Goal: Task Accomplishment & Management: Use online tool/utility

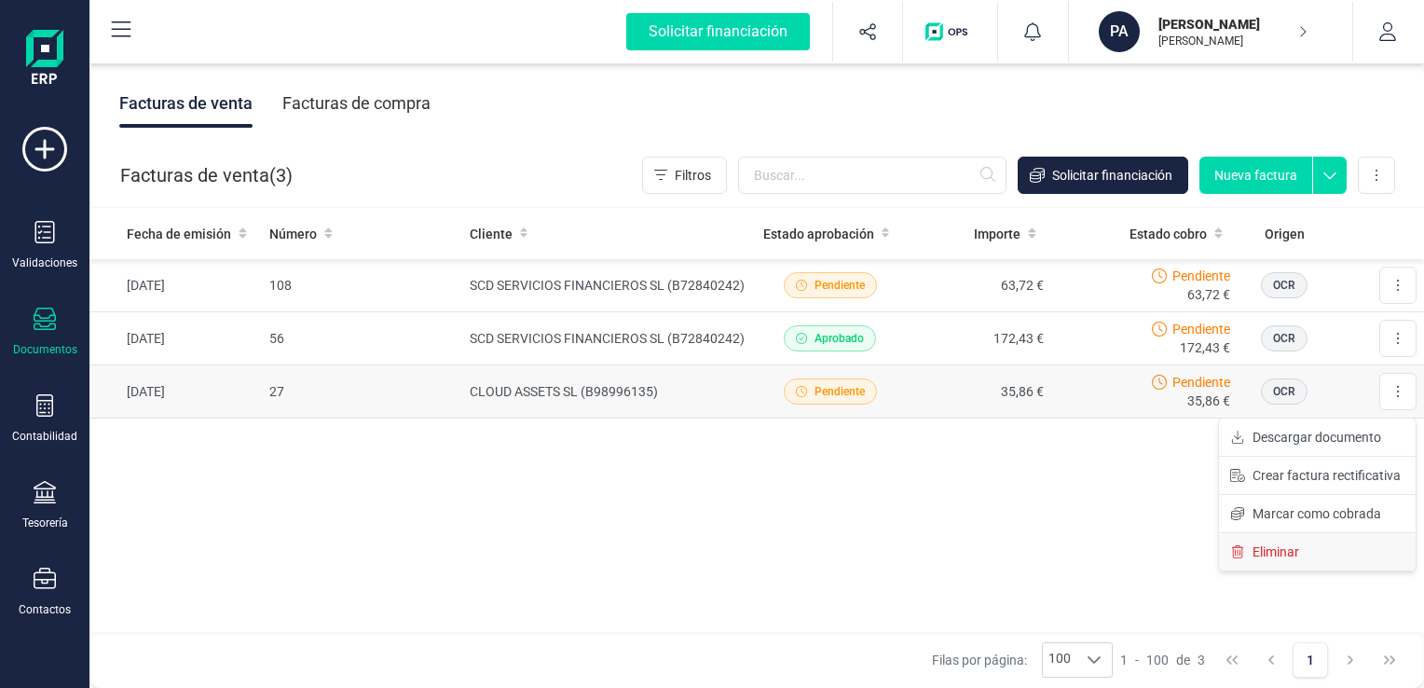
click at [1271, 550] on span "Eliminar" at bounding box center [1276, 552] width 47 height 19
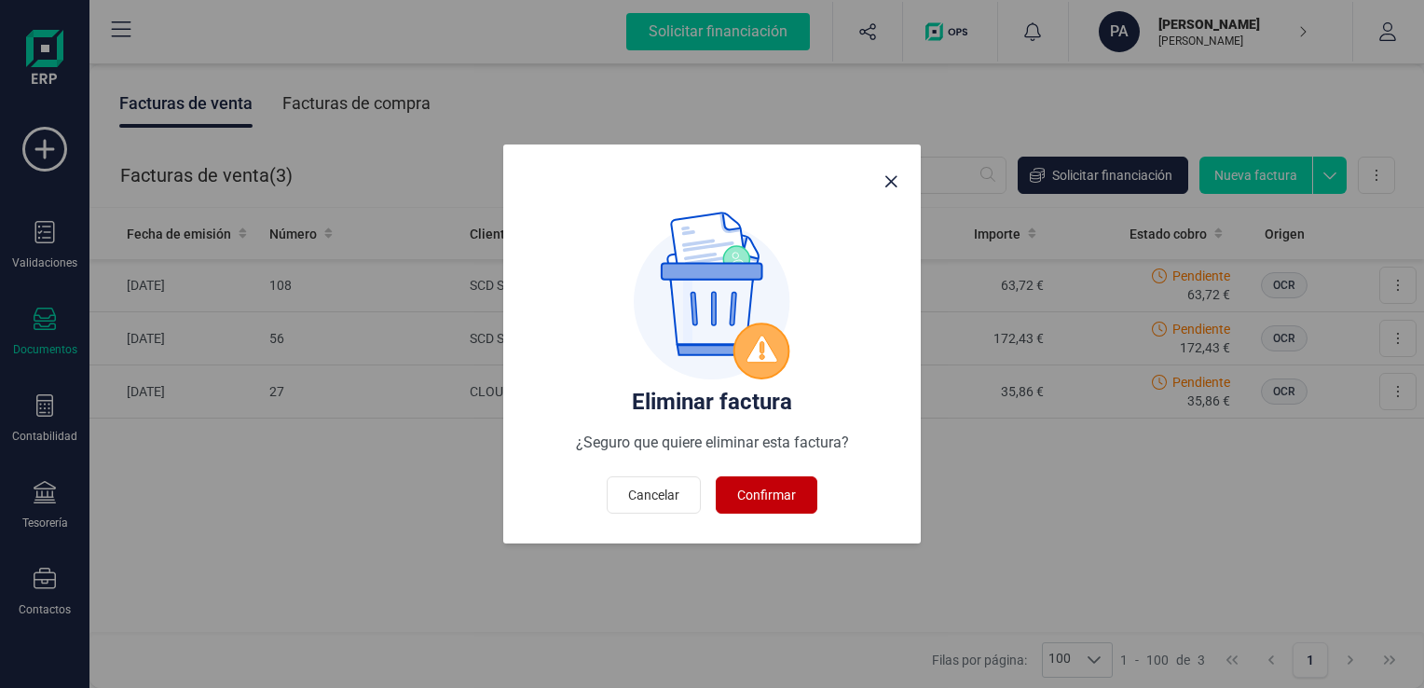
click at [771, 494] on span "Confirmar" at bounding box center [766, 495] width 59 height 19
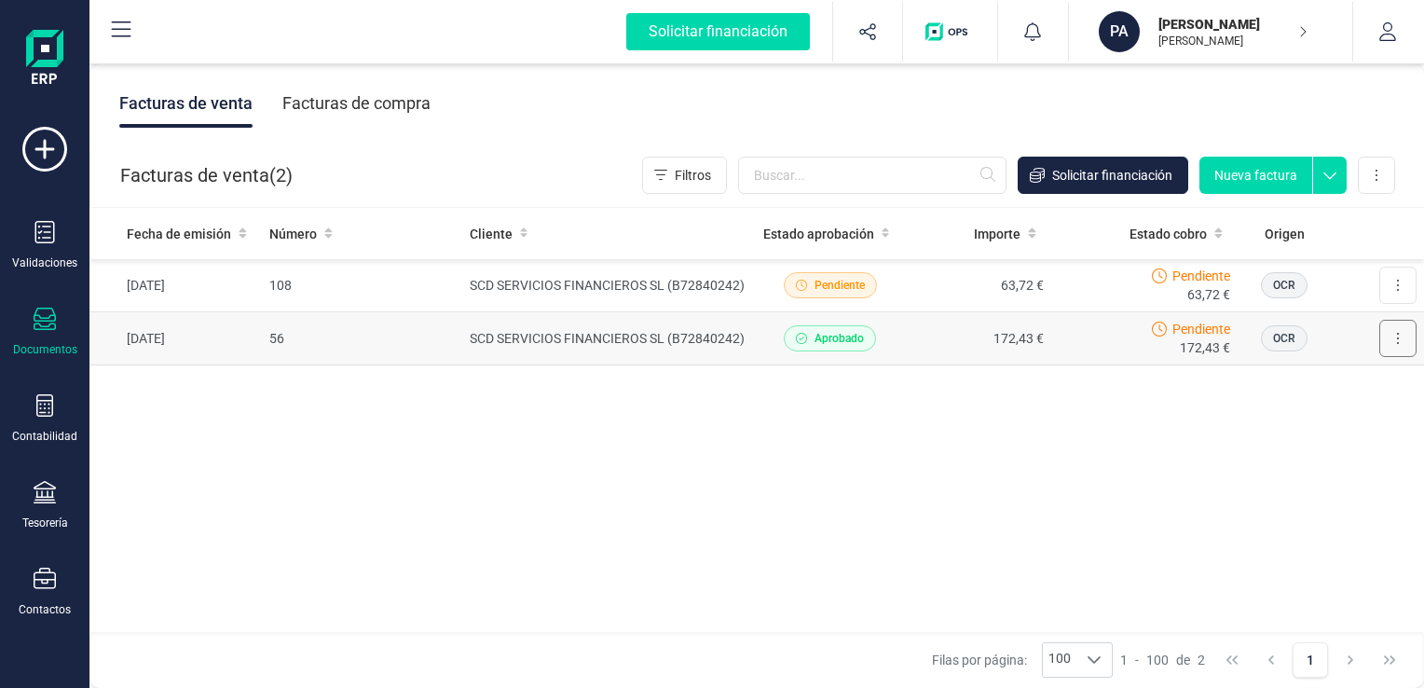
click at [1391, 345] on button at bounding box center [1398, 338] width 37 height 37
click at [1022, 491] on div "Fecha de emisión Número Cliente Estado aprobación Importe Estado cobro Origen […" at bounding box center [756, 421] width 1335 height 426
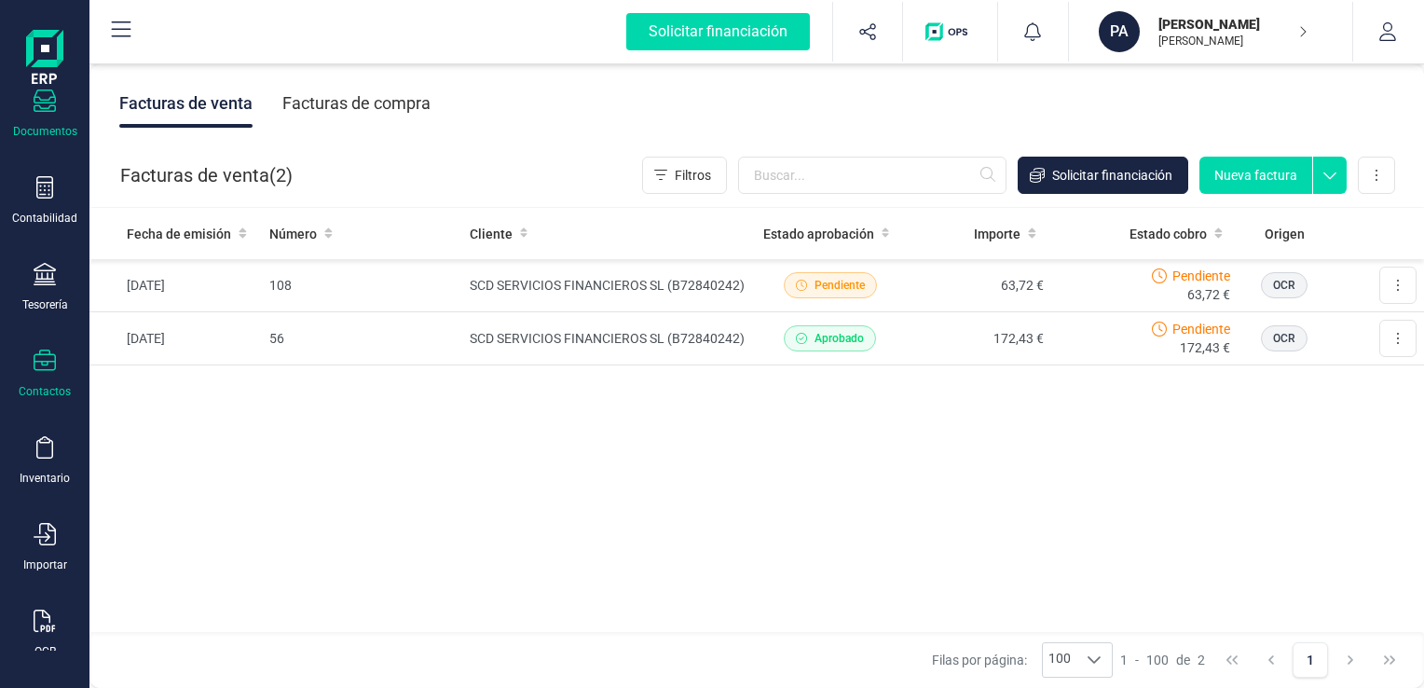
scroll to position [236, 0]
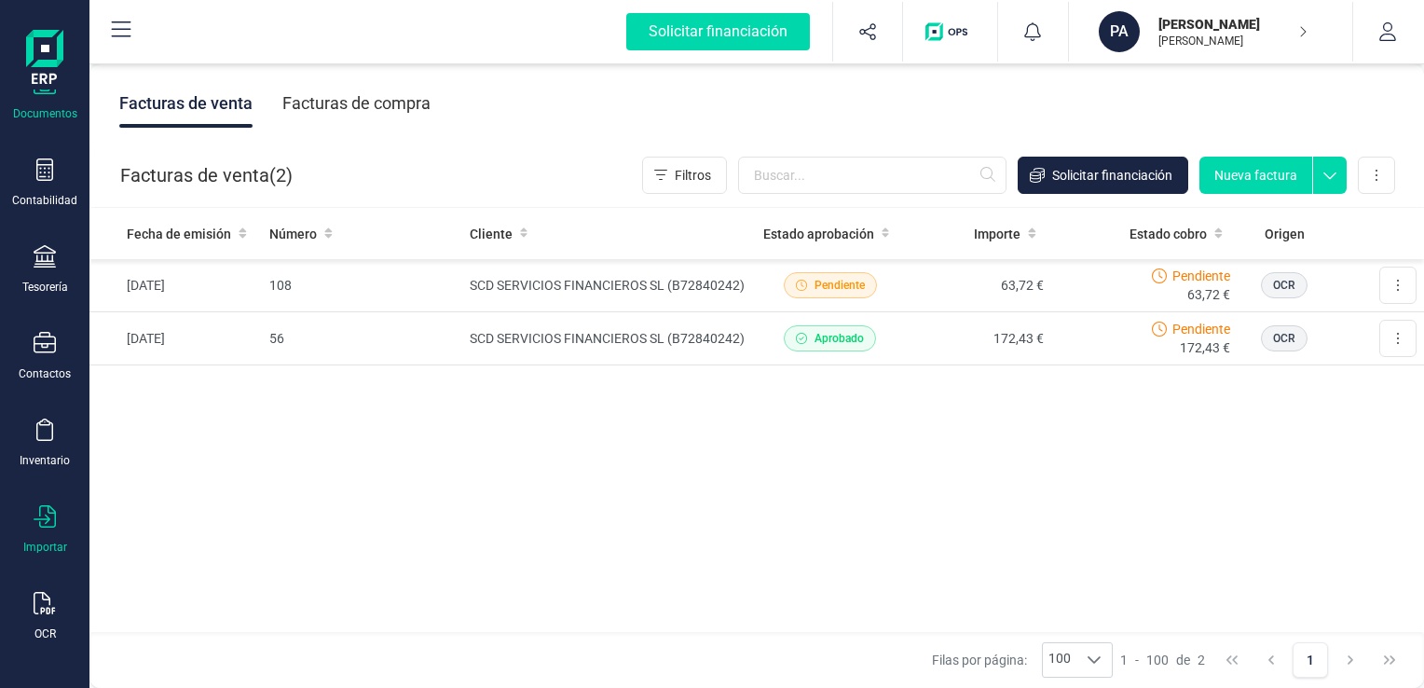
click at [42, 520] on icon at bounding box center [45, 516] width 22 height 22
click at [479, 491] on div "Fecha de emisión Número Cliente Estado aprobación Importe Estado cobro Origen […" at bounding box center [756, 421] width 1335 height 426
click at [45, 515] on icon at bounding box center [45, 516] width 22 height 22
click at [184, 576] on span "Facturas" at bounding box center [194, 578] width 99 height 22
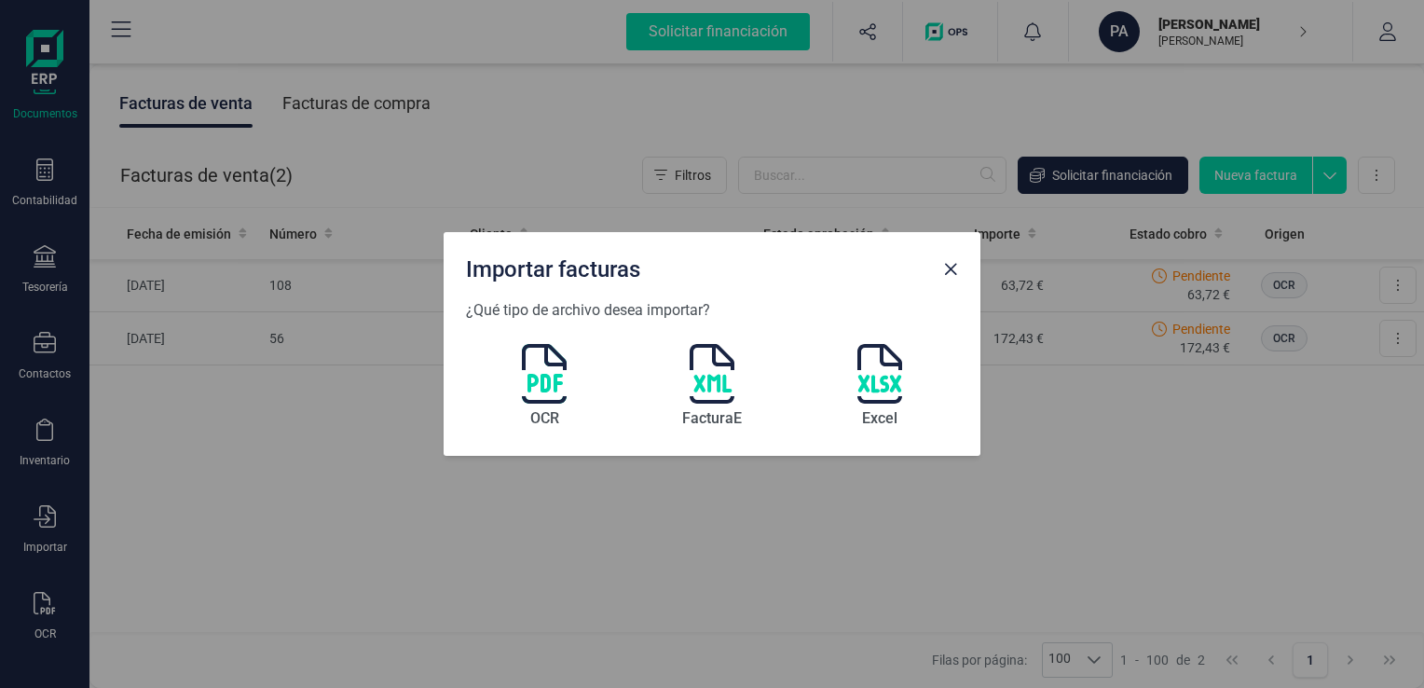
click at [550, 381] on img at bounding box center [544, 374] width 45 height 60
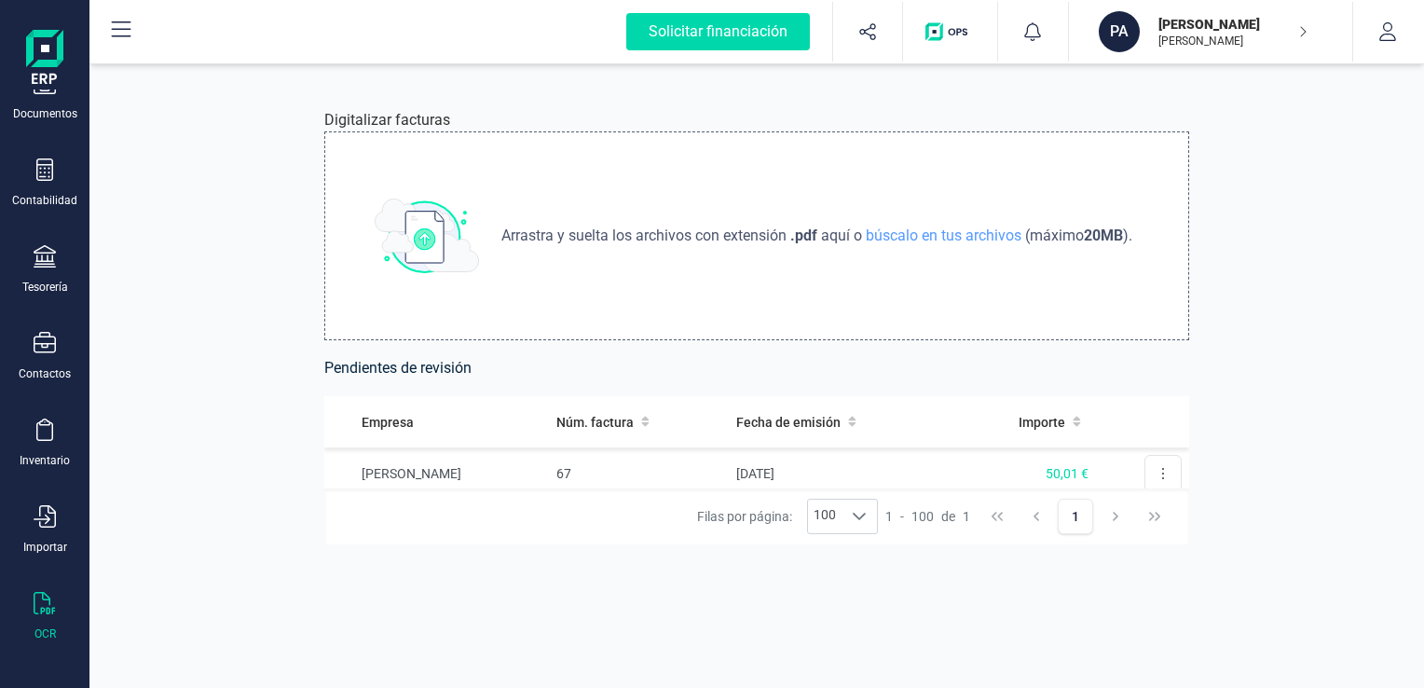
click at [743, 233] on span "Arrastra y suelta los archivos con extensión" at bounding box center [646, 236] width 289 height 22
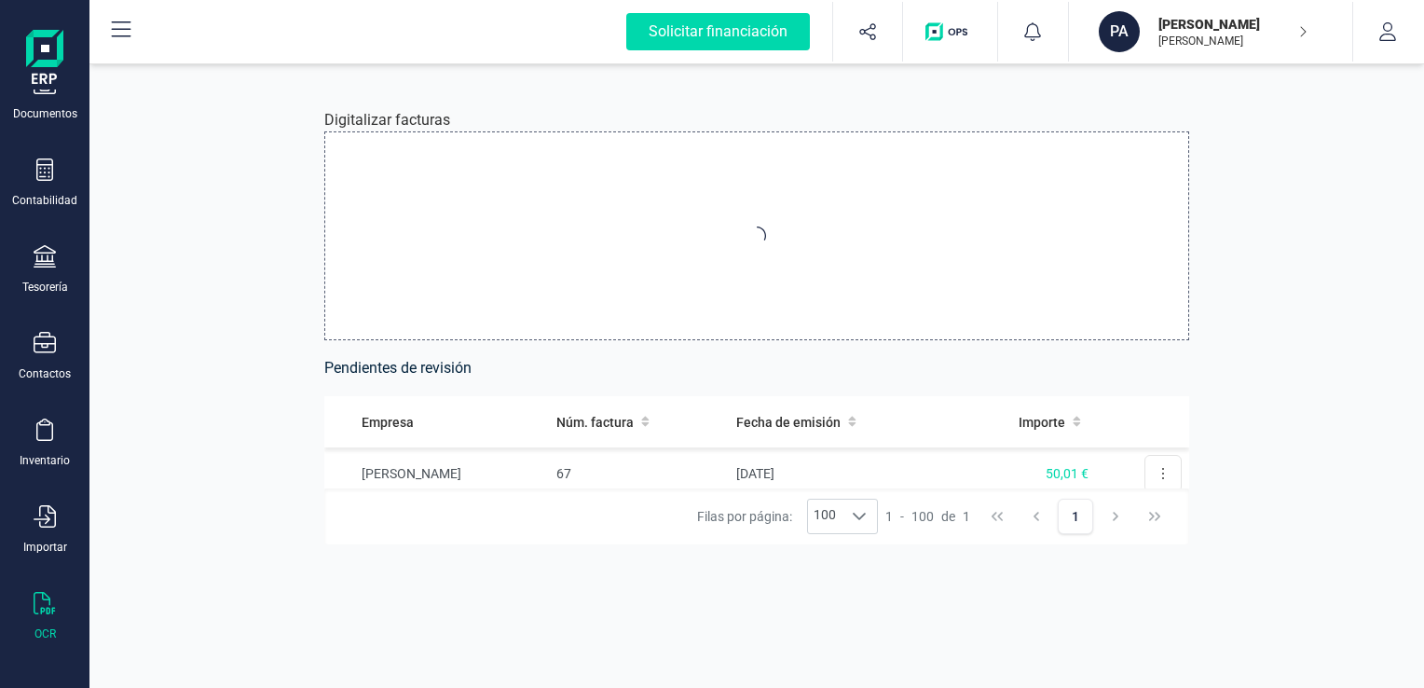
type input "C:\fakepath\2024-67(0)(1).pdf"
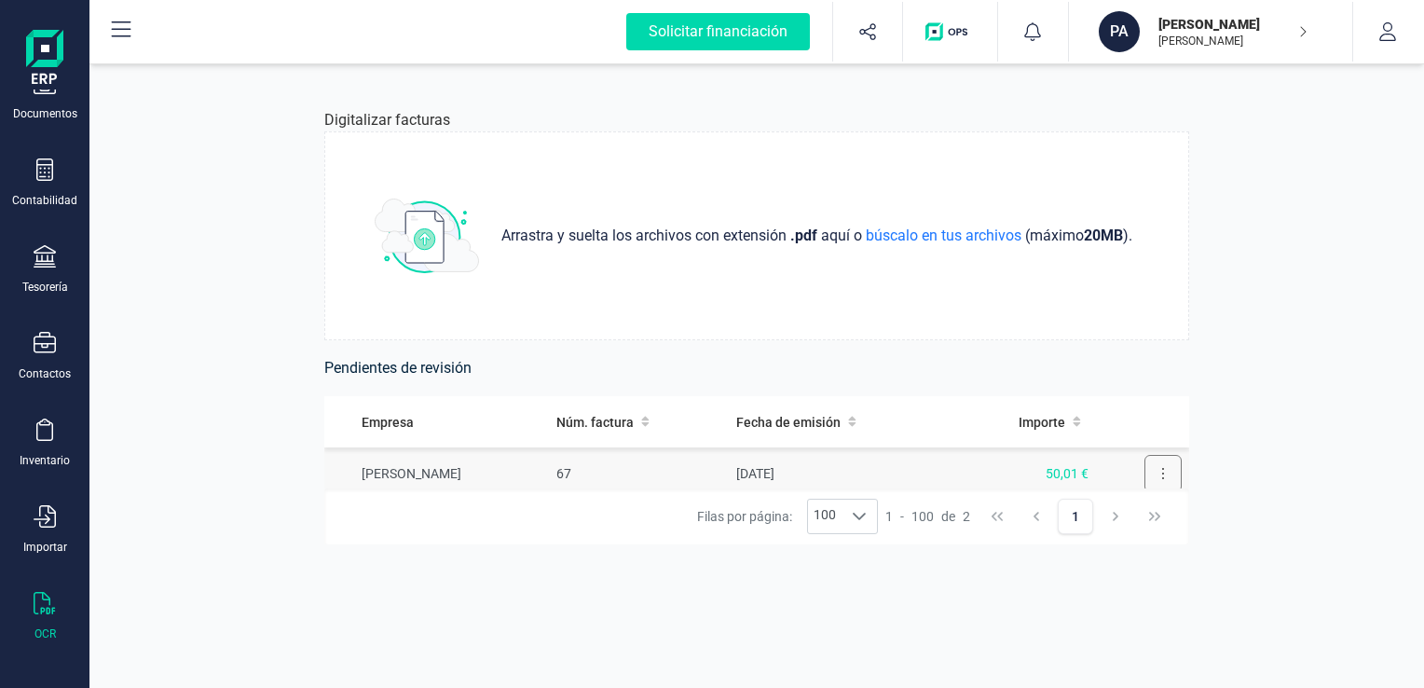
click at [1161, 476] on icon at bounding box center [1163, 473] width 4 height 15
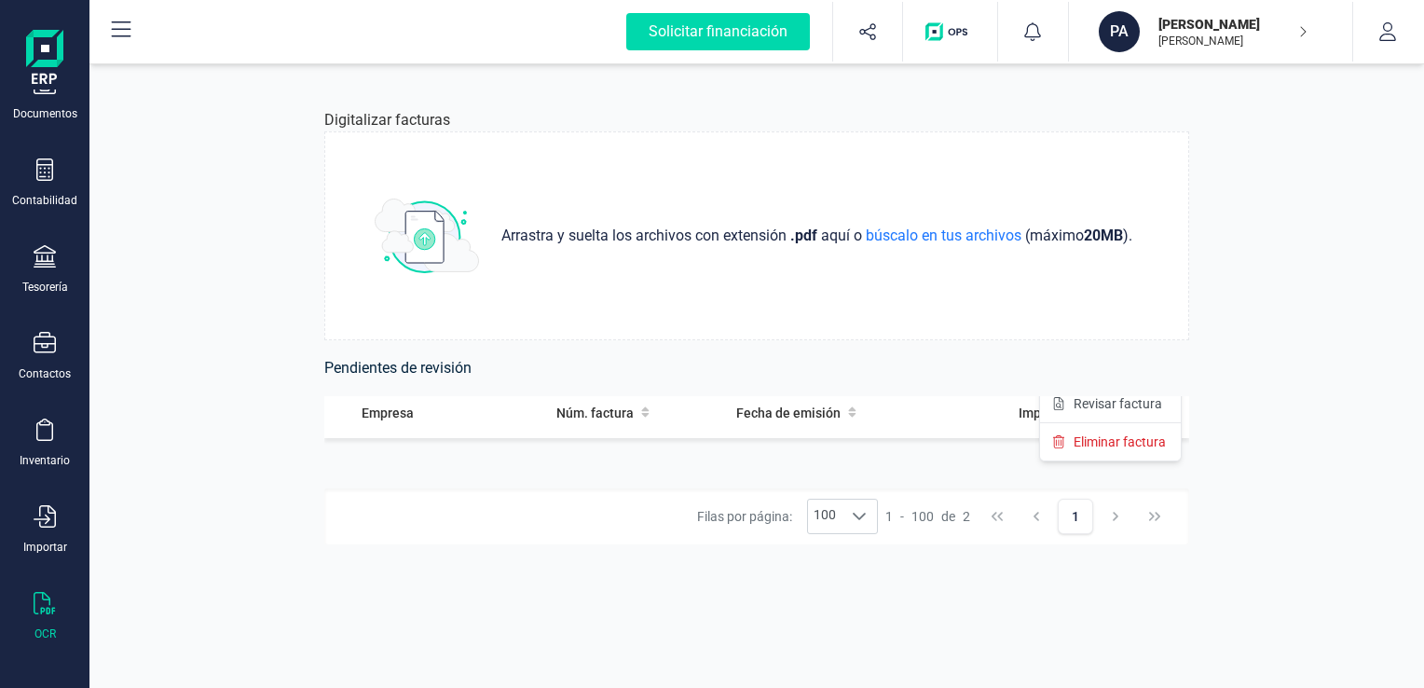
scroll to position [103, 0]
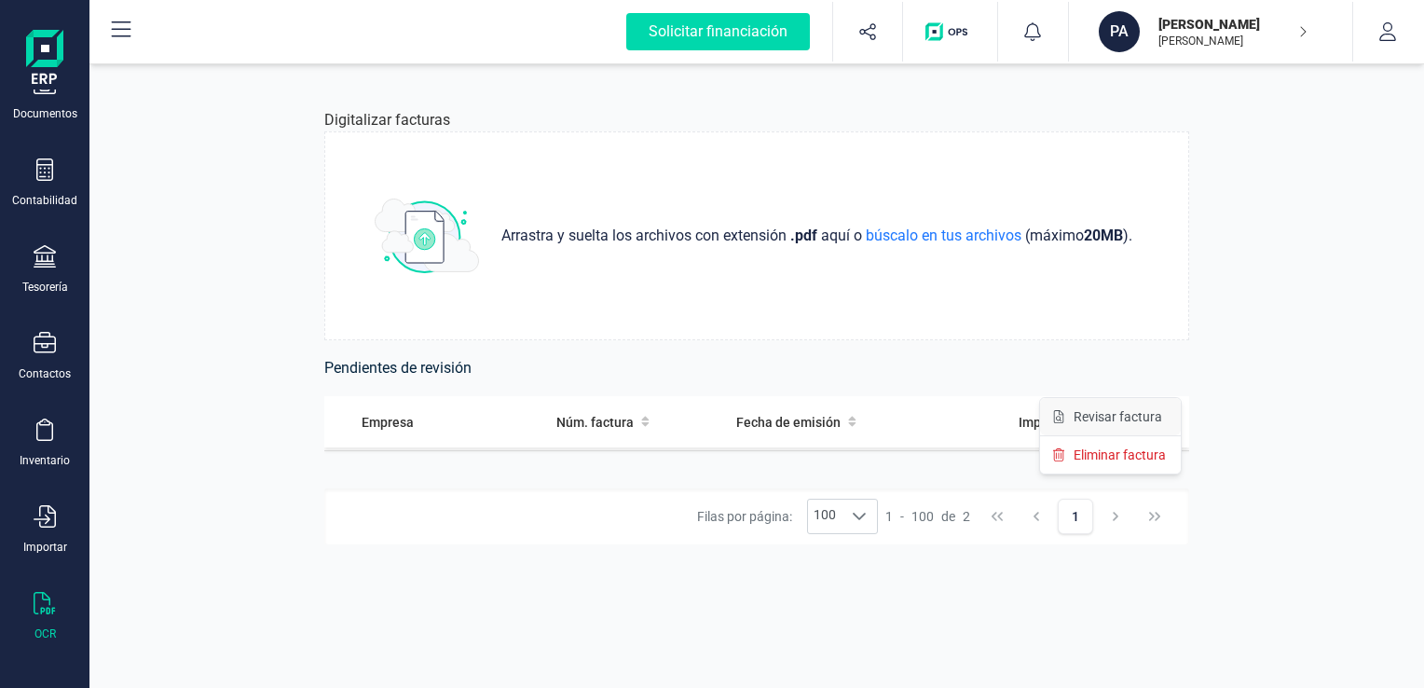
click at [1128, 410] on span "Revisar factura" at bounding box center [1118, 416] width 89 height 19
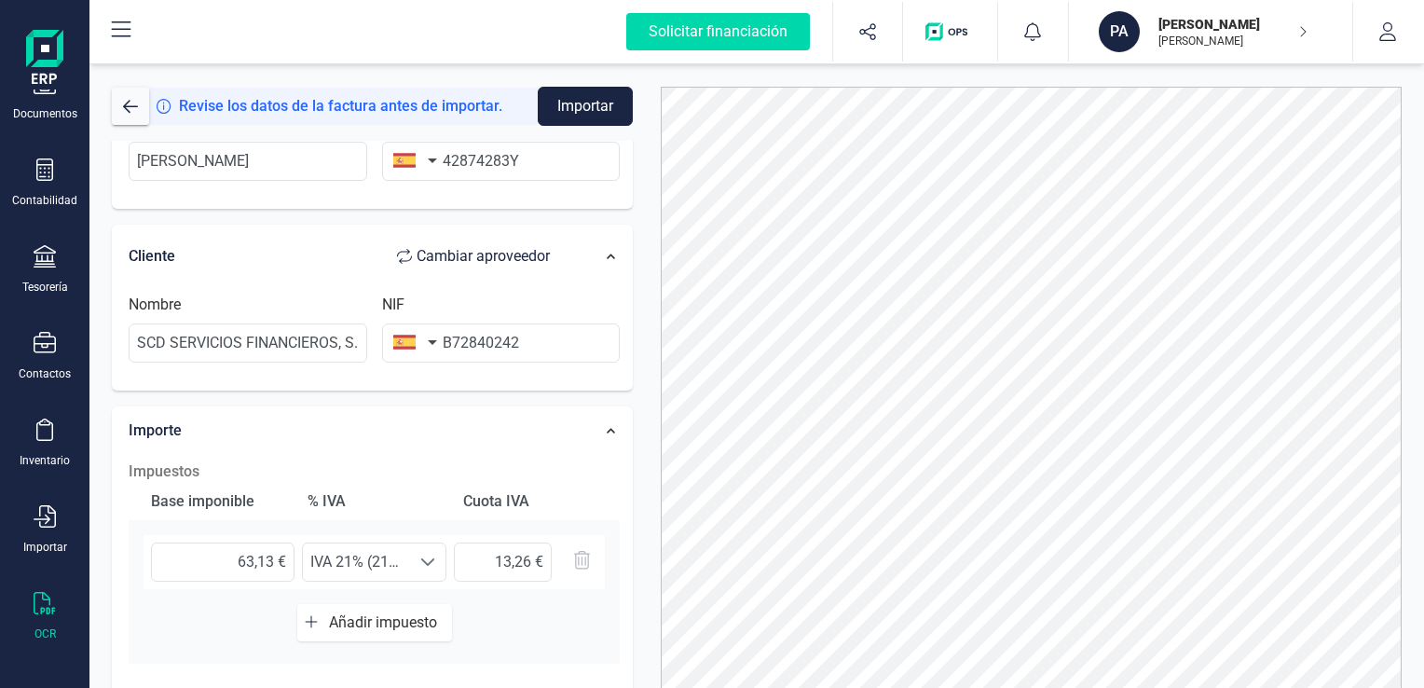
scroll to position [373, 0]
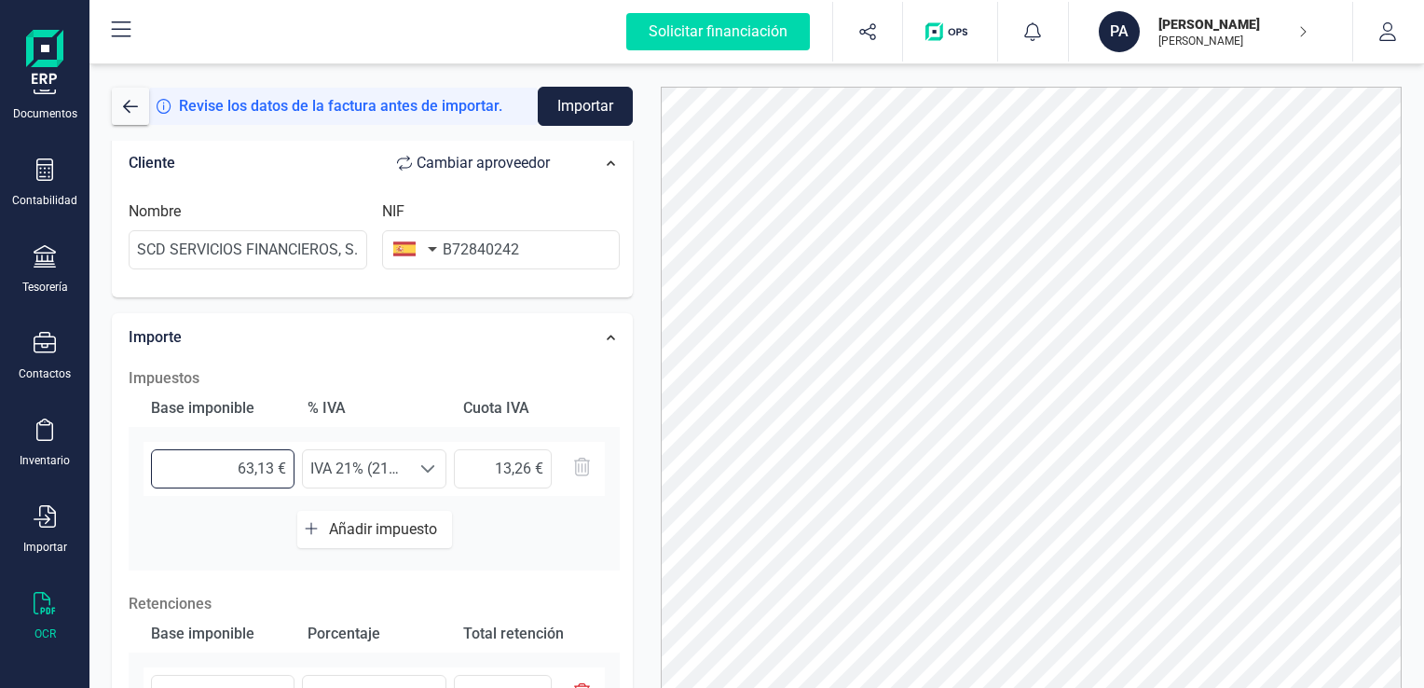
drag, startPoint x: 275, startPoint y: 468, endPoint x: 178, endPoint y: 464, distance: 97.0
click at [178, 464] on input "63,13 €" at bounding box center [223, 468] width 144 height 39
type input "74,27 €"
click at [425, 467] on span at bounding box center [427, 468] width 15 height 15
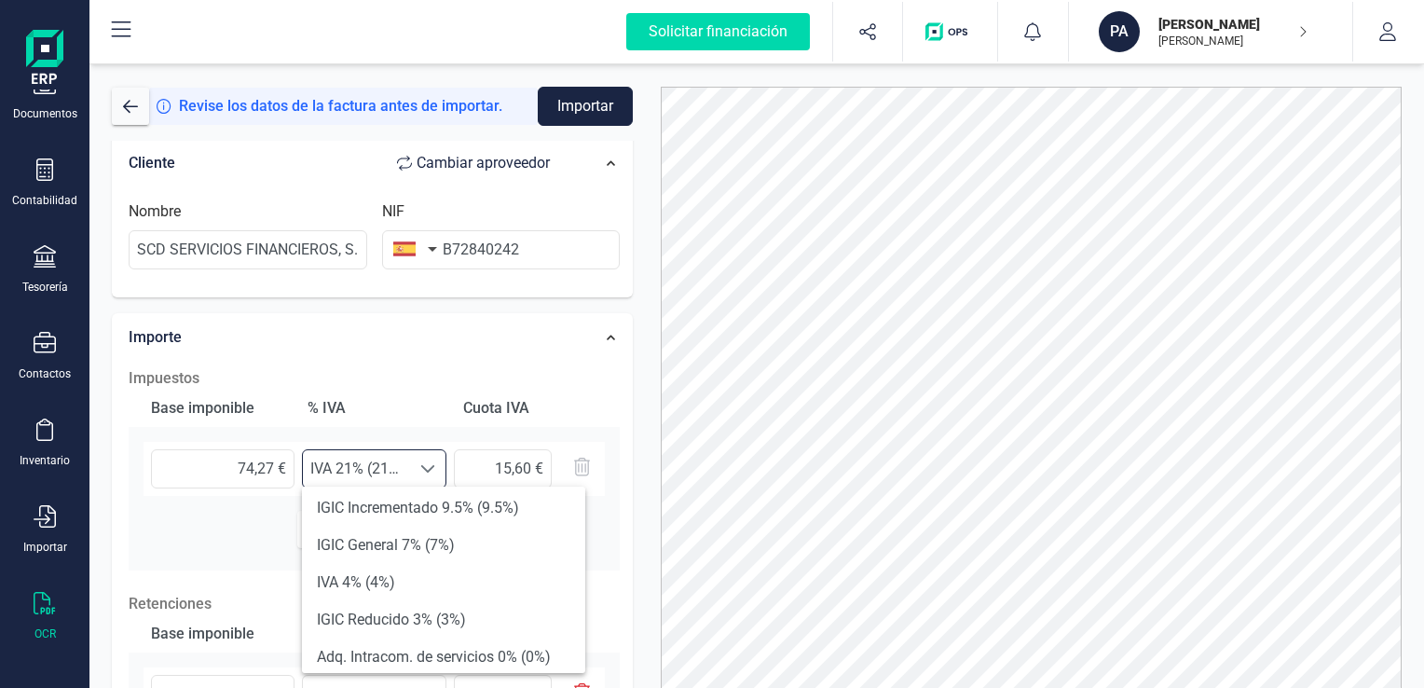
scroll to position [280, 0]
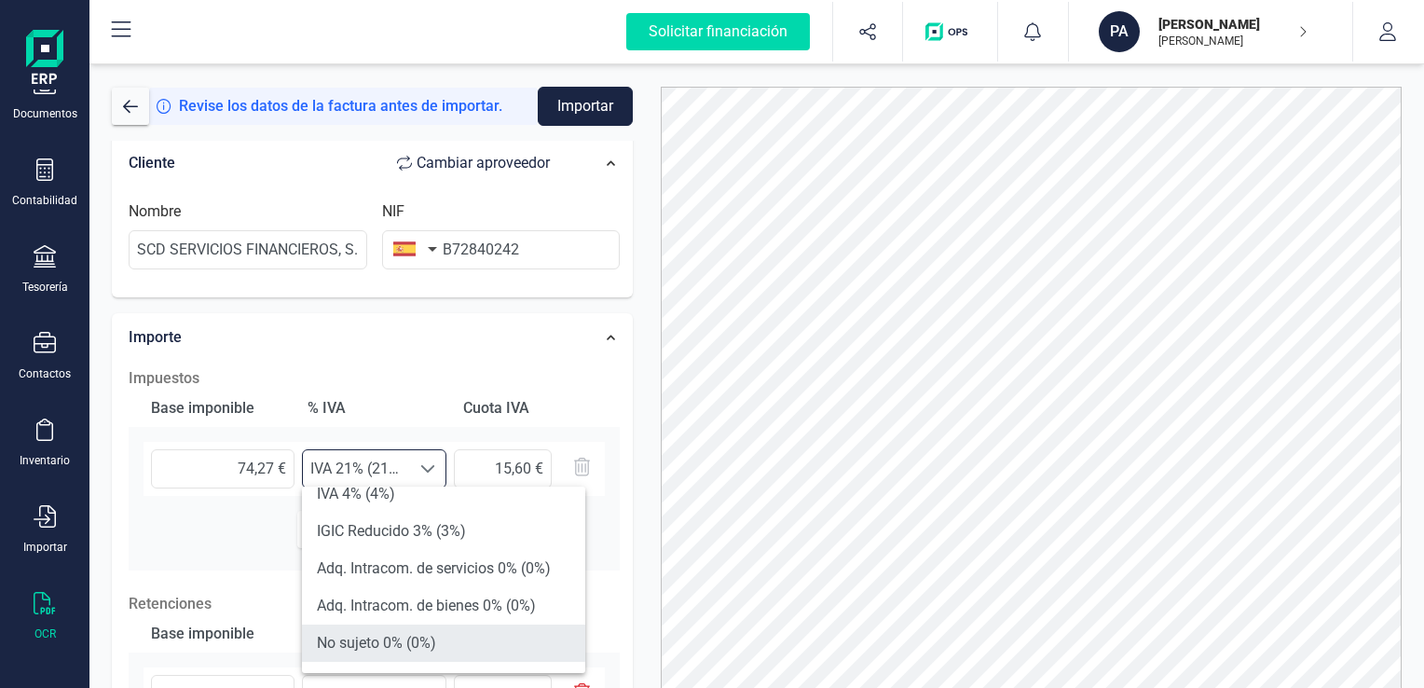
click at [367, 649] on li "No sujeto 0% (0%)" at bounding box center [443, 643] width 283 height 37
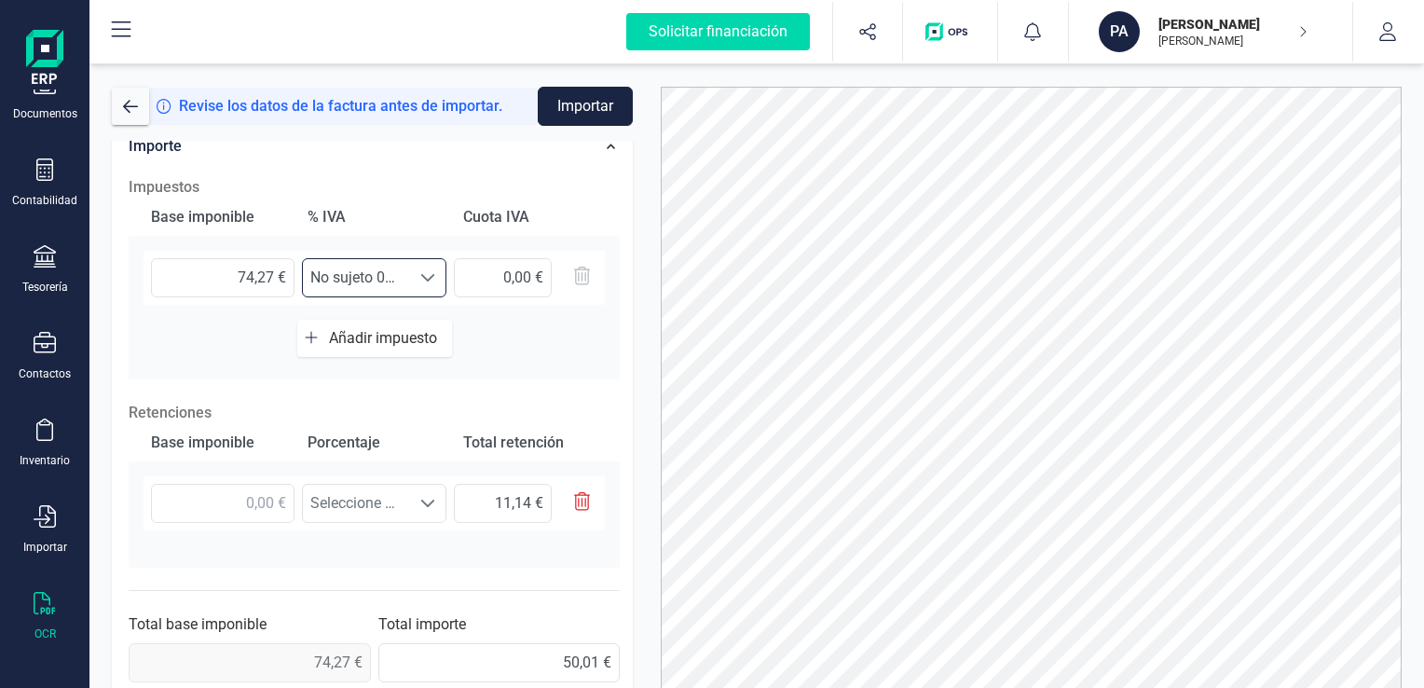
scroll to position [565, 0]
click at [258, 494] on input "text" at bounding box center [223, 502] width 144 height 39
click at [251, 502] on input "text" at bounding box center [223, 502] width 144 height 39
drag, startPoint x: 272, startPoint y: 500, endPoint x: 235, endPoint y: 498, distance: 37.3
click at [235, 498] on input "text" at bounding box center [223, 502] width 144 height 39
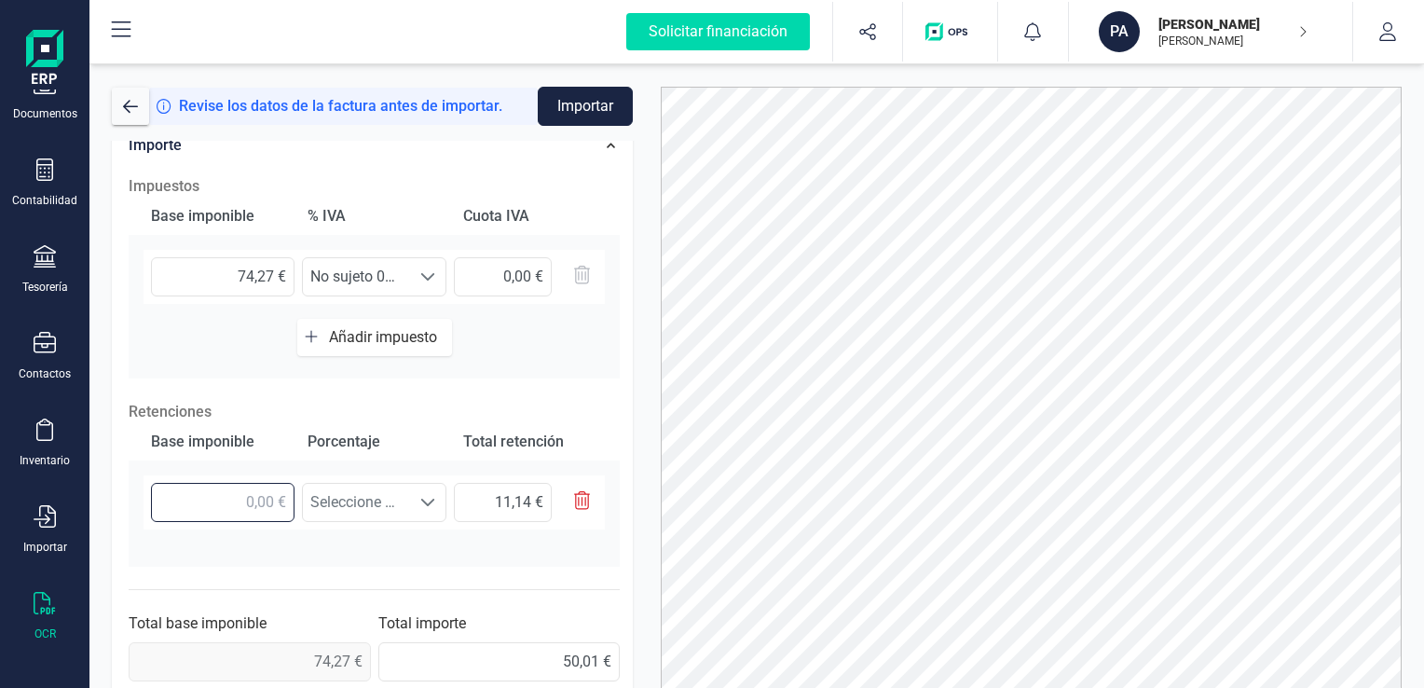
type input "7,00 €"
type input "1,05 €"
type input "74,00 €"
type input "11,10 €"
type input "74,20 €"
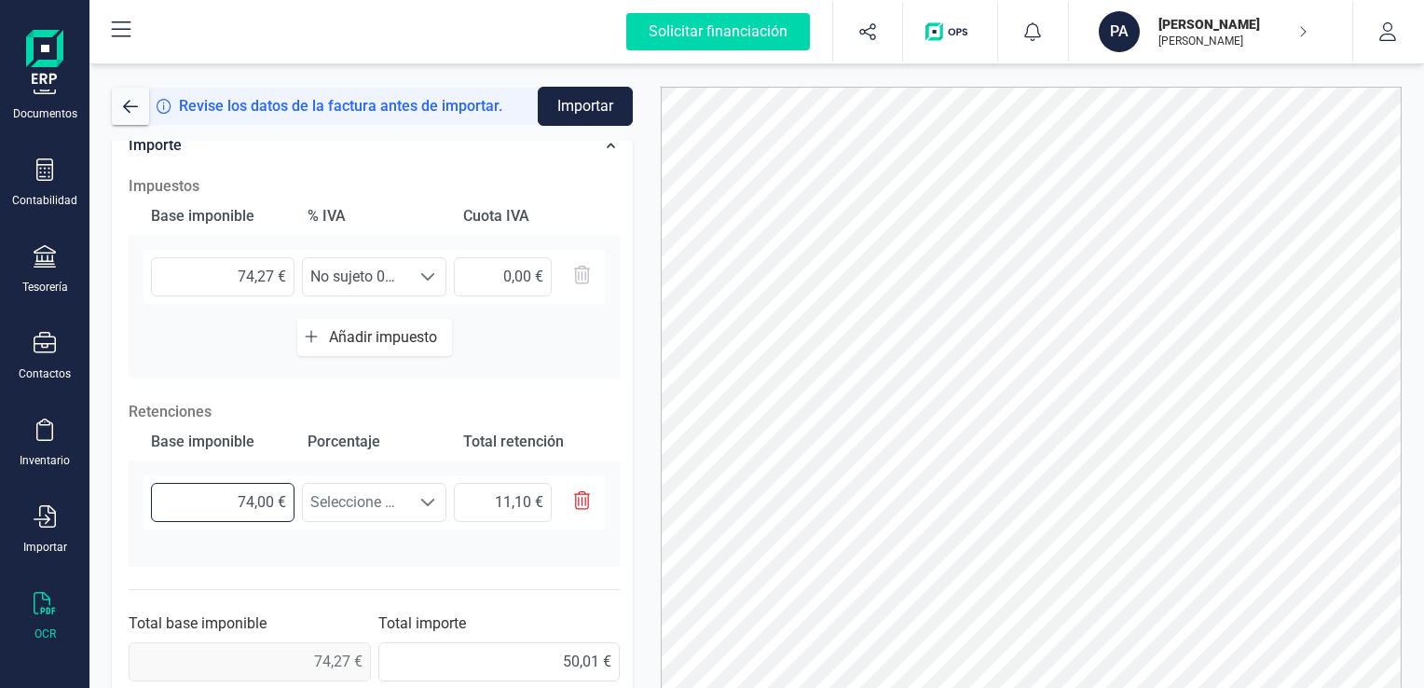
type input "11,13 €"
type input "74,27 €"
type input "11,14 €"
click at [428, 500] on span at bounding box center [427, 502] width 15 height 15
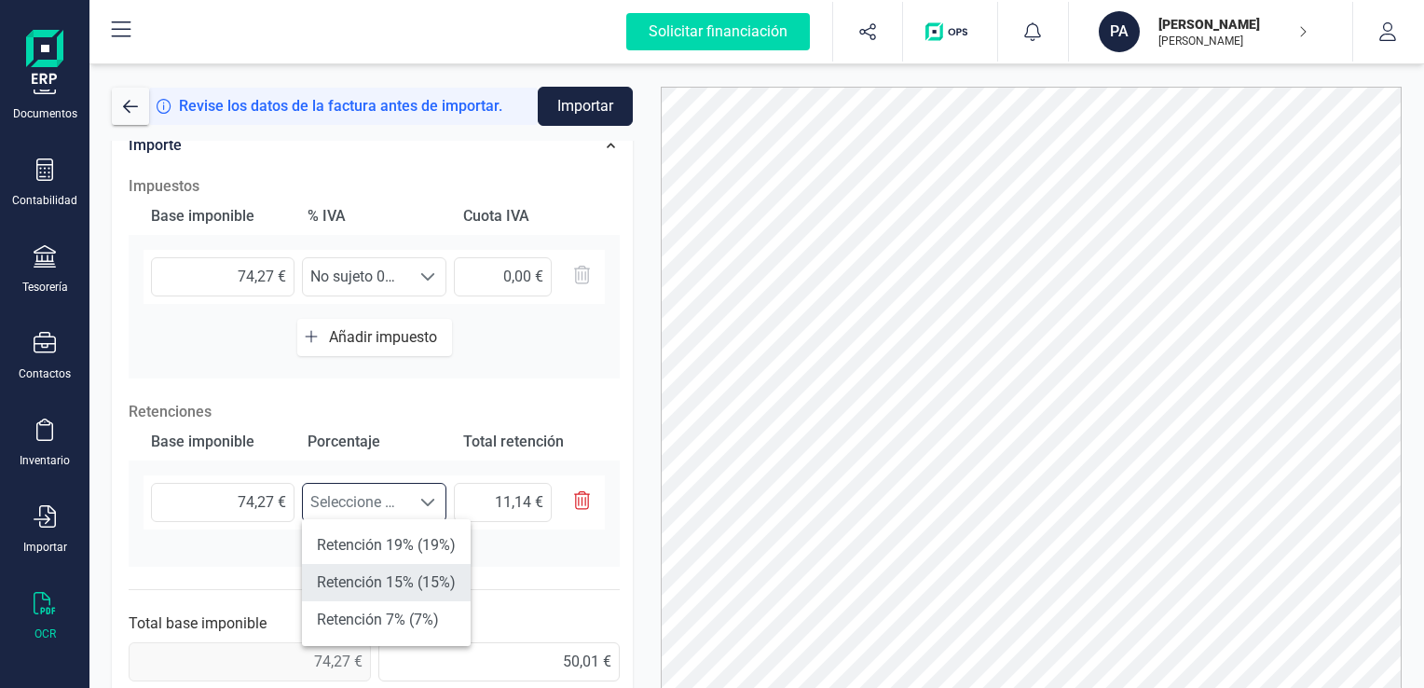
click at [404, 576] on li "Retención 15% (15%)" at bounding box center [386, 582] width 169 height 37
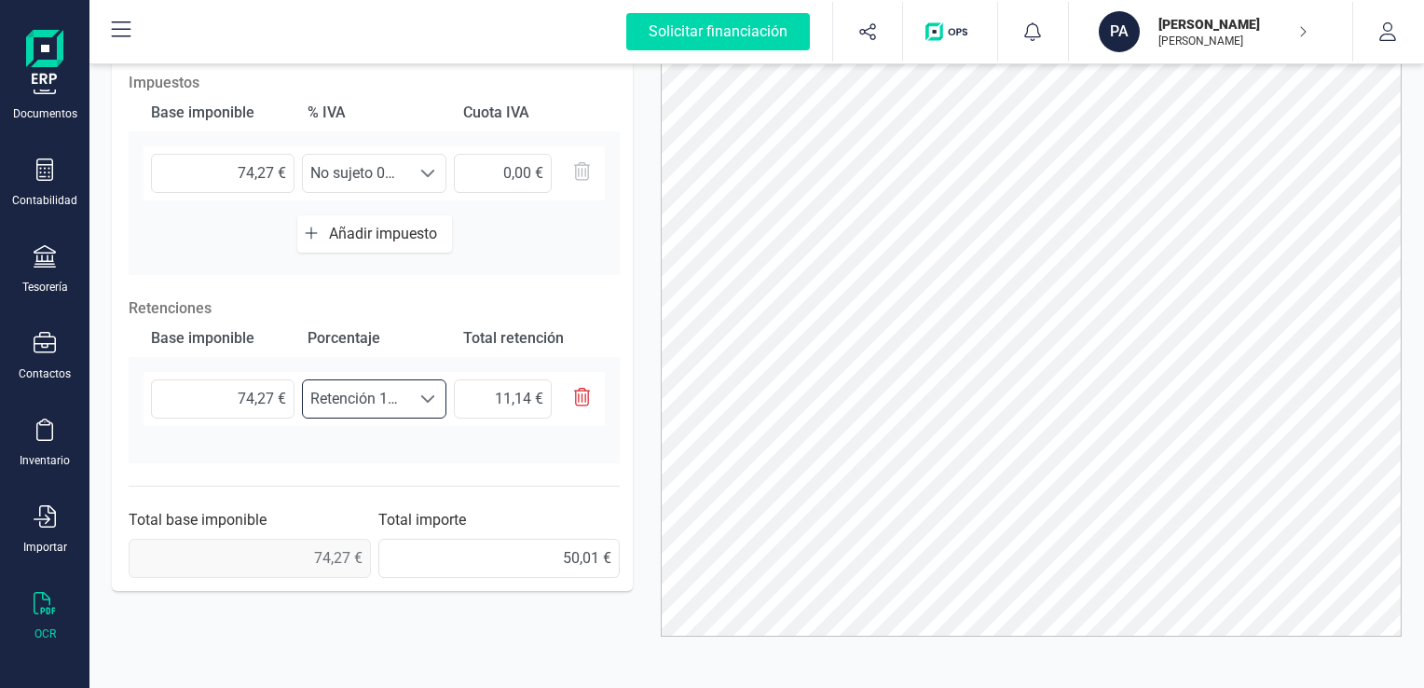
scroll to position [105, 0]
click at [496, 560] on input "50,01 €" at bounding box center [499, 556] width 242 height 39
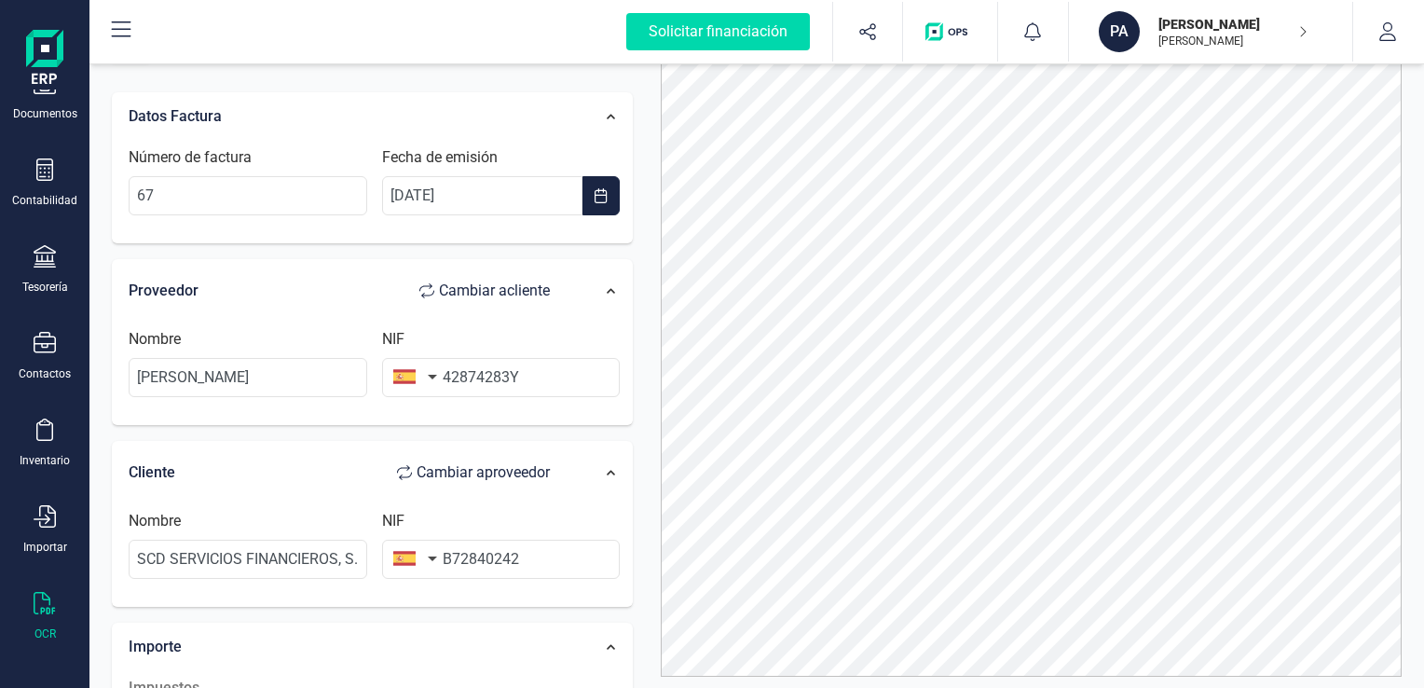
scroll to position [0, 0]
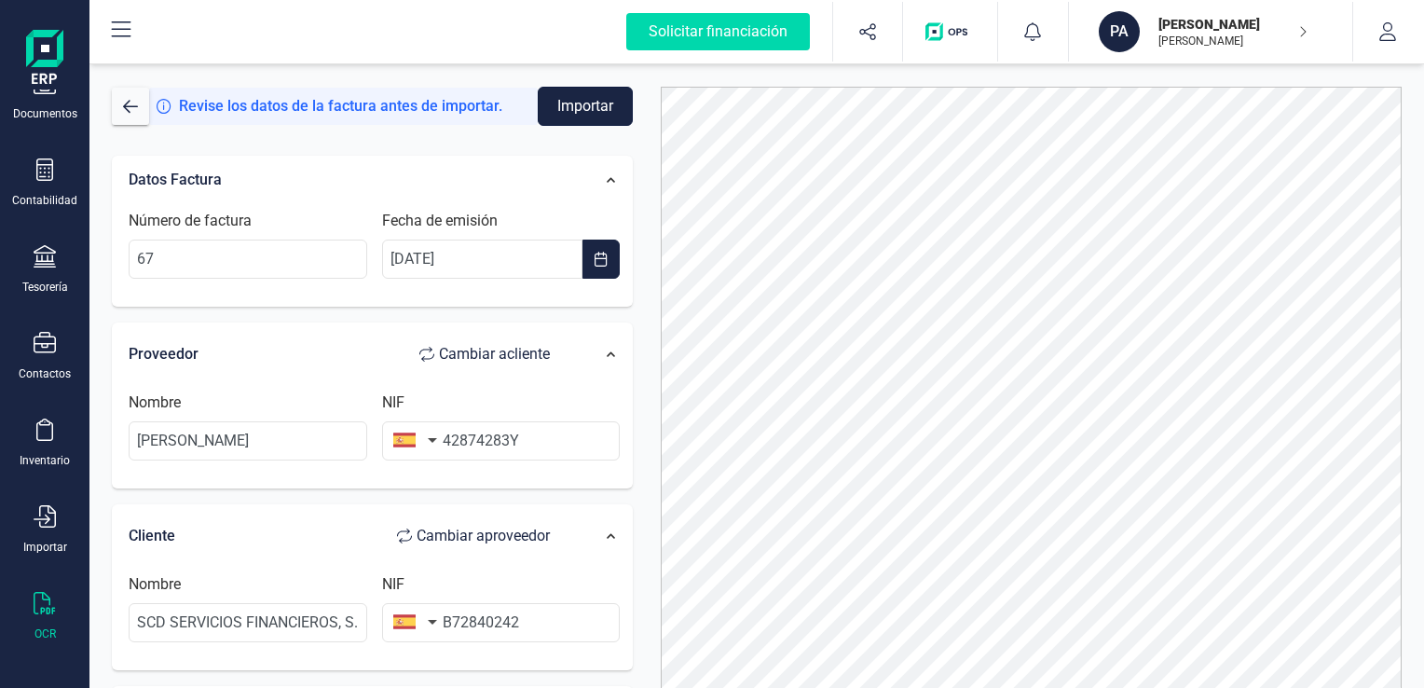
click at [574, 114] on button "Importar" at bounding box center [585, 106] width 95 height 39
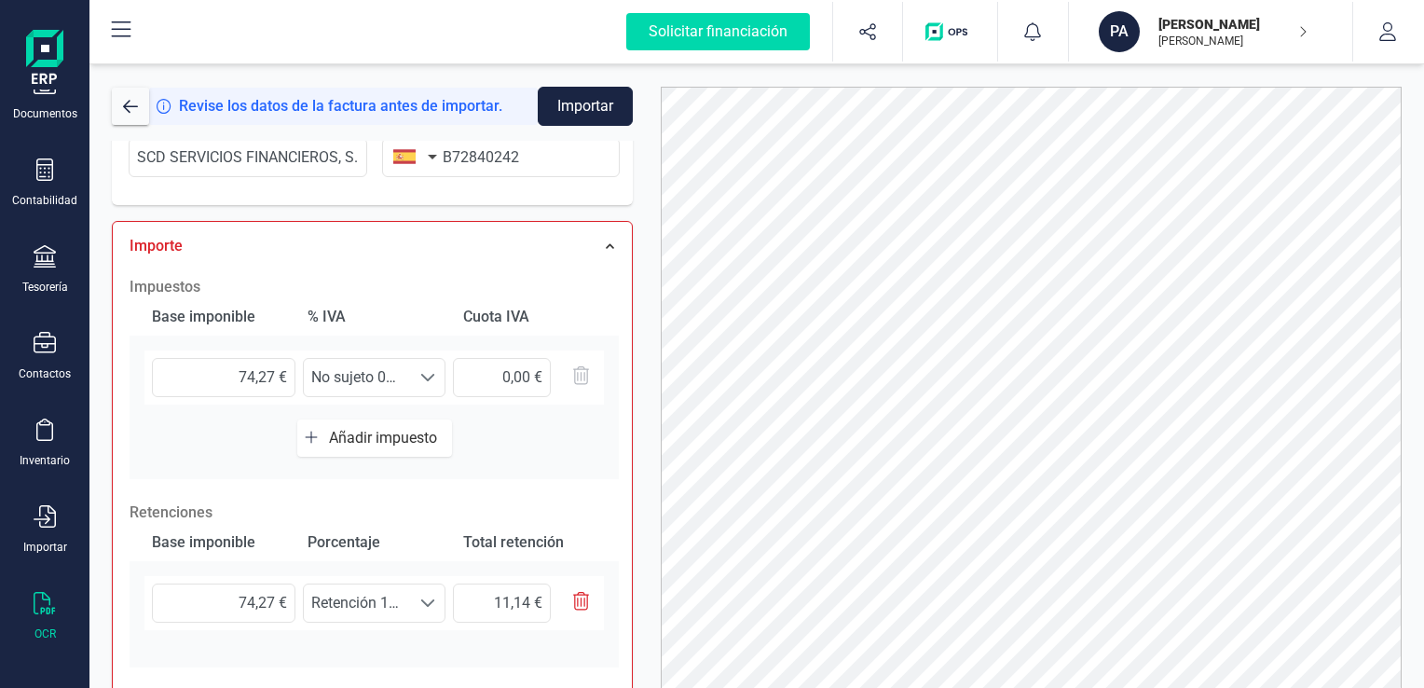
scroll to position [466, 0]
click at [376, 437] on span "Añadir impuesto" at bounding box center [387, 437] width 116 height 18
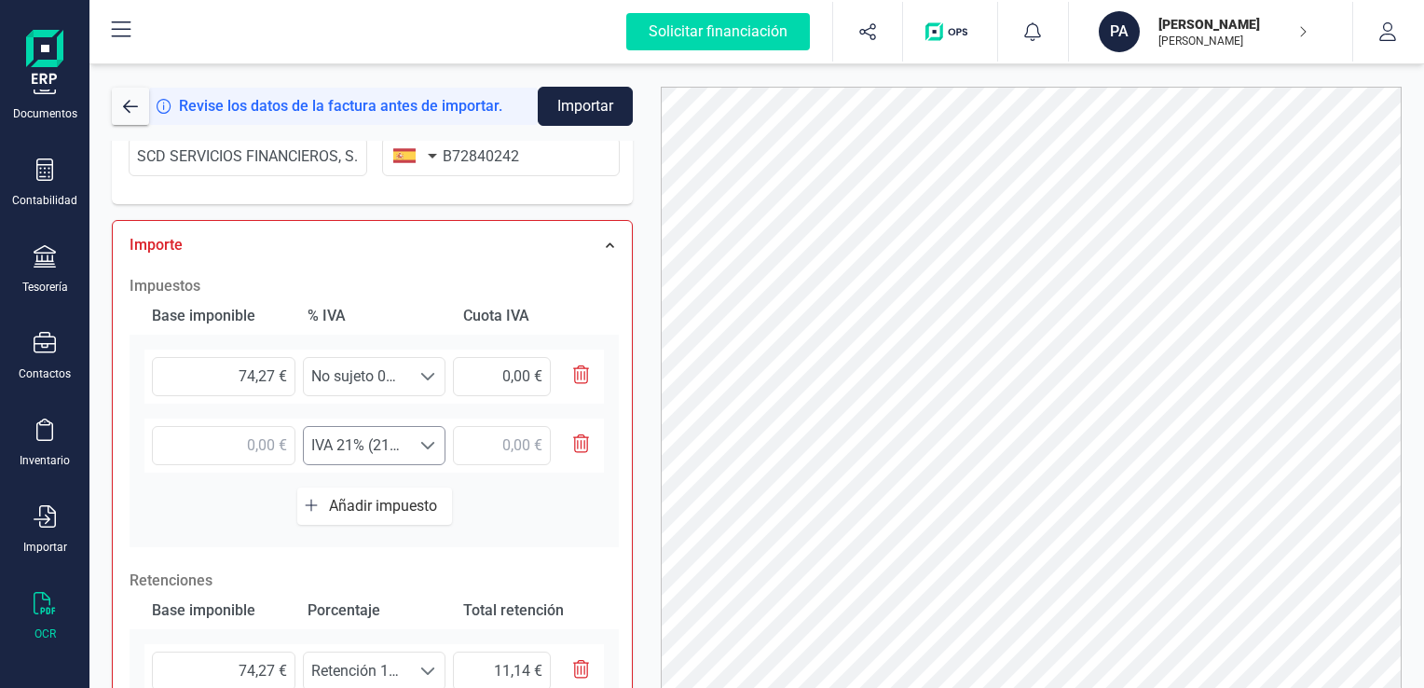
click at [426, 443] on span at bounding box center [427, 445] width 15 height 15
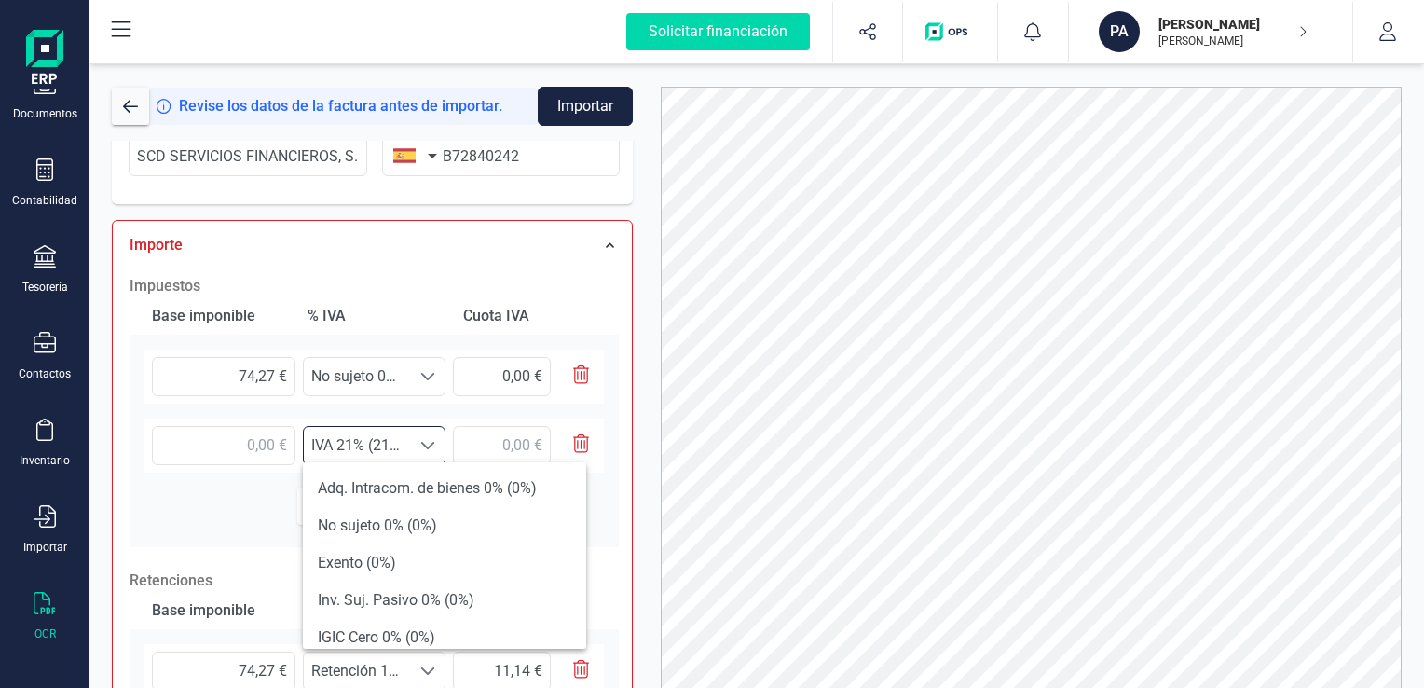
scroll to position [388, 0]
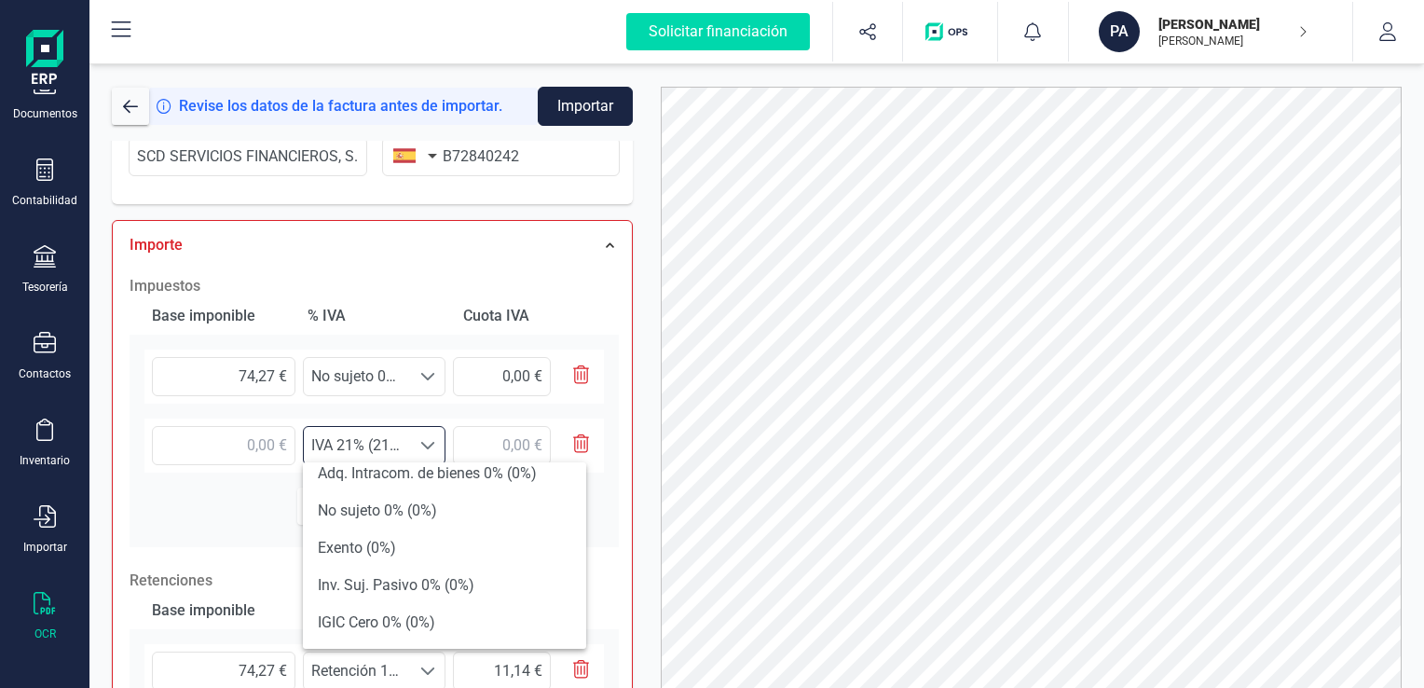
click at [247, 471] on div "Seleccione un % IVA 21% (21%) IVA 21% (21%)" at bounding box center [374, 453] width 489 height 69
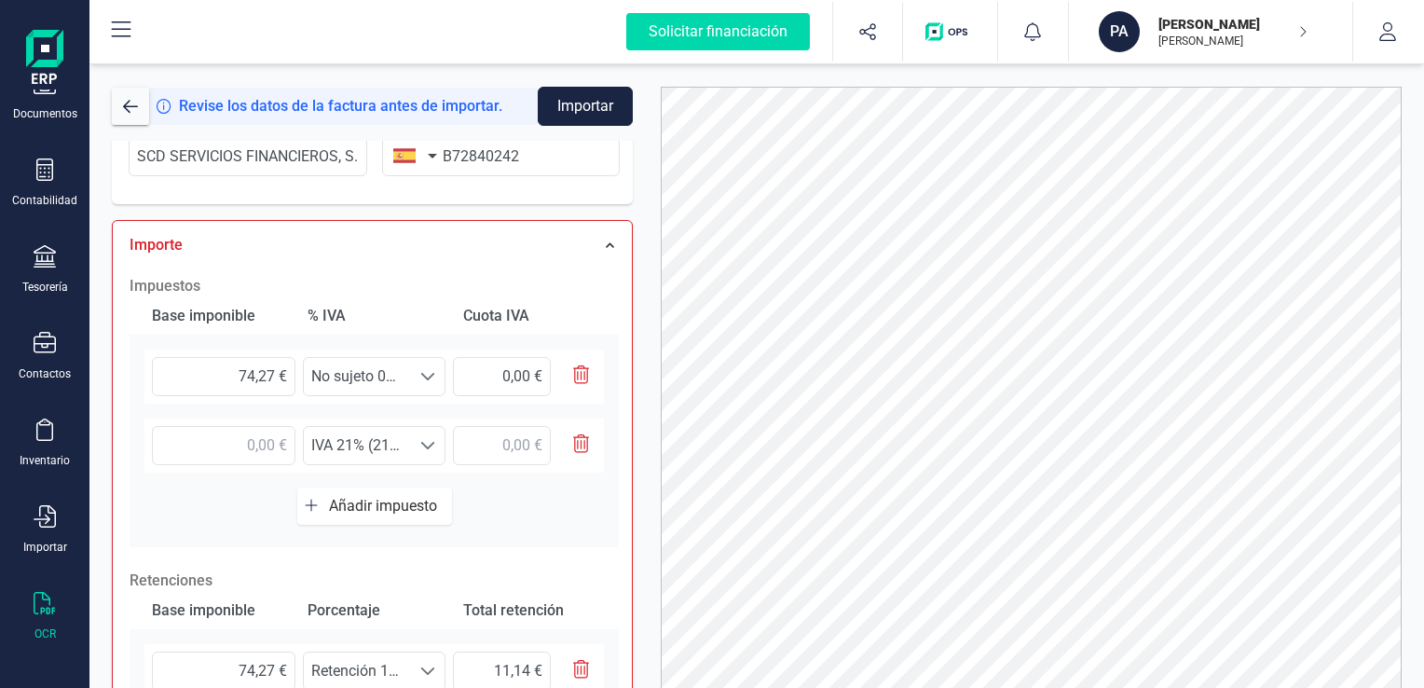
click at [576, 442] on icon "button" at bounding box center [581, 443] width 17 height 19
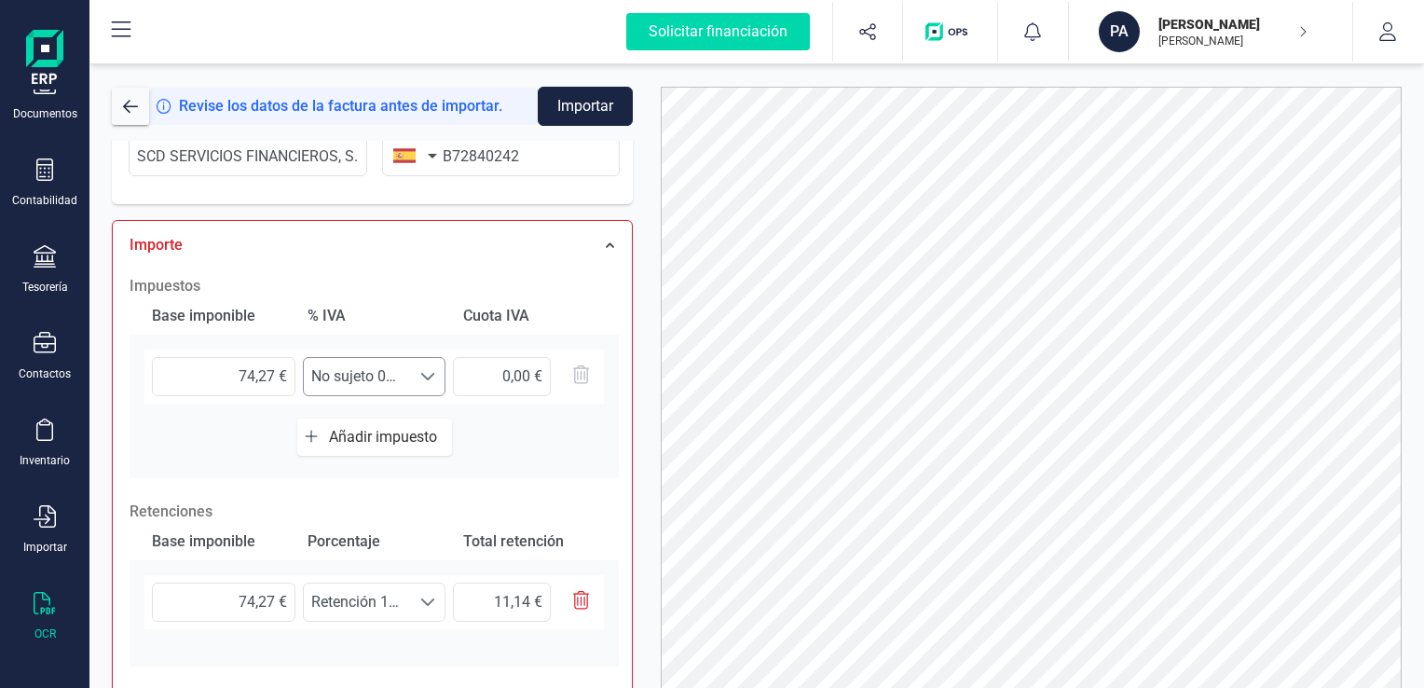
click at [422, 375] on span at bounding box center [427, 376] width 15 height 15
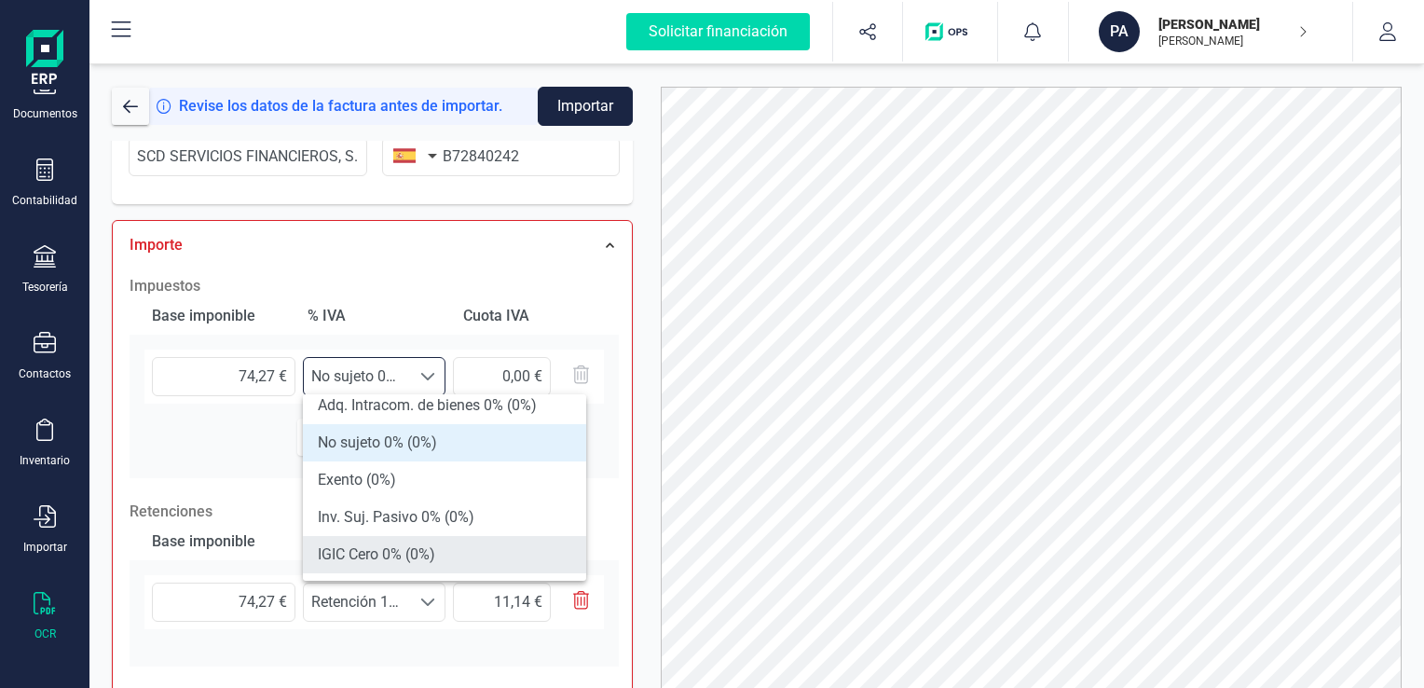
click at [364, 549] on li "IGIC Cero 0% (0%)" at bounding box center [444, 554] width 283 height 37
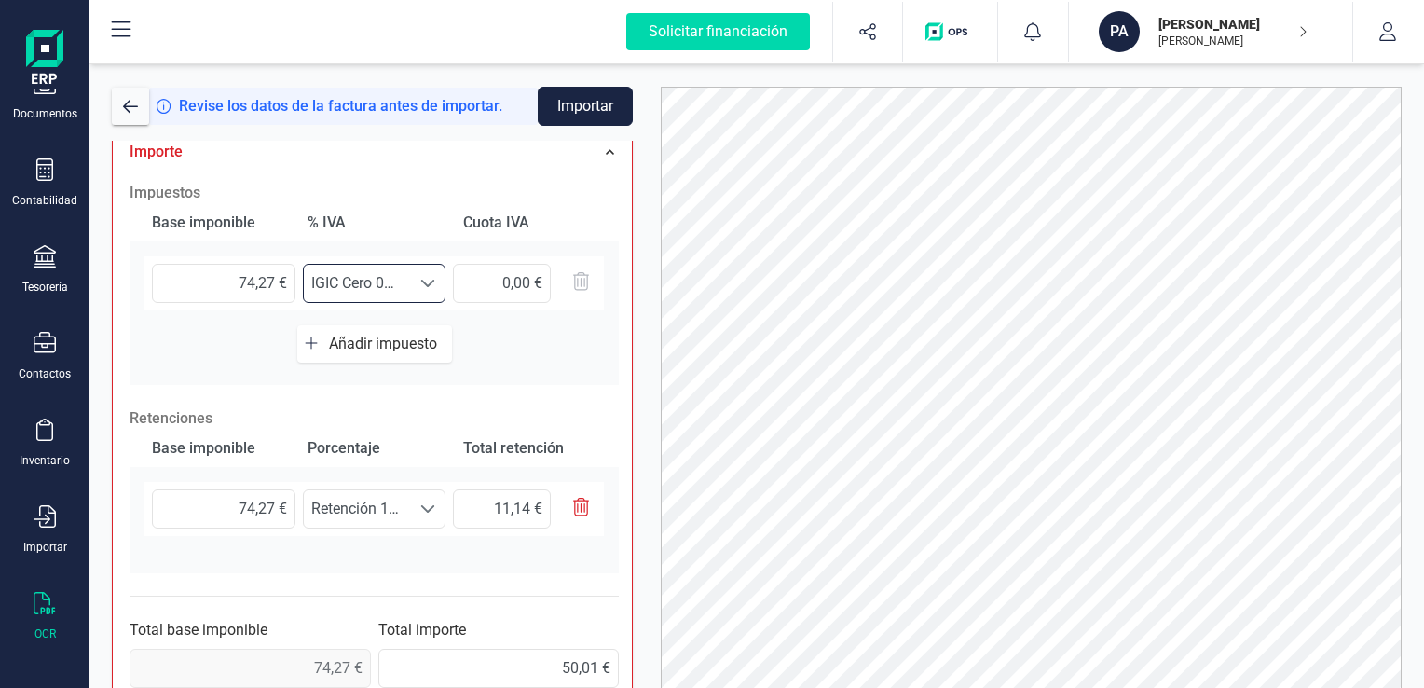
scroll to position [588, 0]
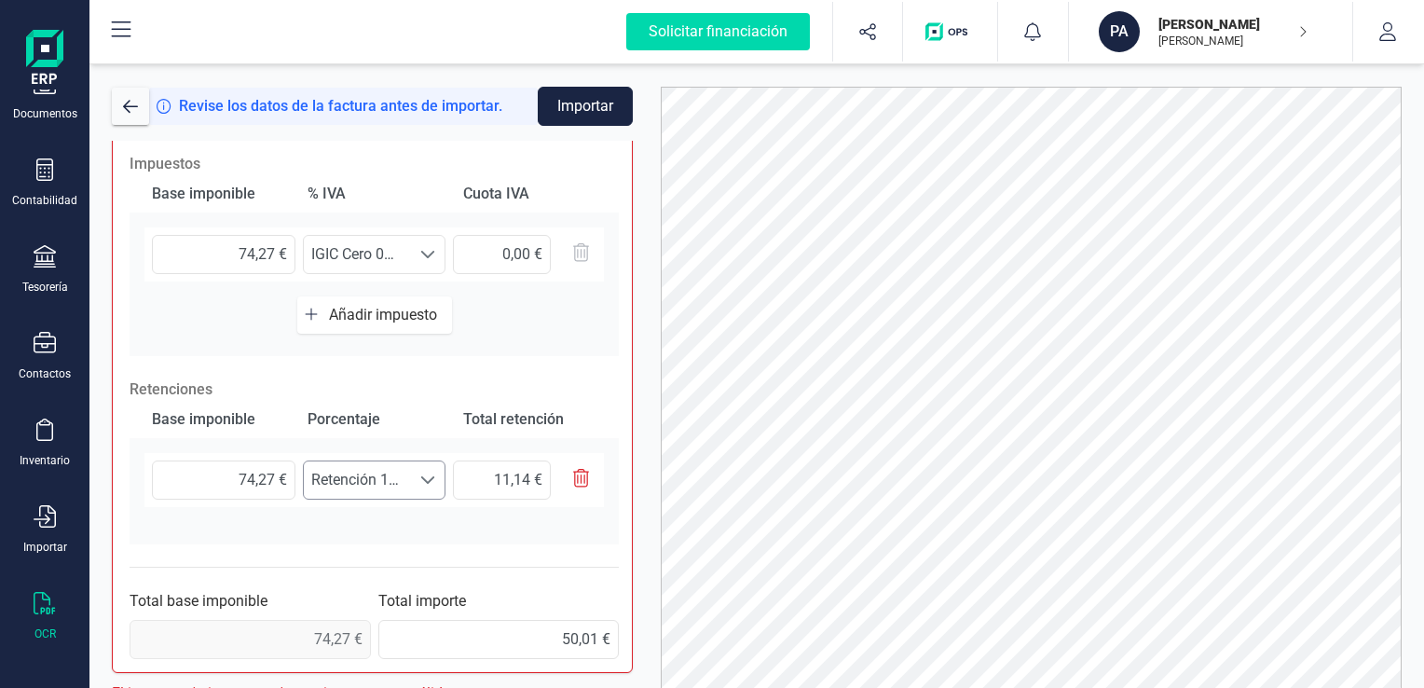
click at [426, 479] on span at bounding box center [427, 480] width 15 height 15
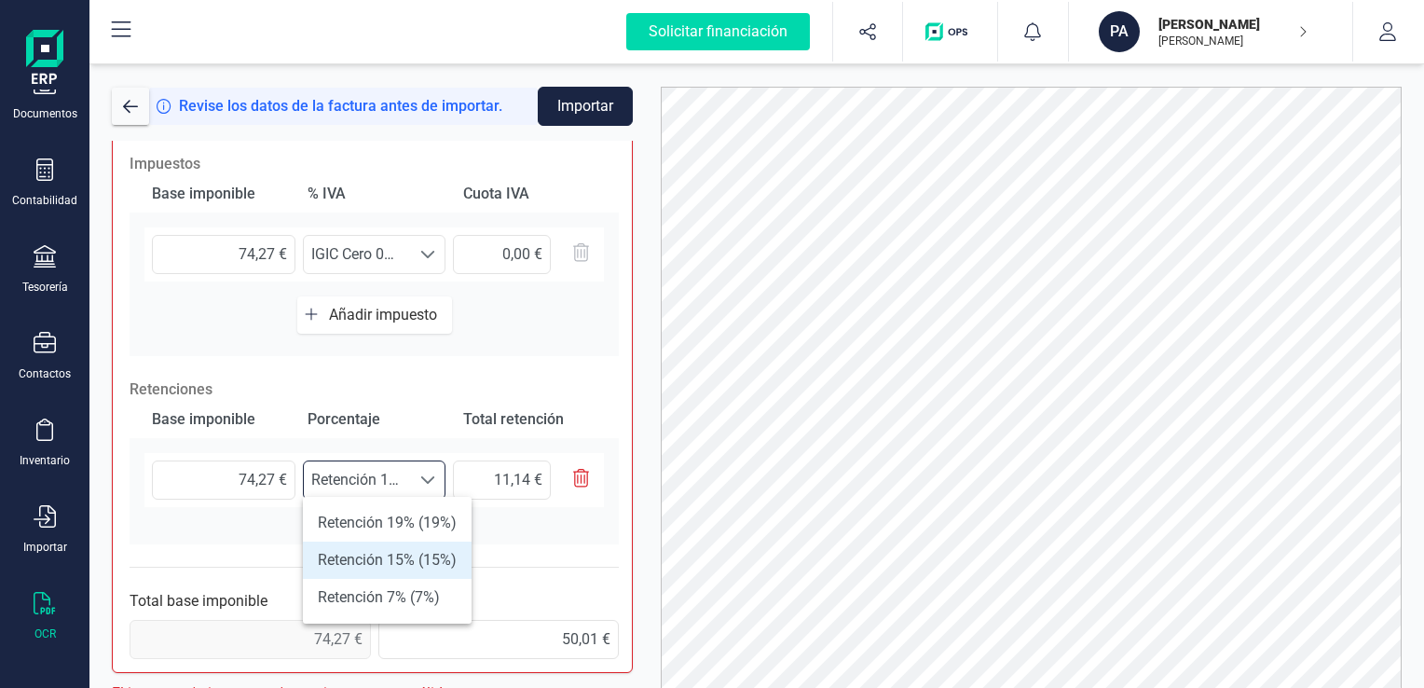
click at [426, 478] on span at bounding box center [427, 480] width 15 height 15
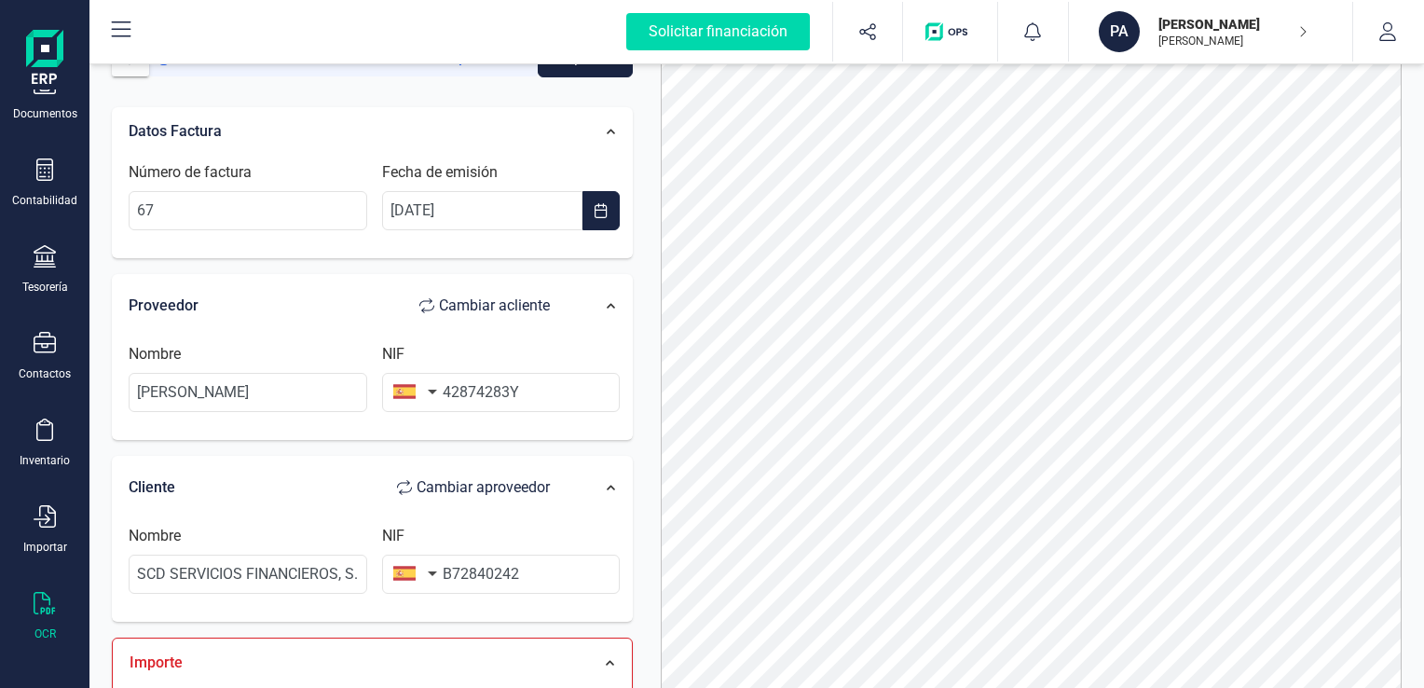
scroll to position [0, 0]
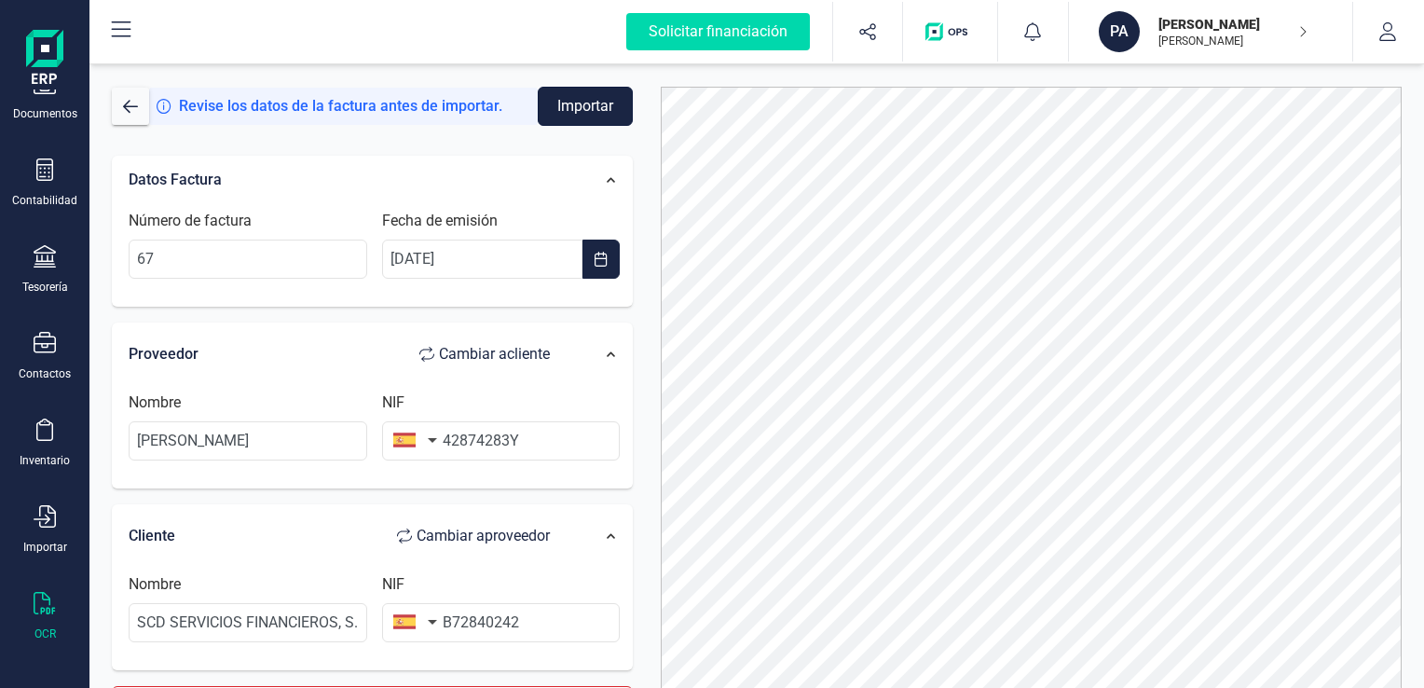
click at [597, 107] on button "Importar" at bounding box center [585, 106] width 95 height 39
click at [1332, 38] on div "El formulario tiene errores." at bounding box center [1309, 44] width 172 height 20
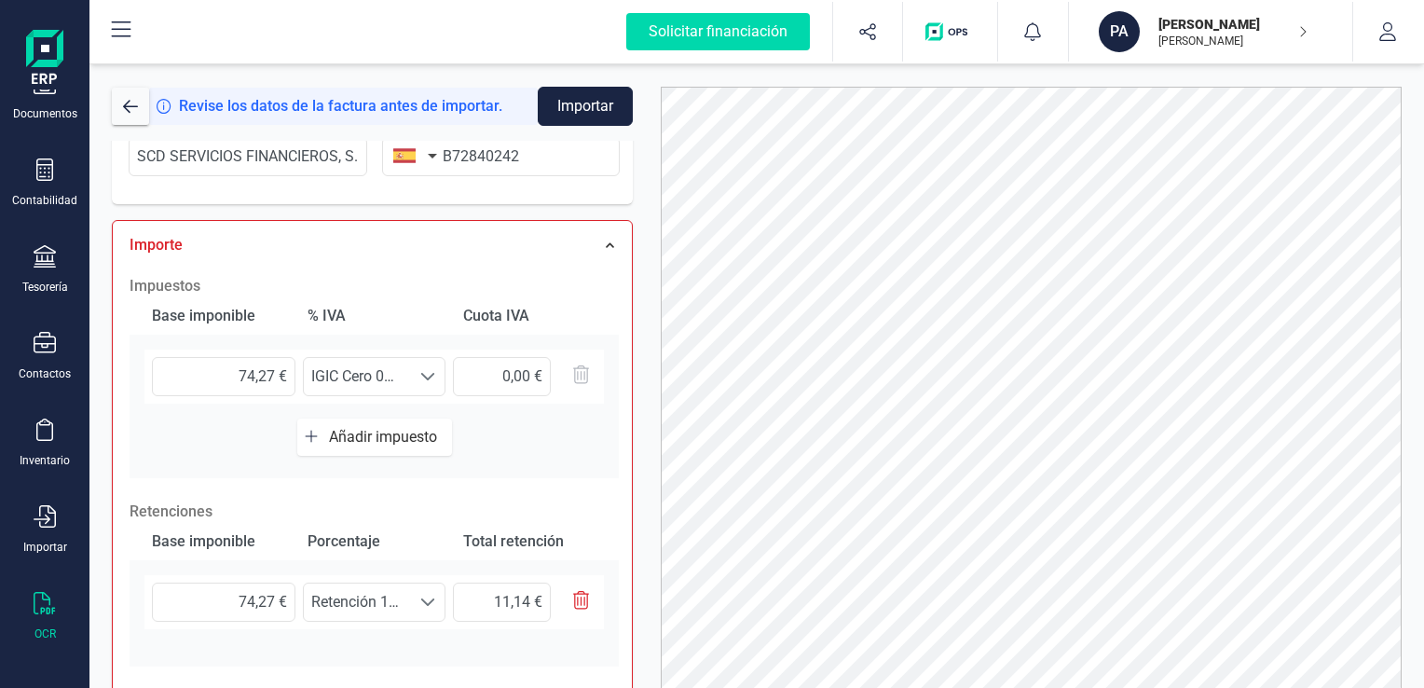
scroll to position [559, 0]
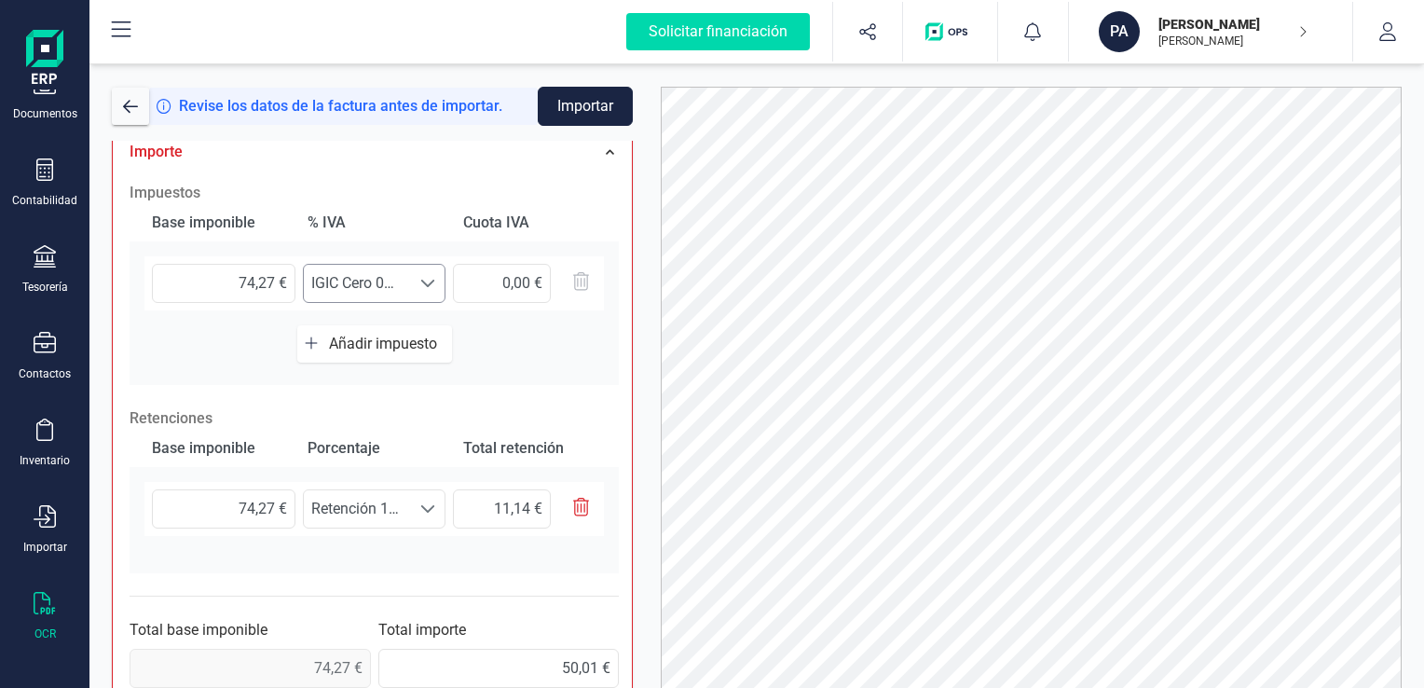
click at [429, 282] on span at bounding box center [427, 283] width 15 height 15
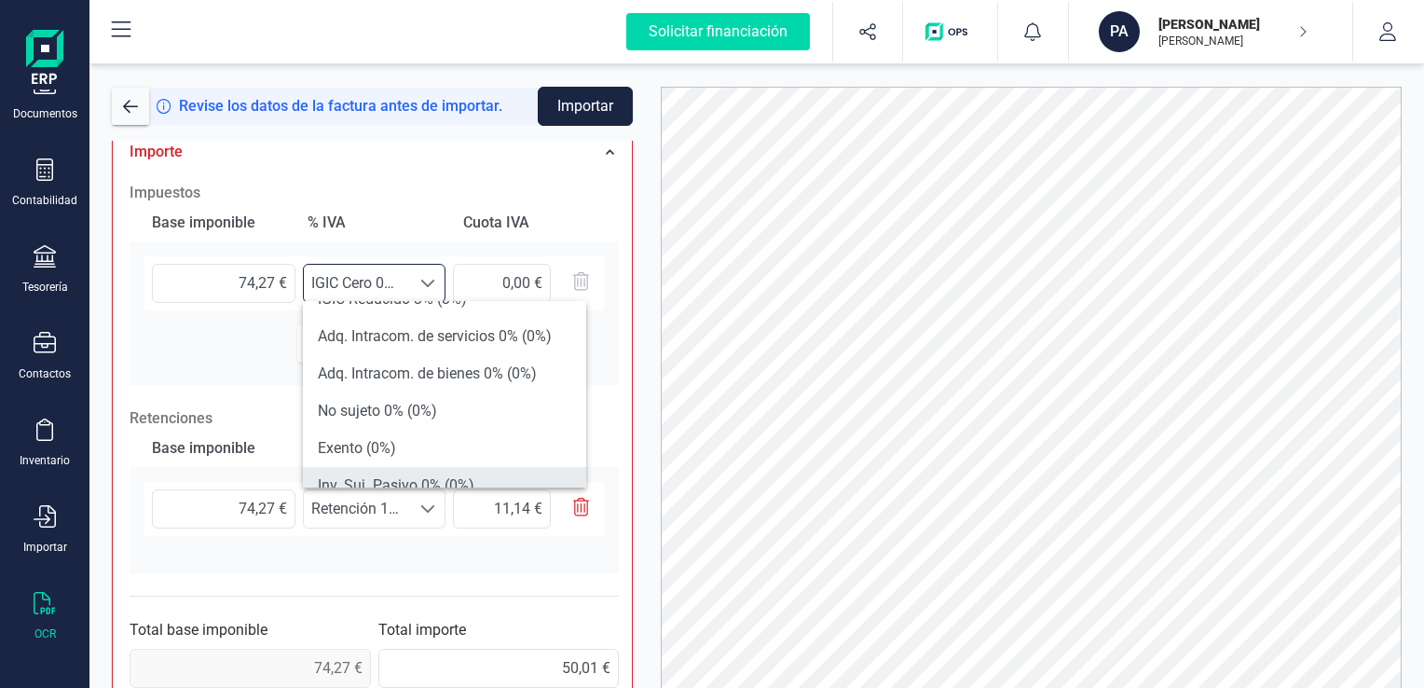
scroll to position [295, 0]
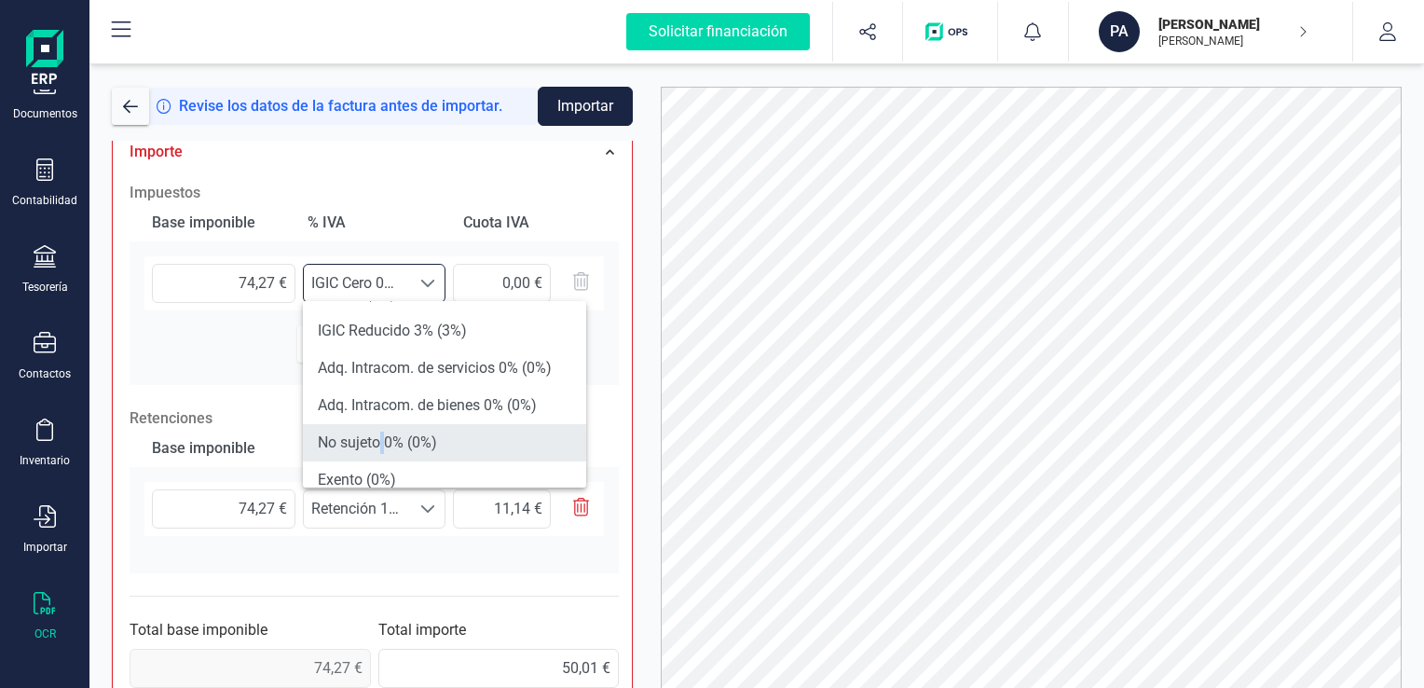
click at [383, 445] on li "No sujeto 0% (0%)" at bounding box center [444, 442] width 283 height 37
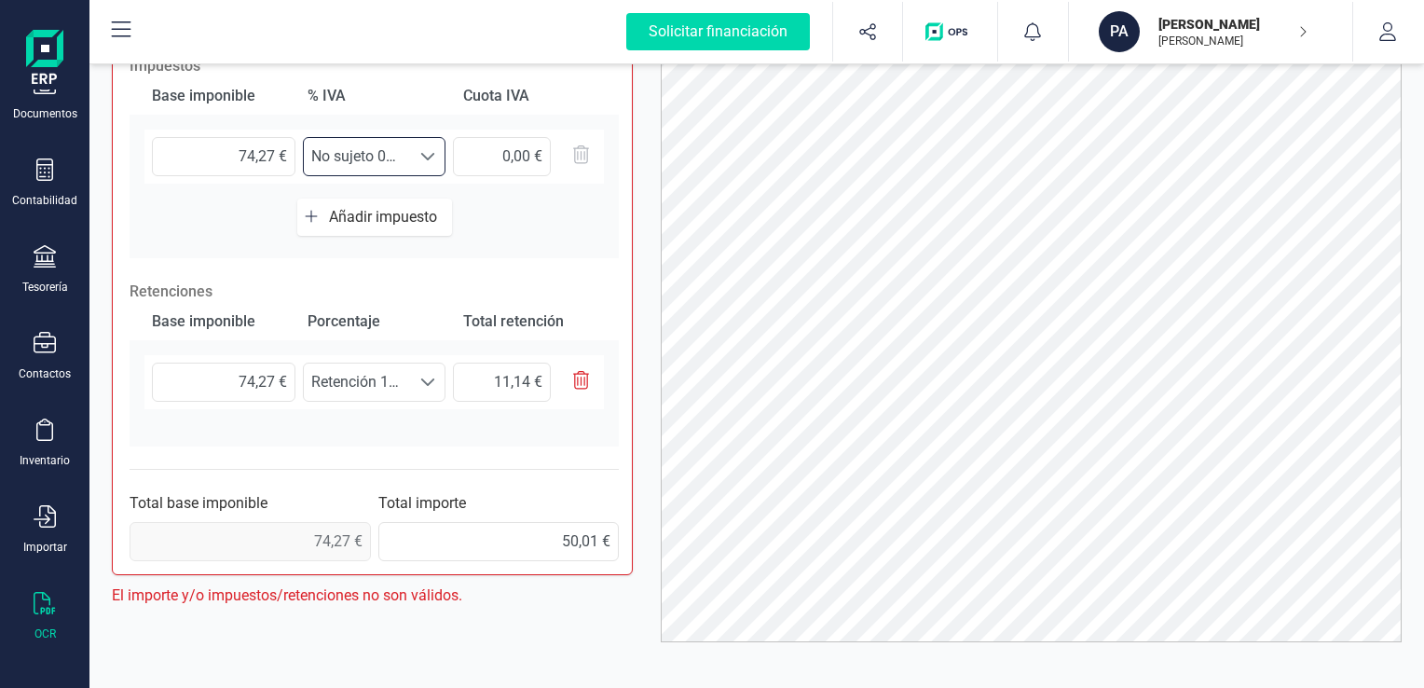
scroll to position [105, 0]
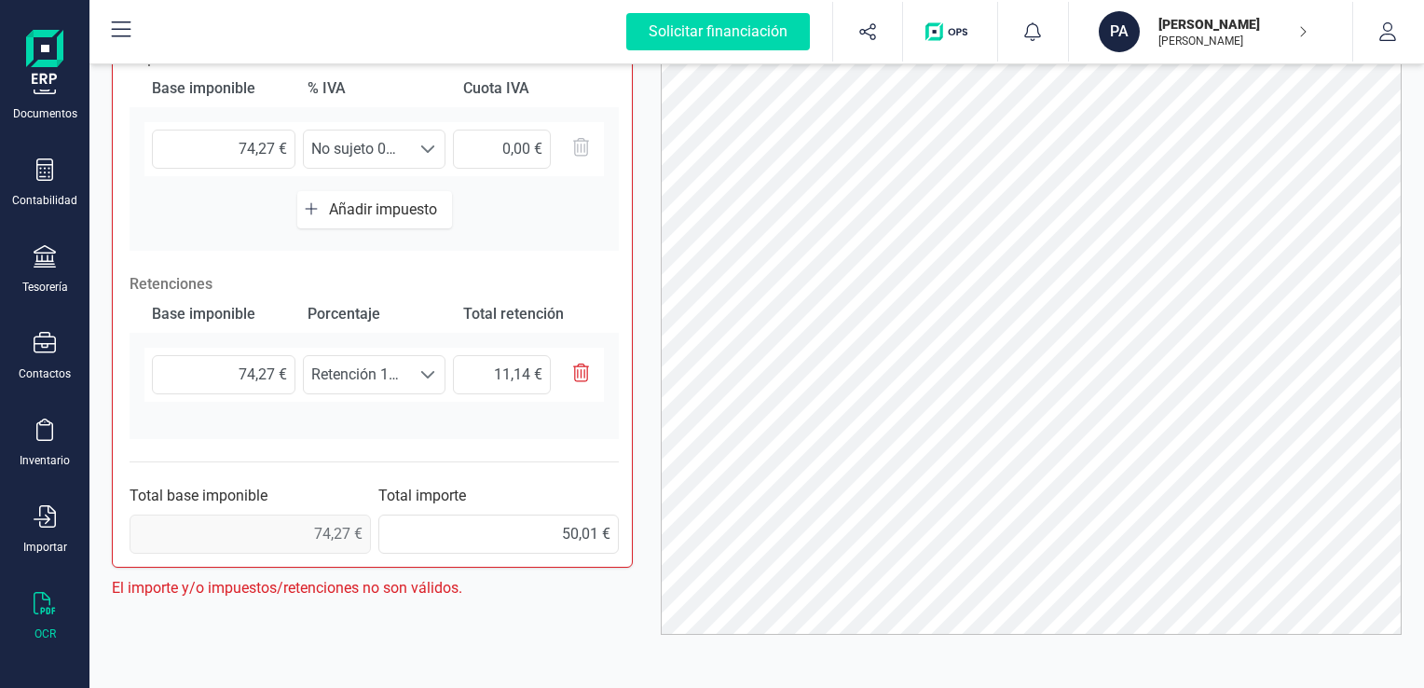
click at [279, 530] on span "74,27 €" at bounding box center [250, 534] width 241 height 39
click at [506, 541] on input "50,01 €" at bounding box center [498, 534] width 241 height 39
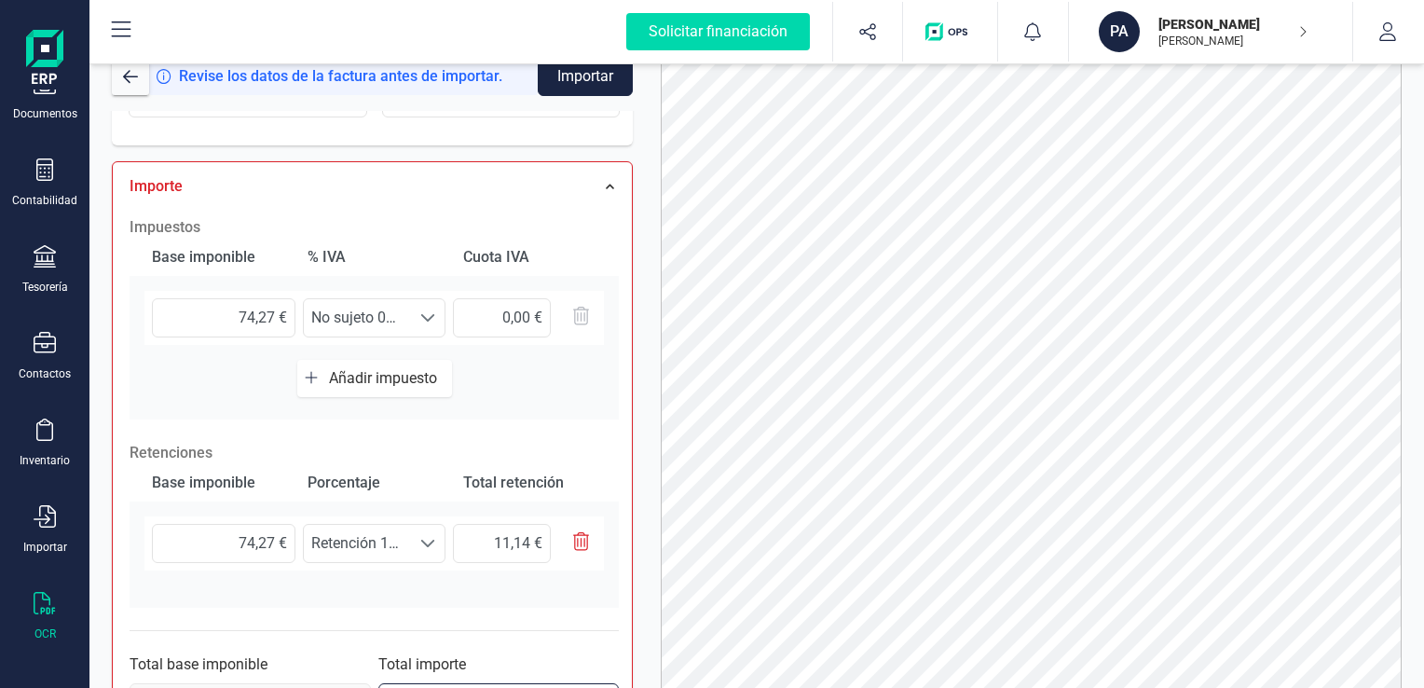
scroll to position [0, 0]
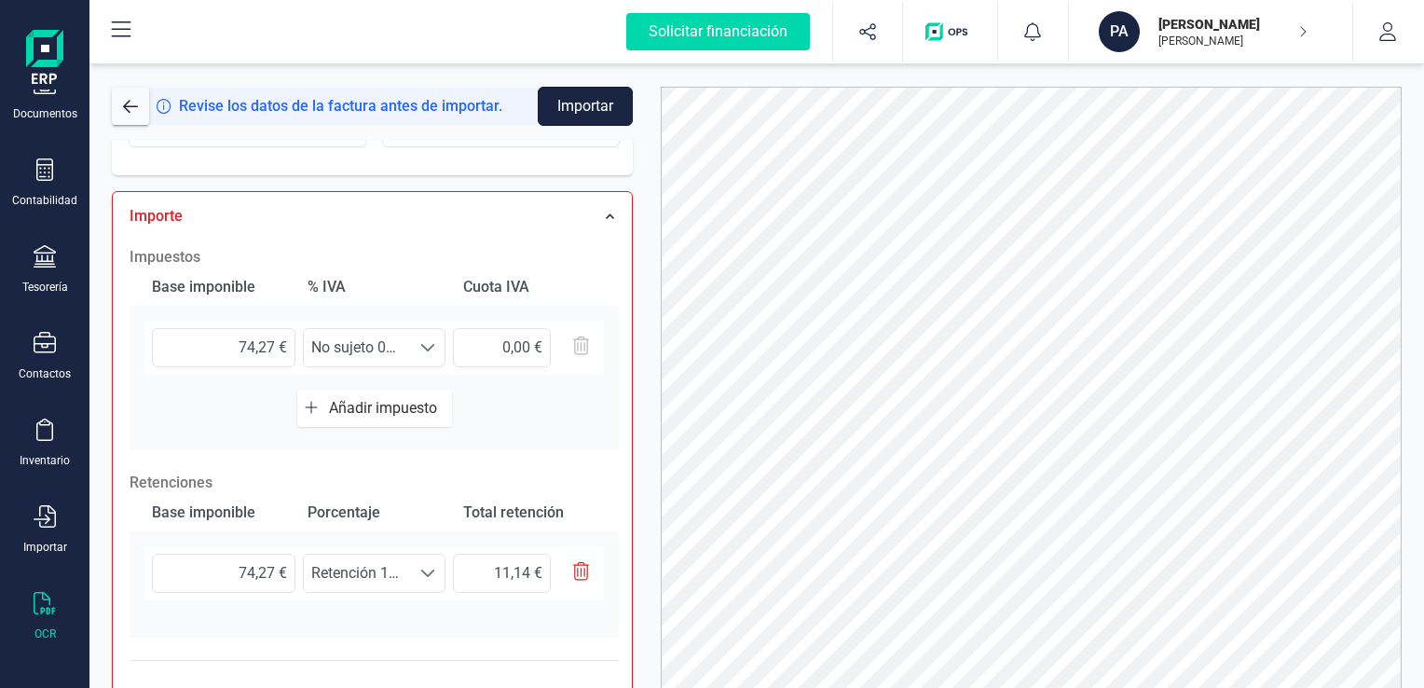
click at [583, 113] on button "Importar" at bounding box center [585, 106] width 95 height 39
click at [601, 101] on button "Importar" at bounding box center [585, 106] width 95 height 39
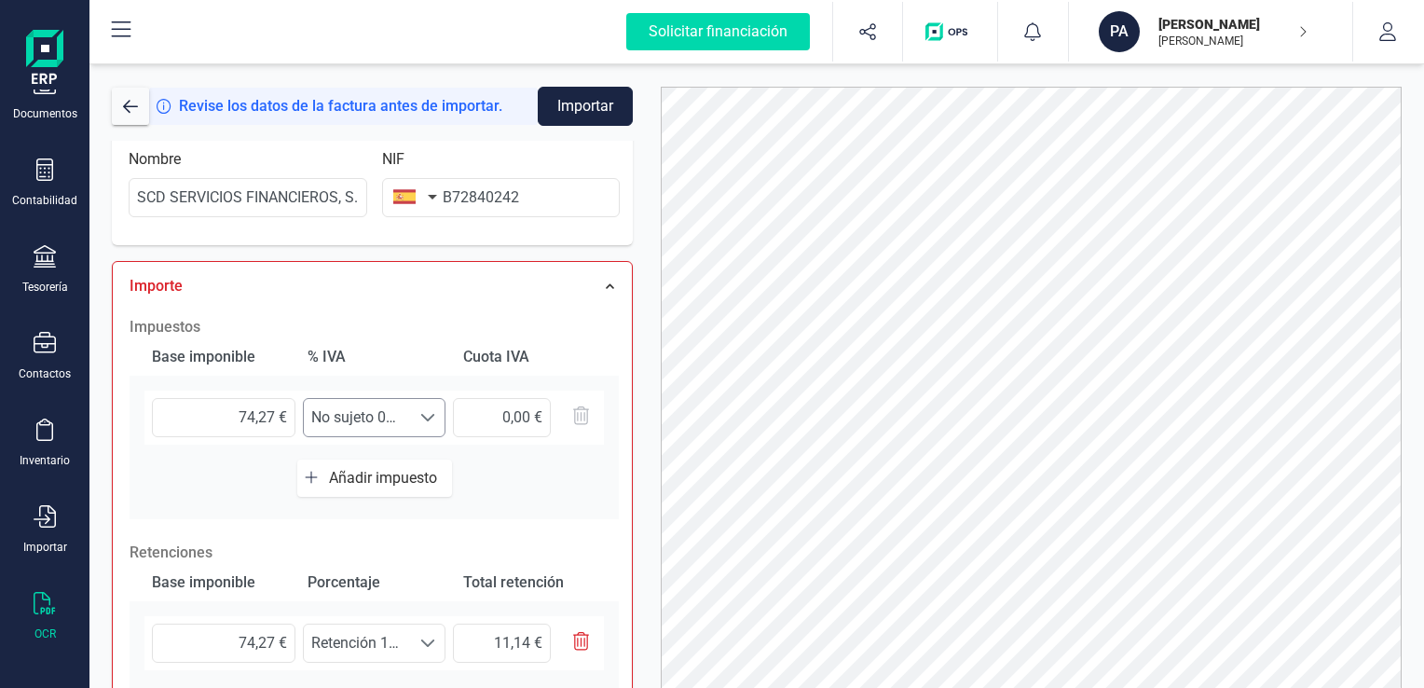
scroll to position [466, 0]
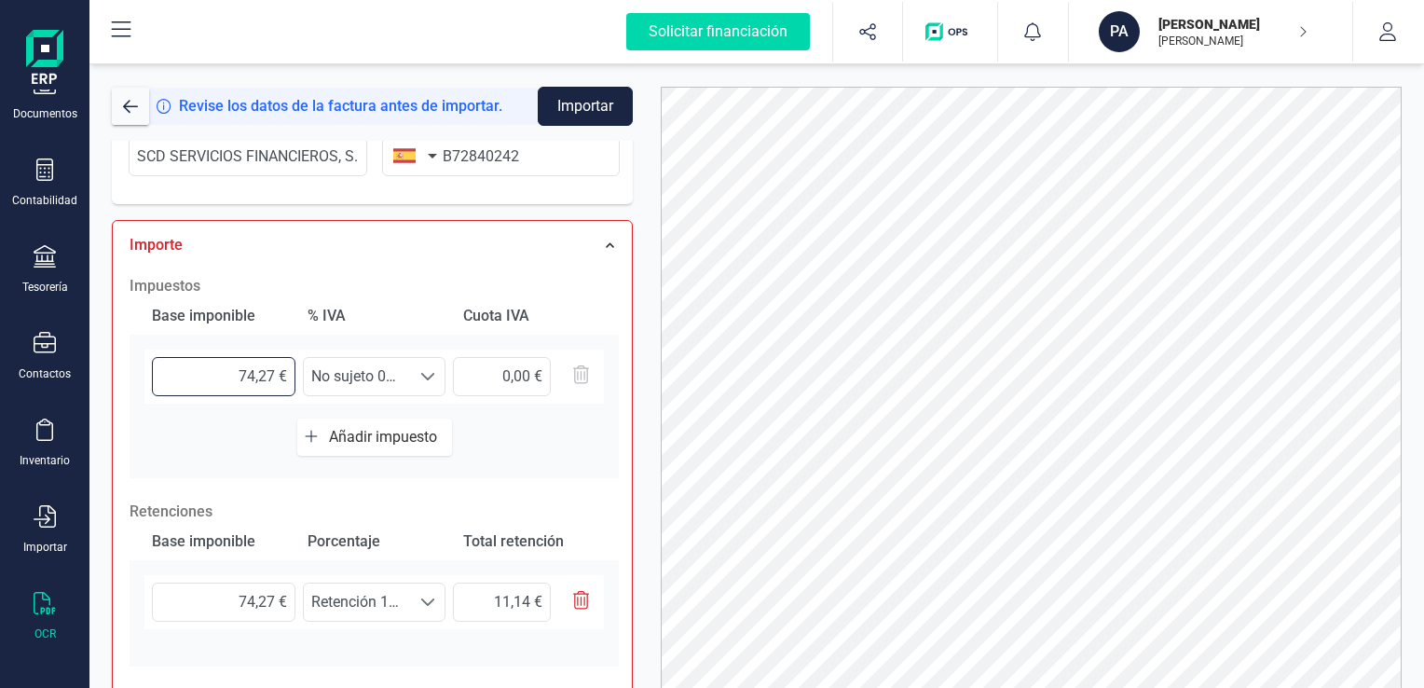
drag, startPoint x: 273, startPoint y: 377, endPoint x: 167, endPoint y: 378, distance: 106.3
click at [160, 375] on input "74,27 €" at bounding box center [224, 376] width 144 height 39
type input "66,11 €"
click at [403, 294] on h2 "Impuestos" at bounding box center [374, 286] width 489 height 22
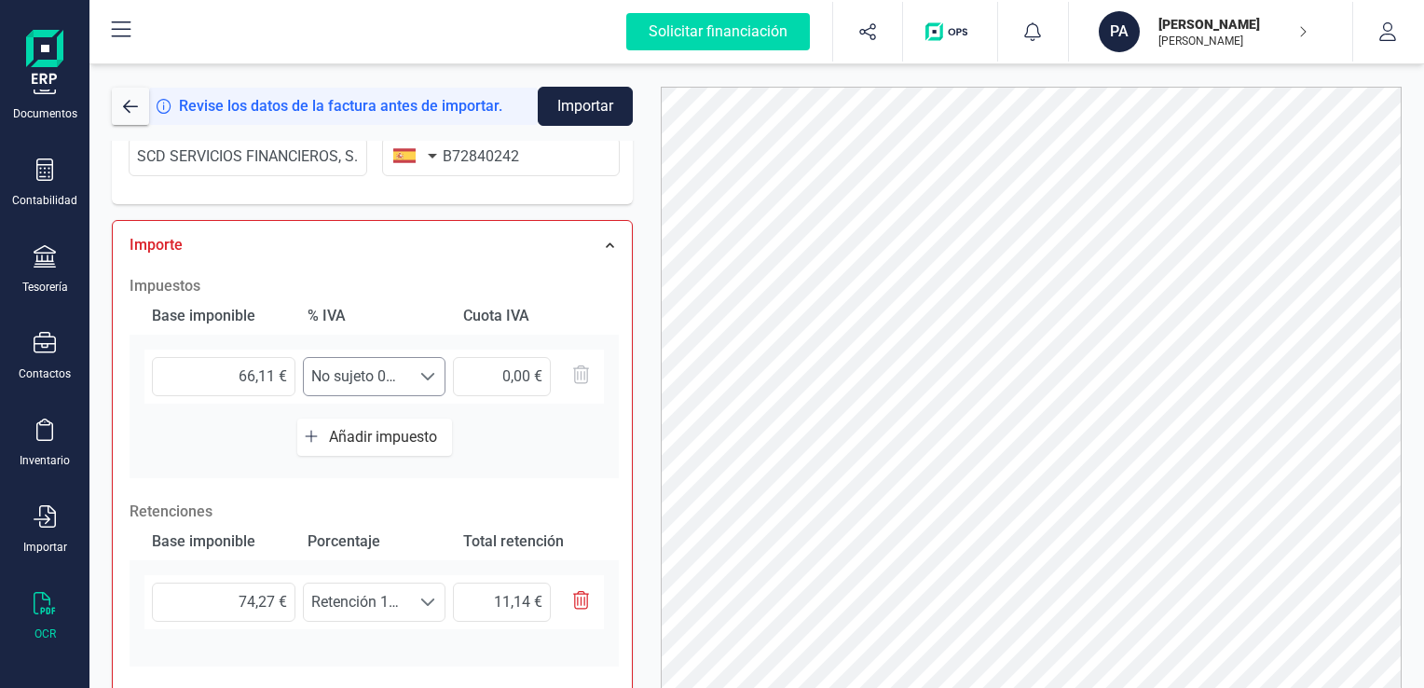
click at [429, 374] on span at bounding box center [427, 376] width 15 height 15
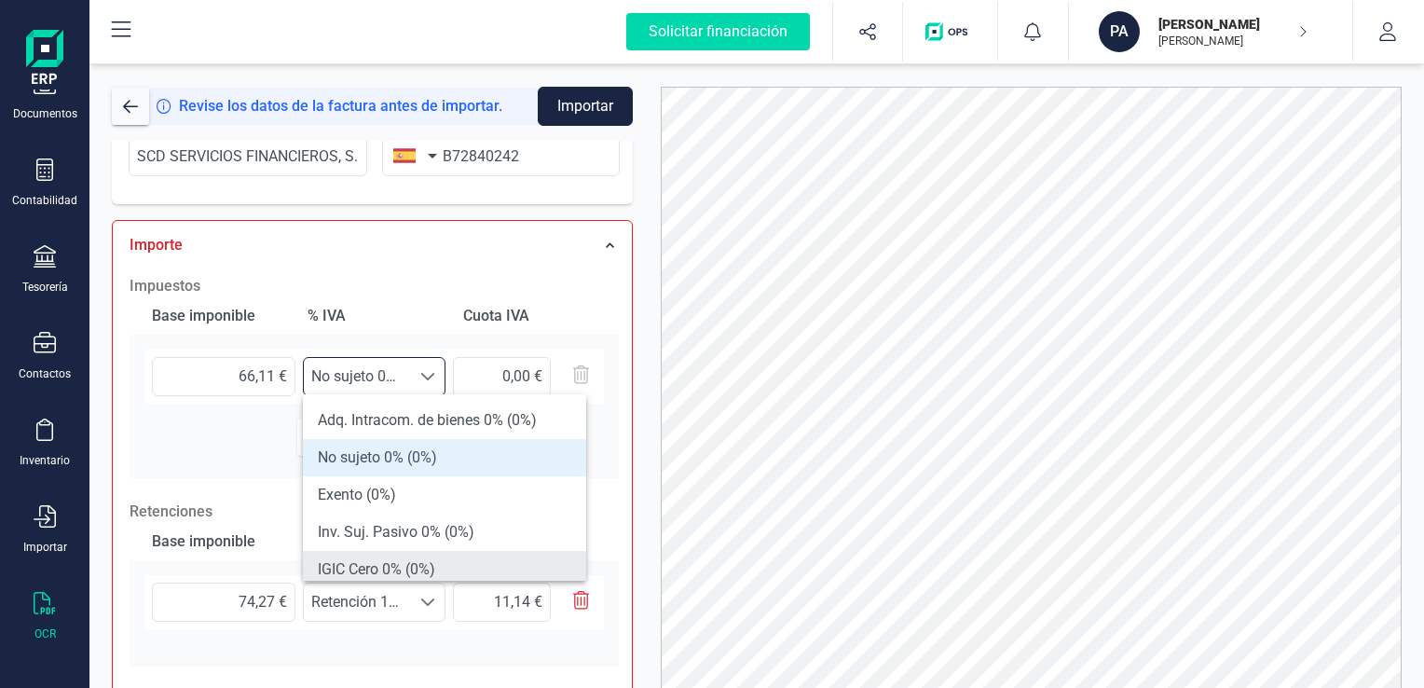
scroll to position [388, 0]
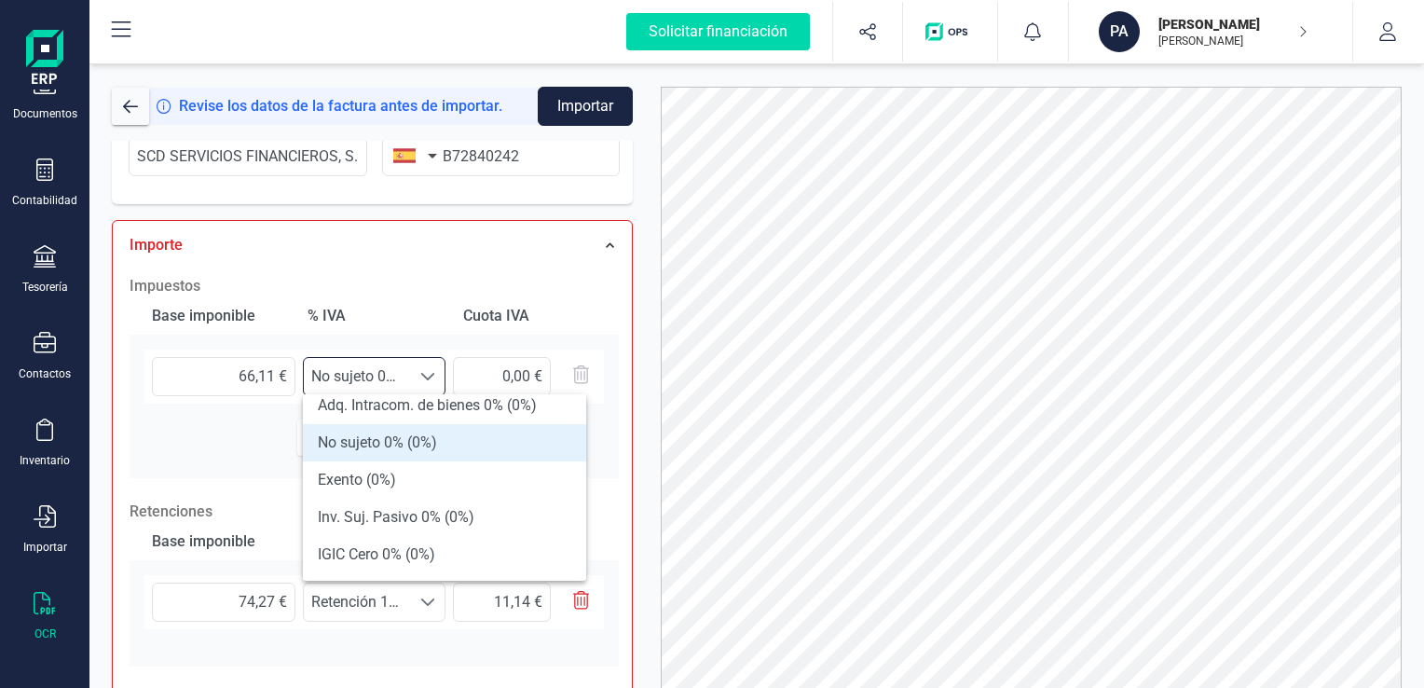
click at [378, 448] on li "No sujeto 0% (0%)" at bounding box center [444, 442] width 283 height 37
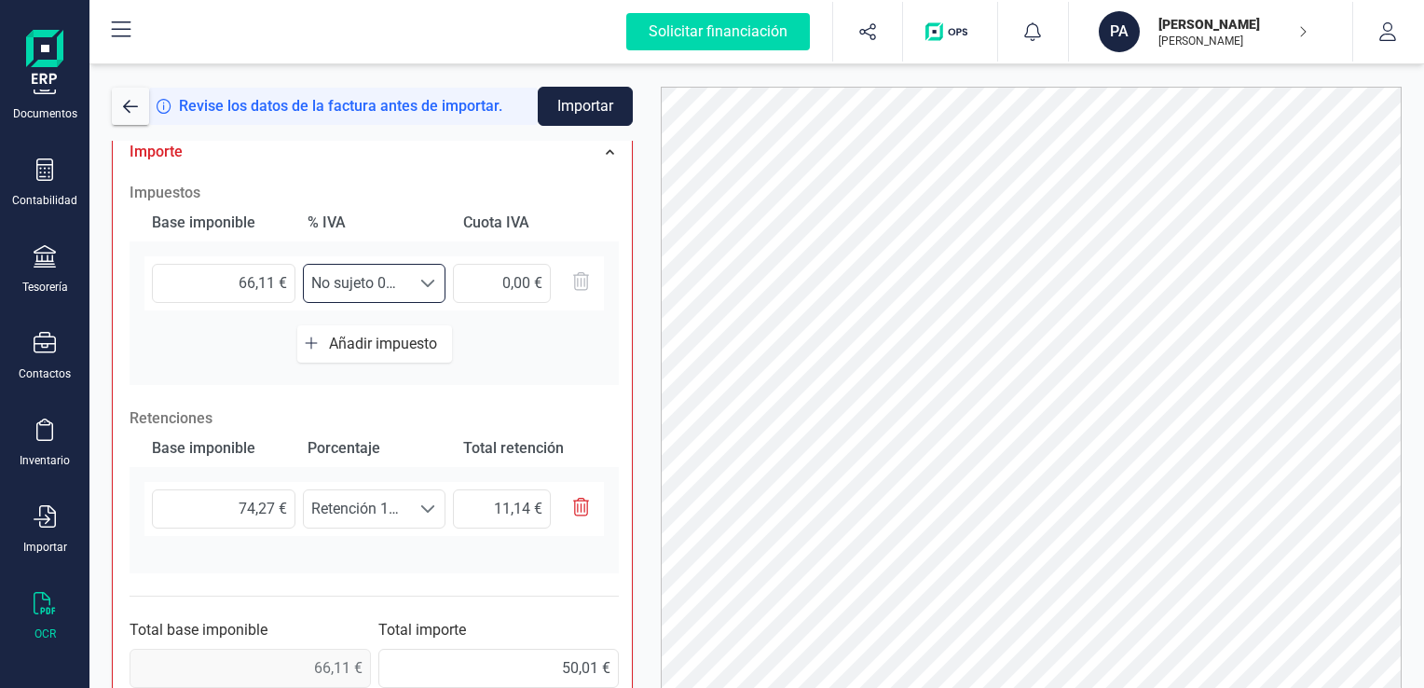
scroll to position [588, 0]
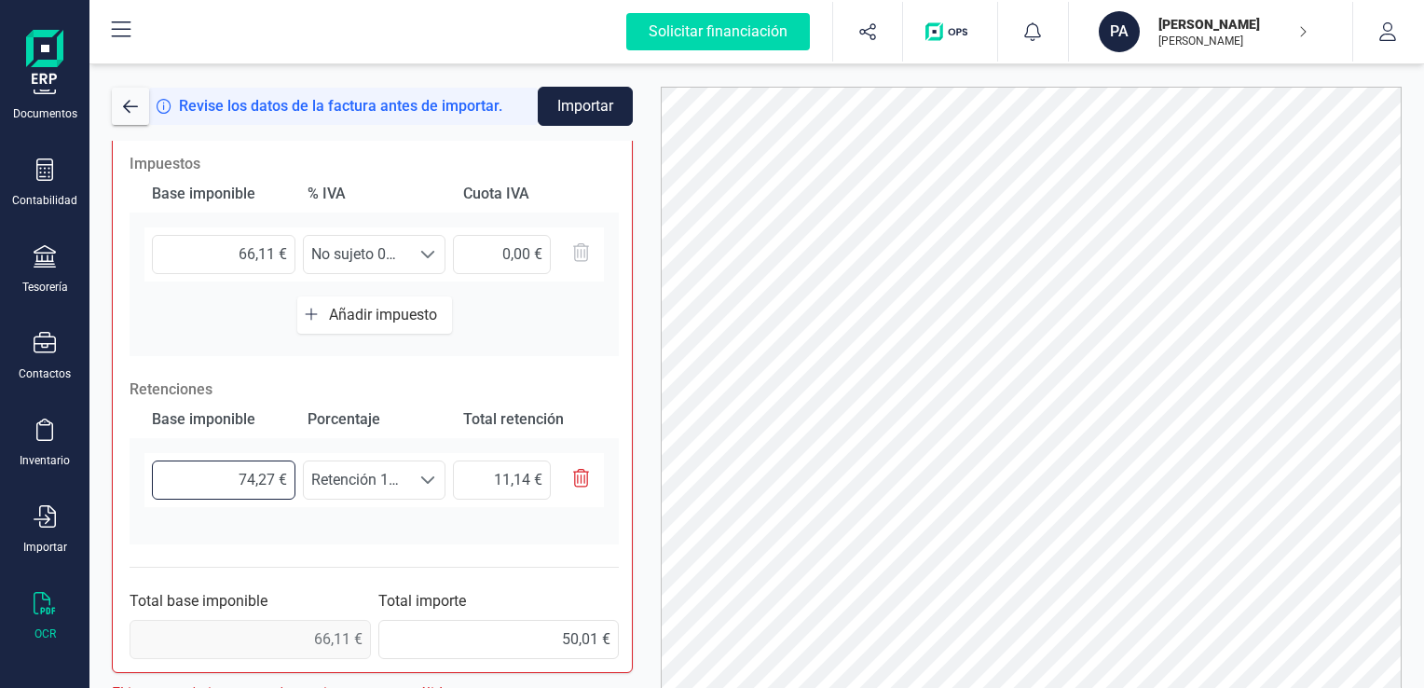
drag, startPoint x: 277, startPoint y: 474, endPoint x: 213, endPoint y: 471, distance: 64.4
click at [213, 471] on input "74,27 €" at bounding box center [224, 479] width 144 height 39
type input "6,00 €"
type input "0,90 €"
type input "66,00 €"
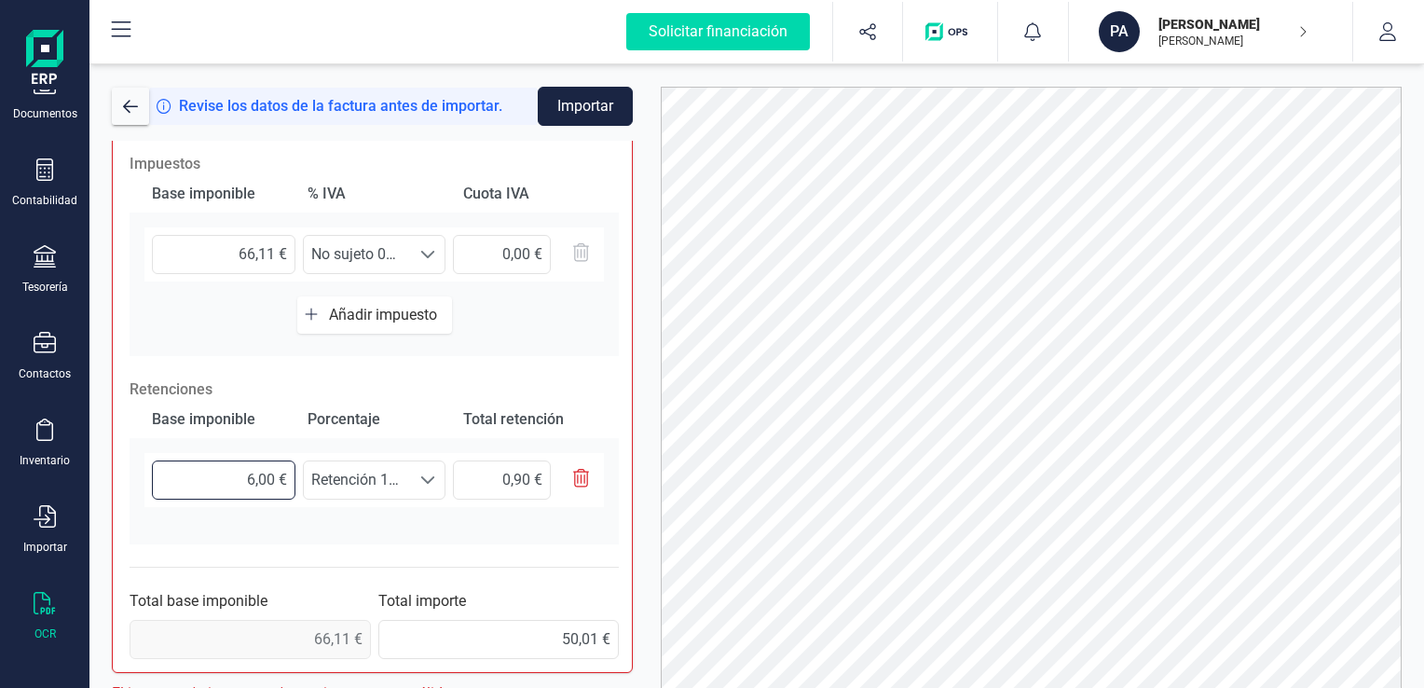
type input "9,90 €"
type input "66,10 €"
type input "9,91 €"
type input "66,11 €"
type input "9,92 €"
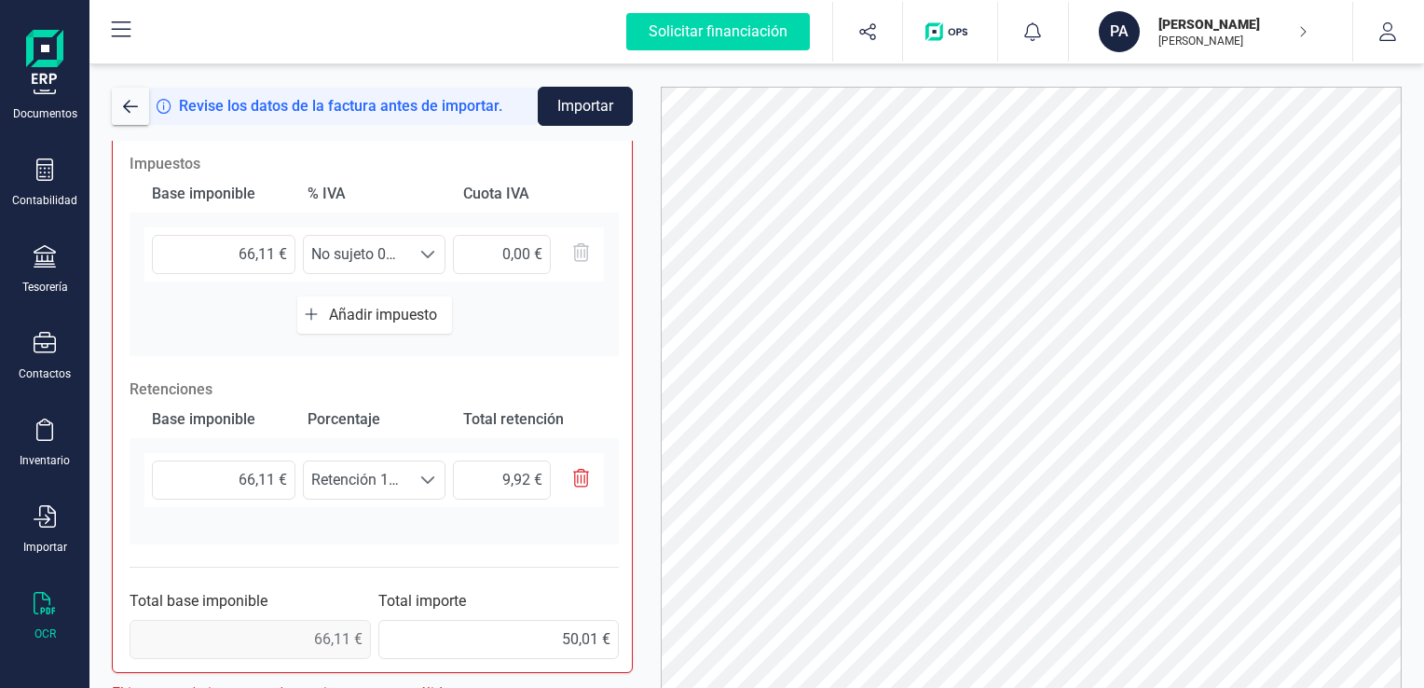
click at [400, 505] on div "66,11 € Seleccione un % Retención 15% (15%) Retención 15% (15%) 9,92 €" at bounding box center [374, 487] width 489 height 69
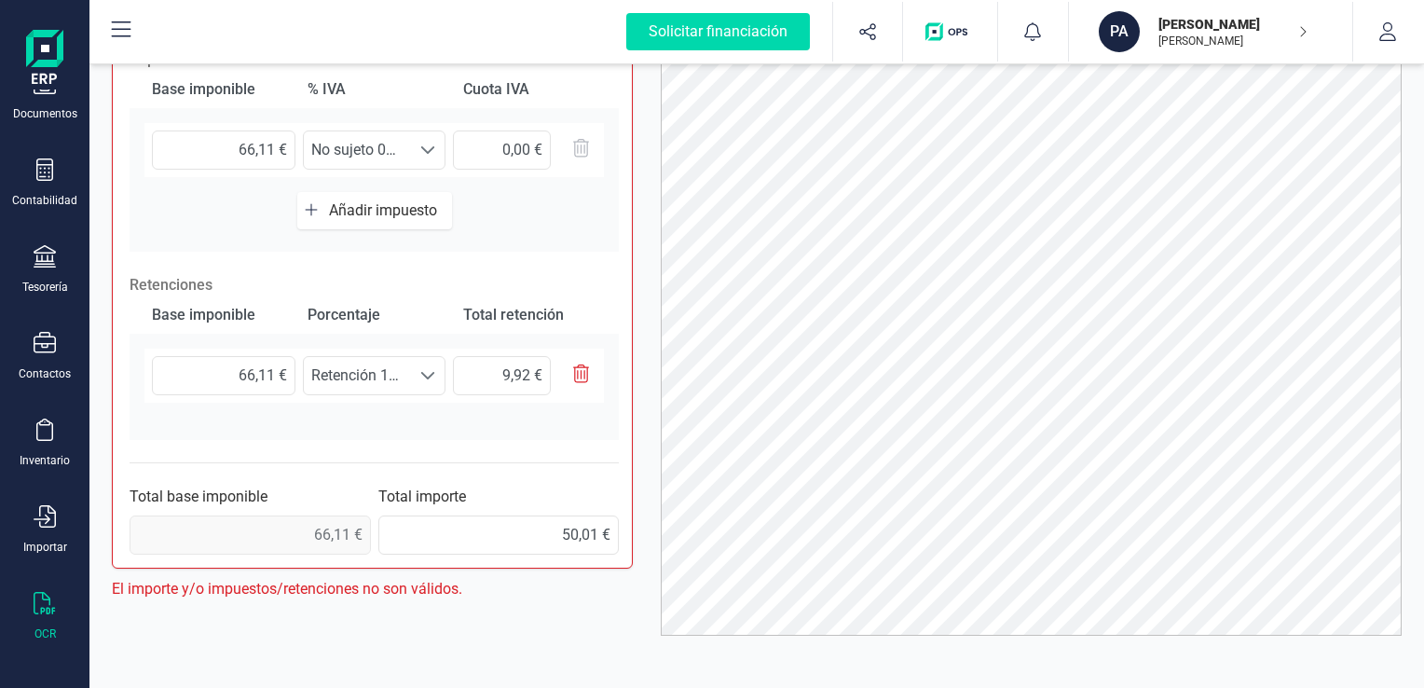
scroll to position [105, 0]
click at [508, 530] on input "50,01 €" at bounding box center [498, 534] width 241 height 39
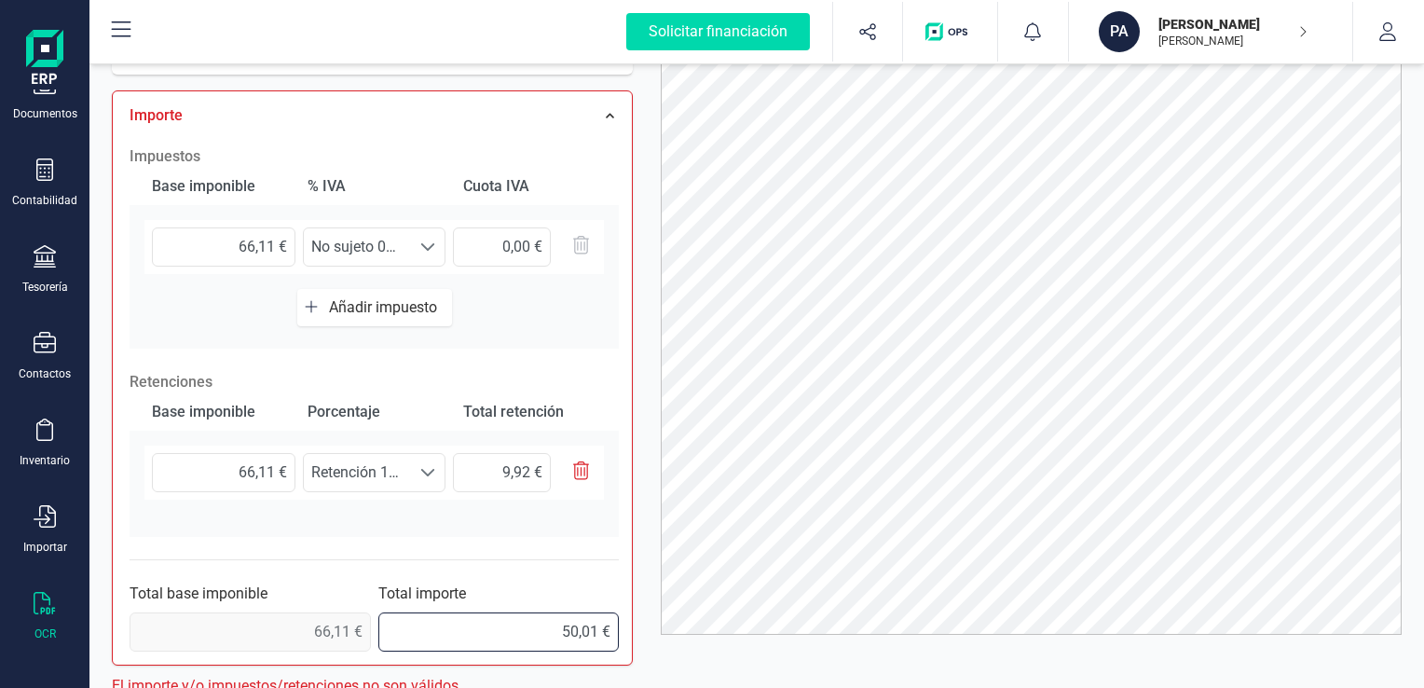
scroll to position [588, 0]
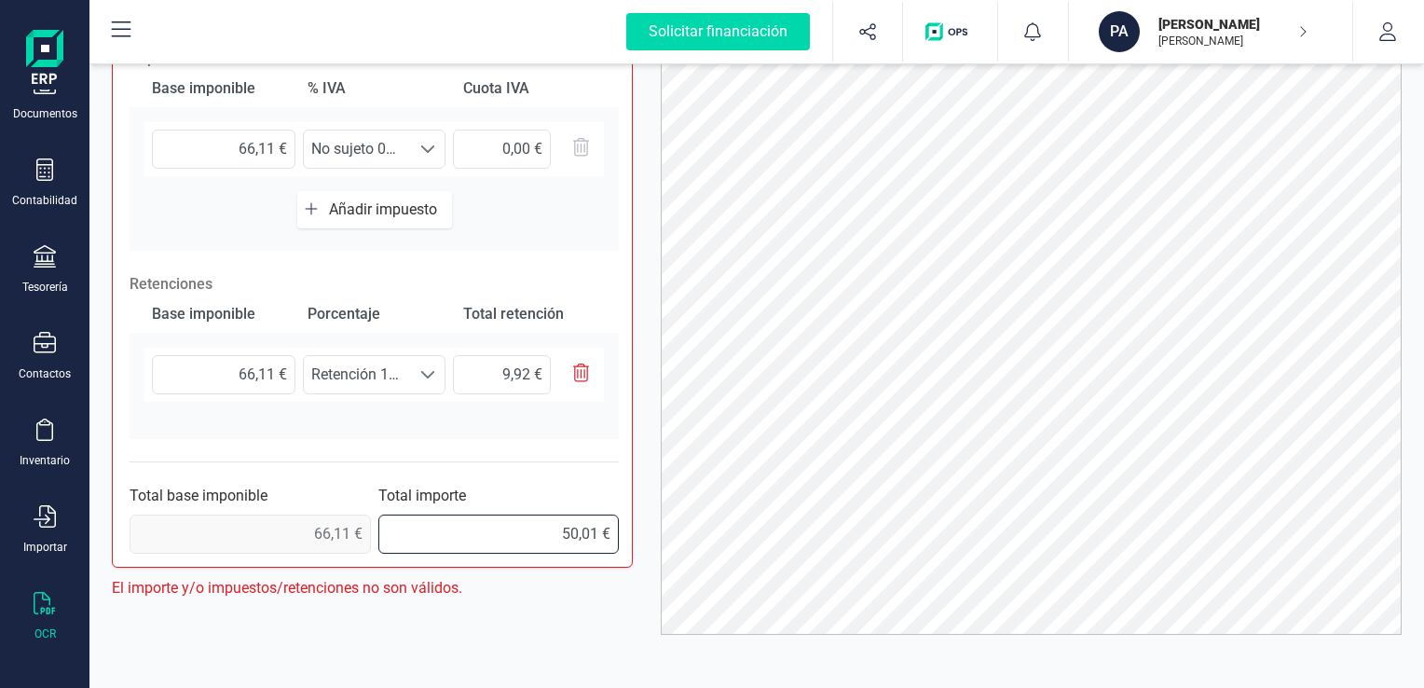
click at [508, 530] on input "50,01 €" at bounding box center [498, 534] width 241 height 39
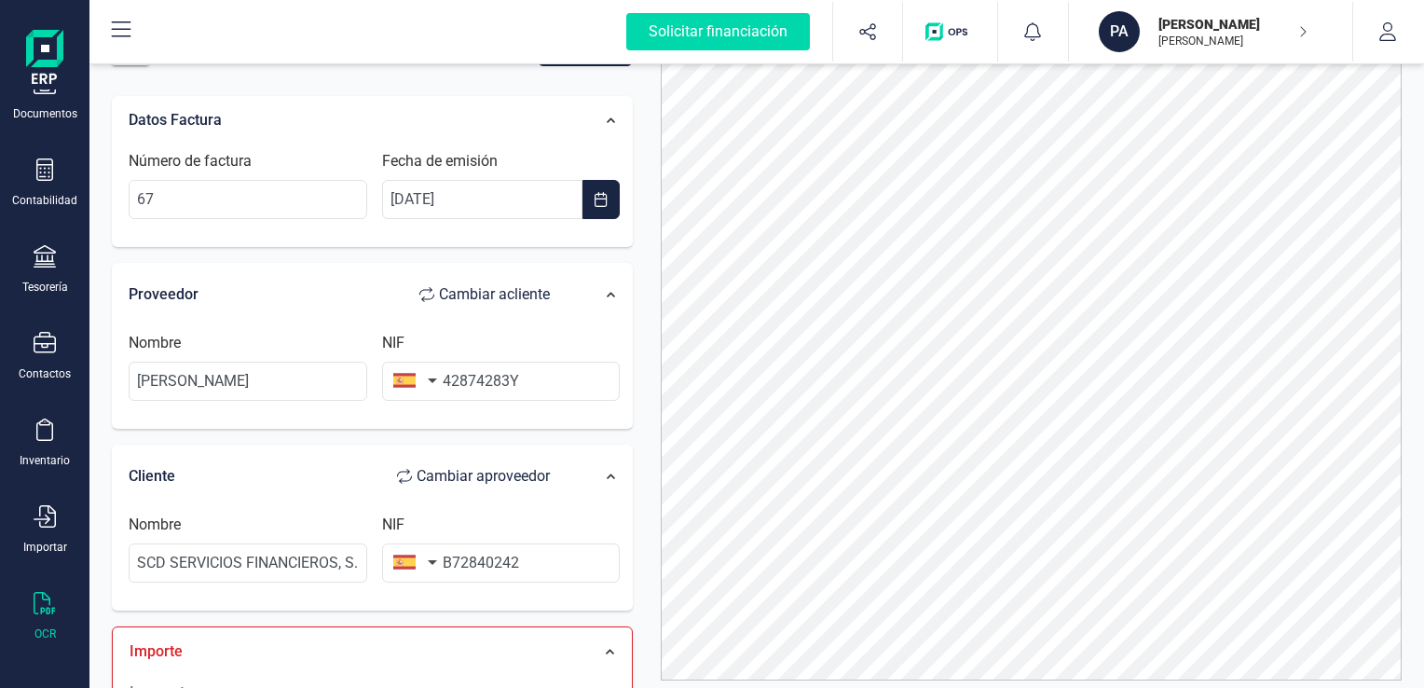
scroll to position [0, 0]
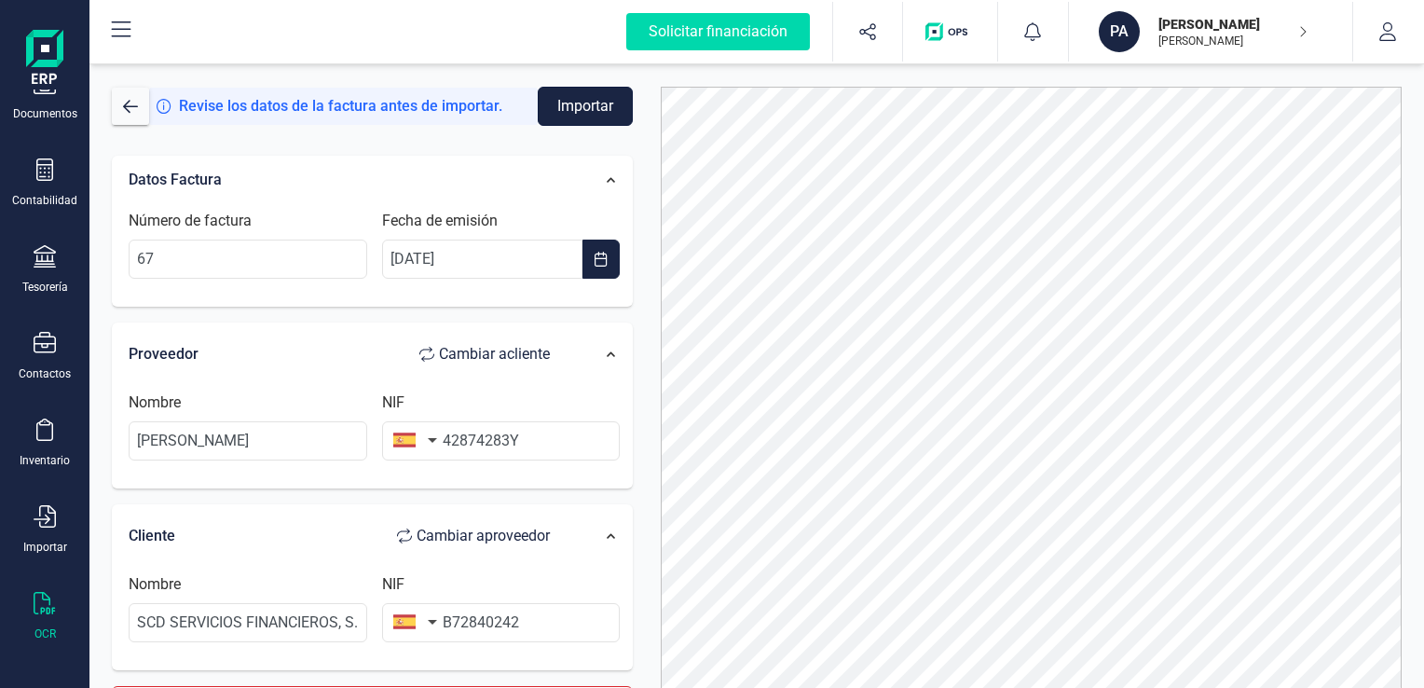
click at [598, 103] on button "Importar" at bounding box center [585, 106] width 95 height 39
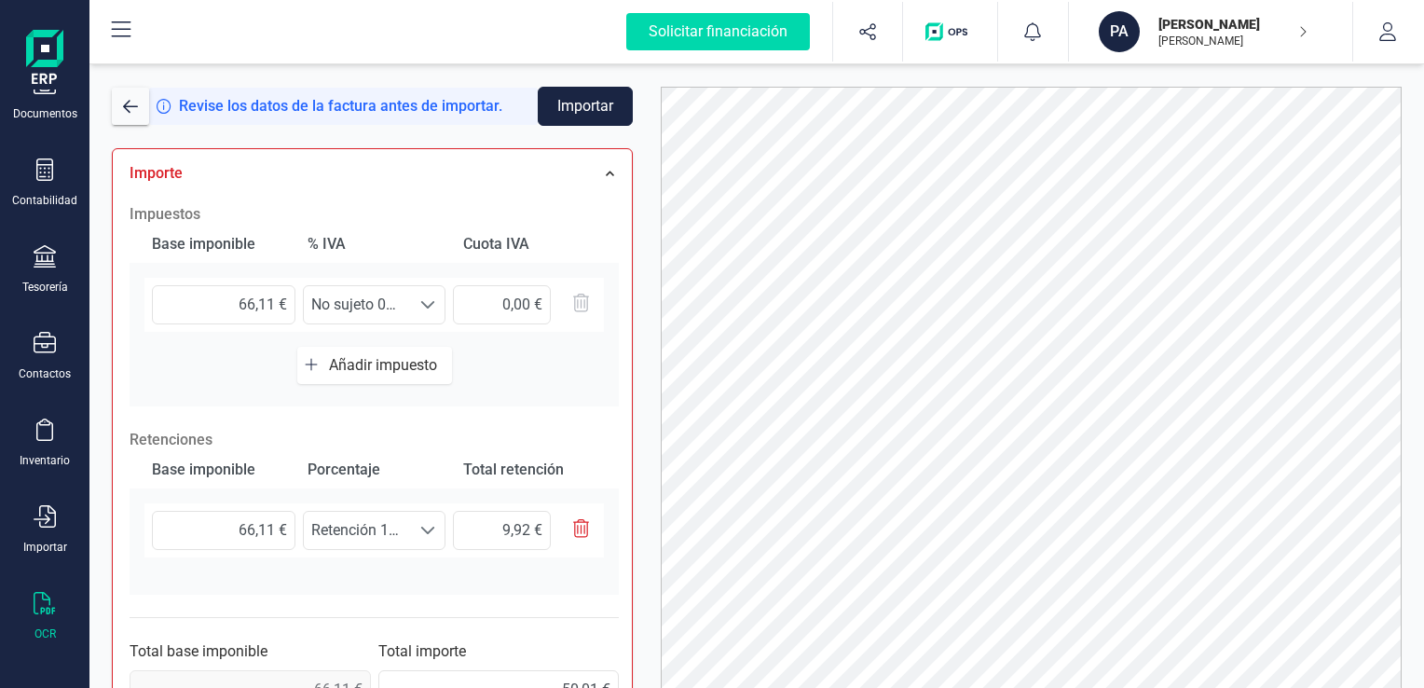
scroll to position [559, 0]
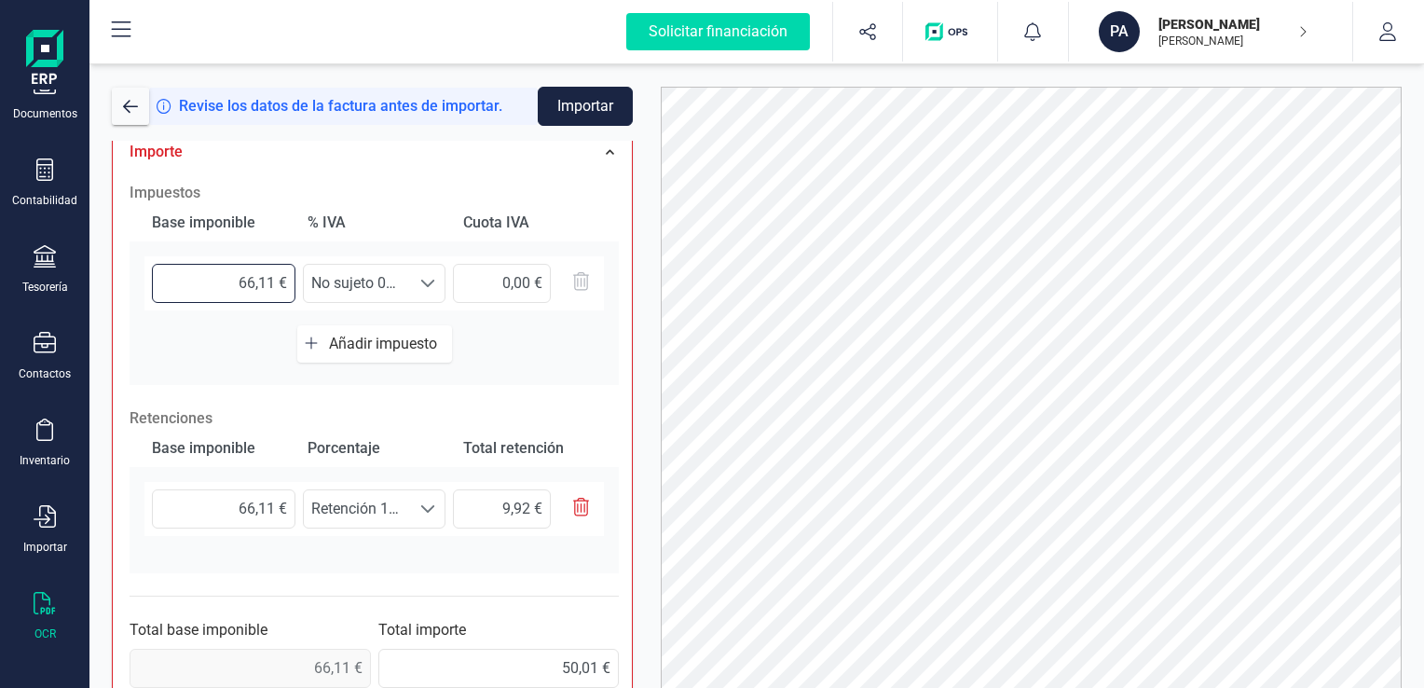
drag, startPoint x: 270, startPoint y: 281, endPoint x: 209, endPoint y: 278, distance: 61.6
click at [209, 278] on input "66,11 €" at bounding box center [224, 283] width 144 height 39
type input "74,27 €"
click at [426, 282] on span at bounding box center [427, 283] width 15 height 15
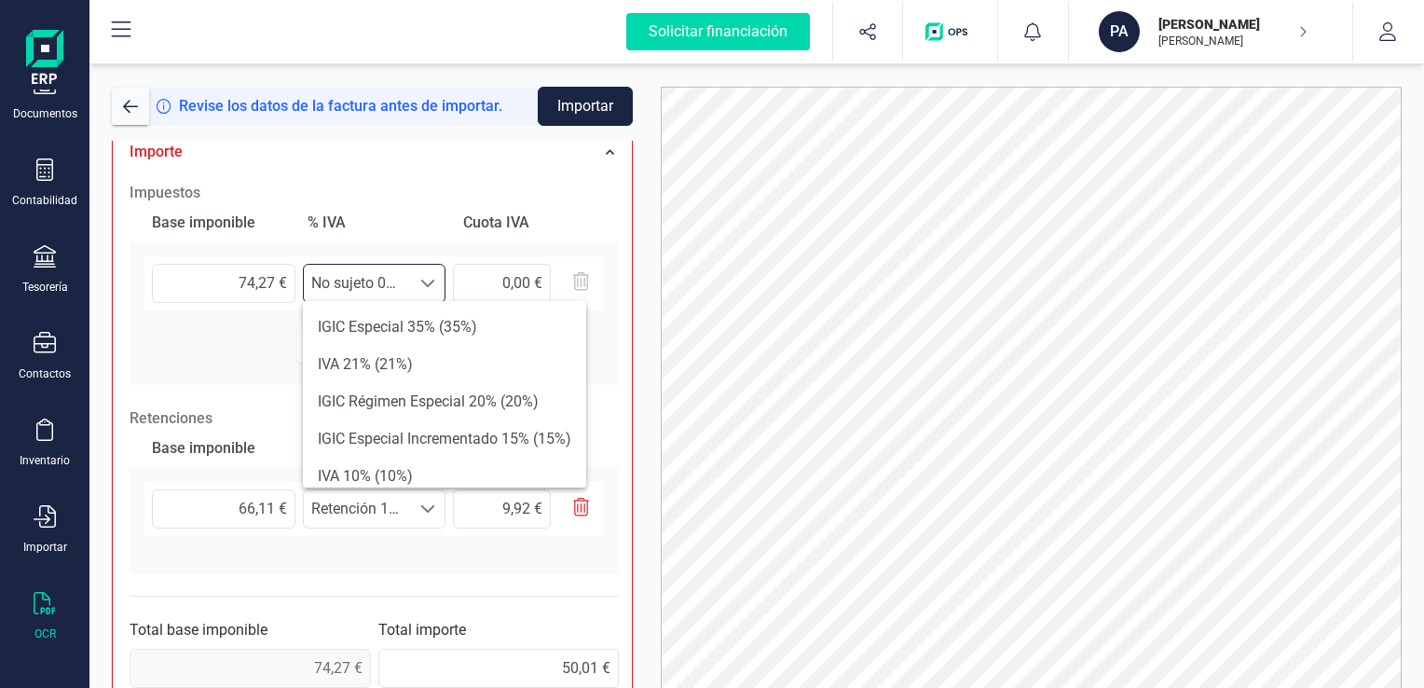
click at [211, 316] on div "74,27 € Seleccione un % No sujeto 0% (0%) No sujeto 0% (0%)" at bounding box center [374, 290] width 489 height 69
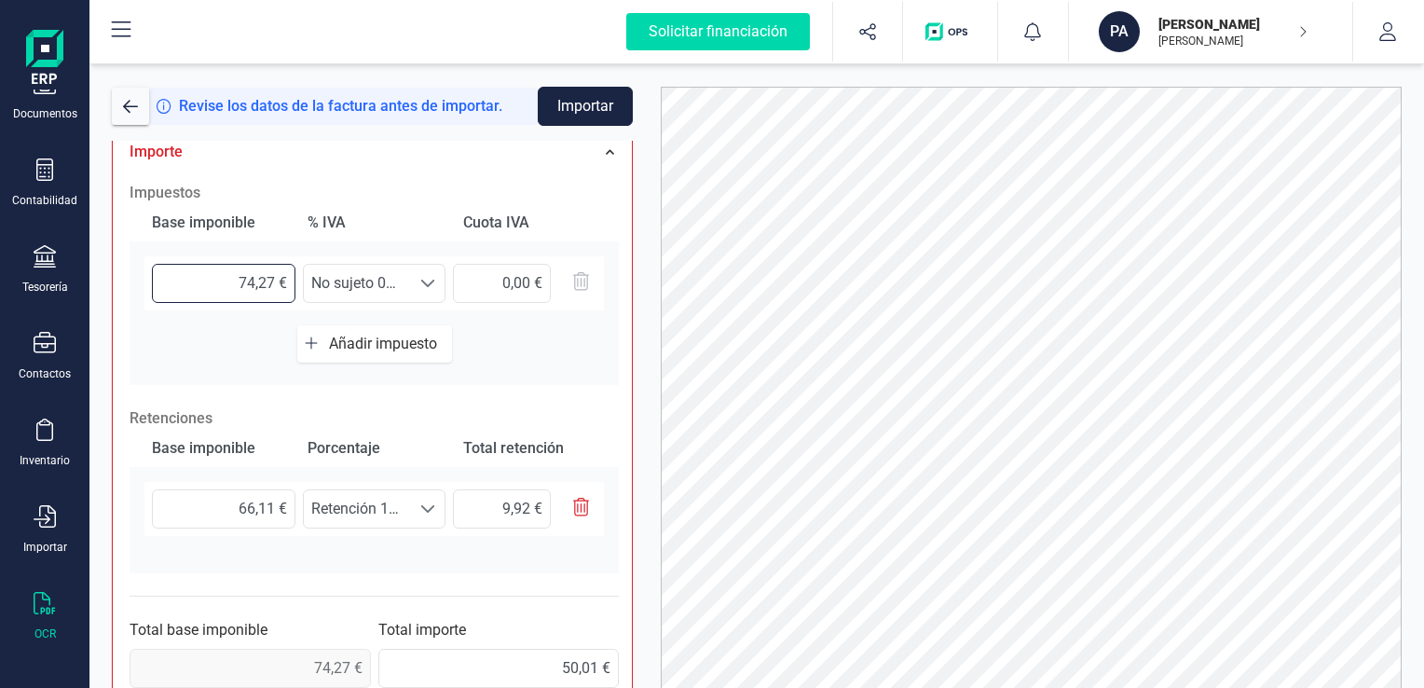
click at [213, 284] on input "74,27 €" at bounding box center [224, 283] width 144 height 39
click at [429, 279] on span at bounding box center [427, 283] width 15 height 15
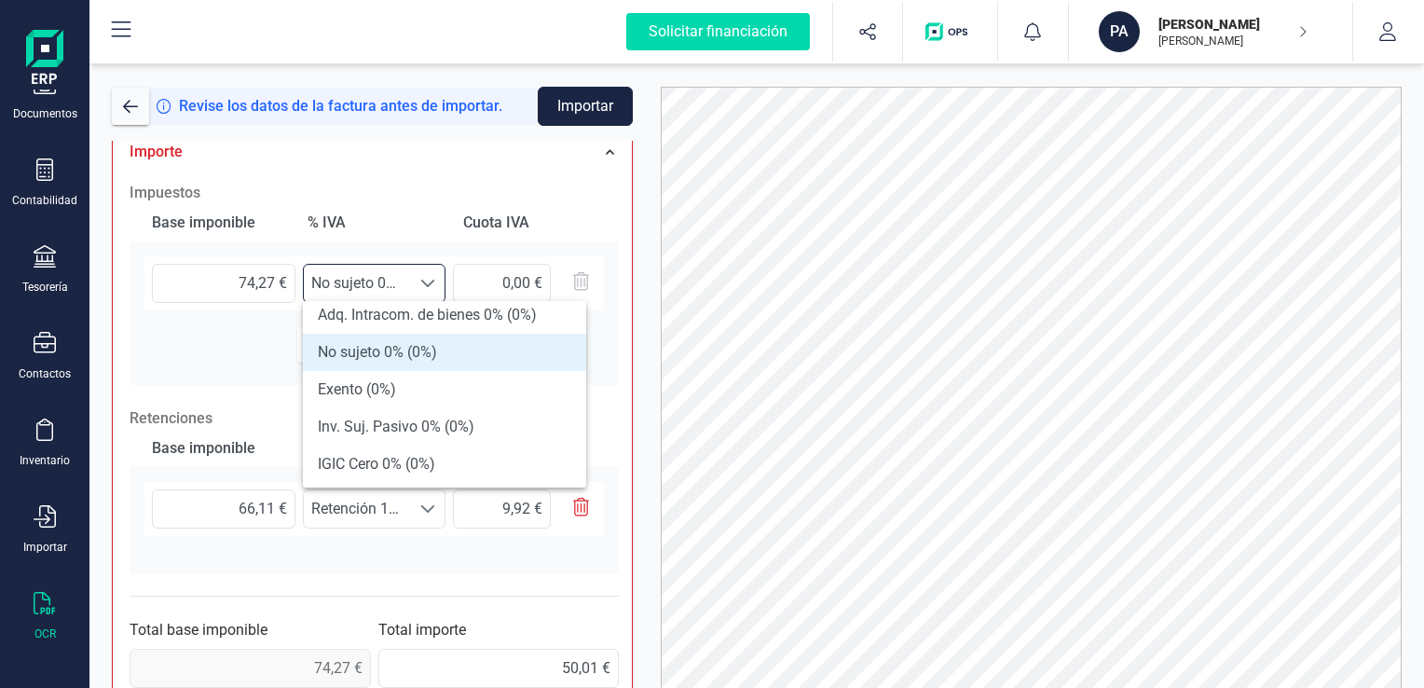
scroll to position [388, 0]
click at [386, 346] on li "No sujeto 0% (0%)" at bounding box center [444, 349] width 283 height 37
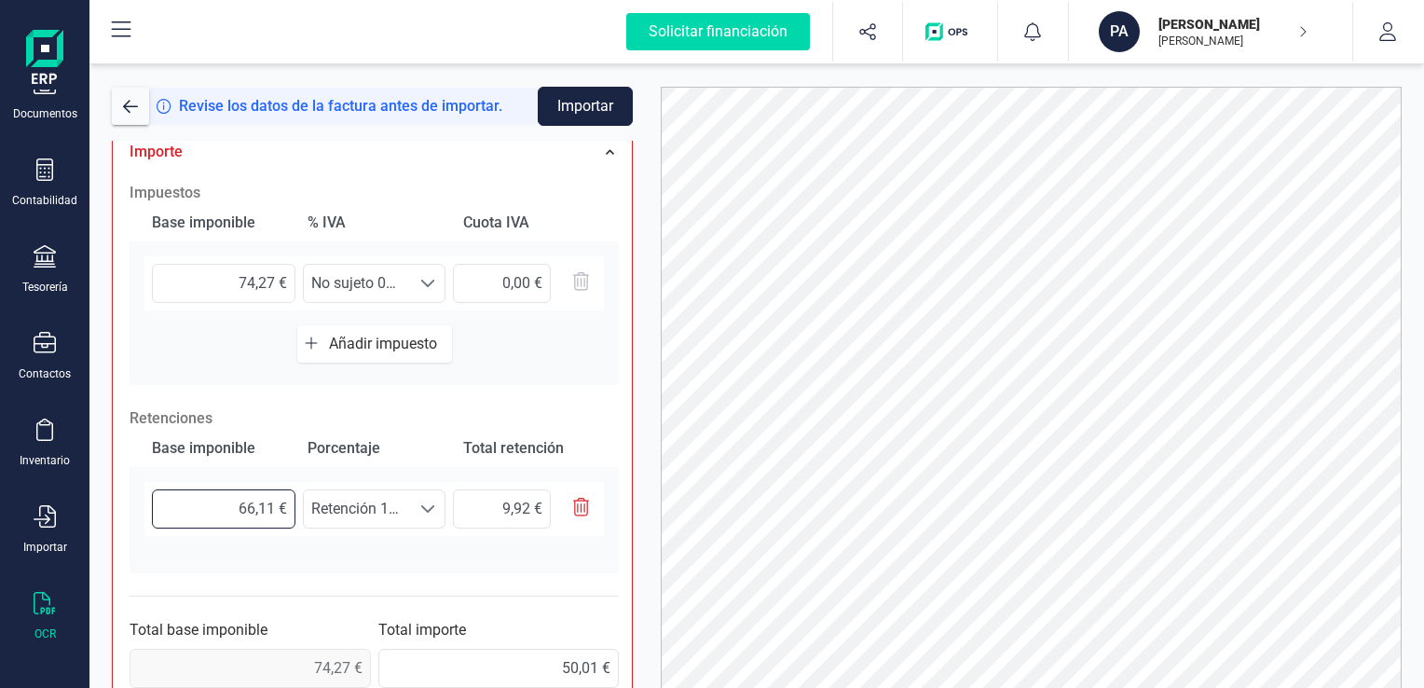
drag, startPoint x: 274, startPoint y: 505, endPoint x: 199, endPoint y: 507, distance: 74.6
click at [199, 507] on input "66,11 €" at bounding box center [224, 508] width 144 height 39
type input "7,00 €"
type input "1,05 €"
type input "74,00 €"
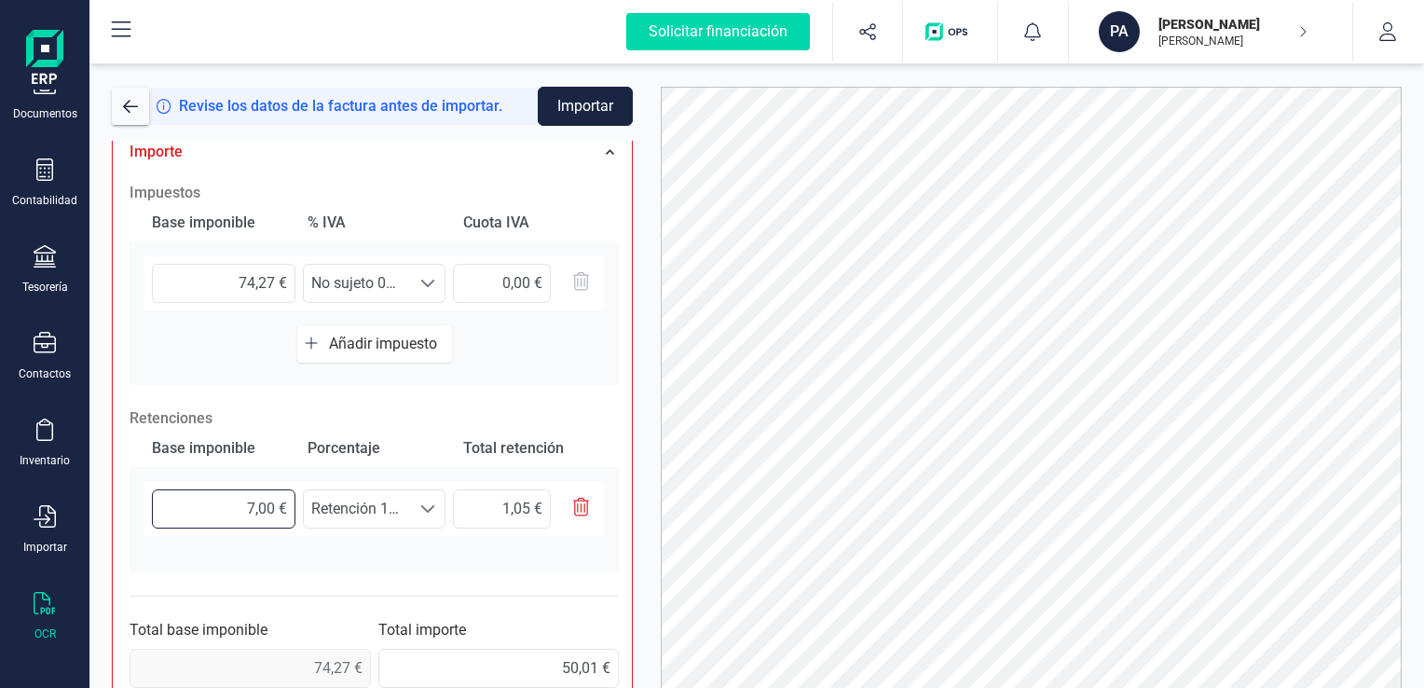
type input "11,10 €"
type input "74,20 €"
type input "11,13 €"
type input "74,27 €"
type input "11,14 €"
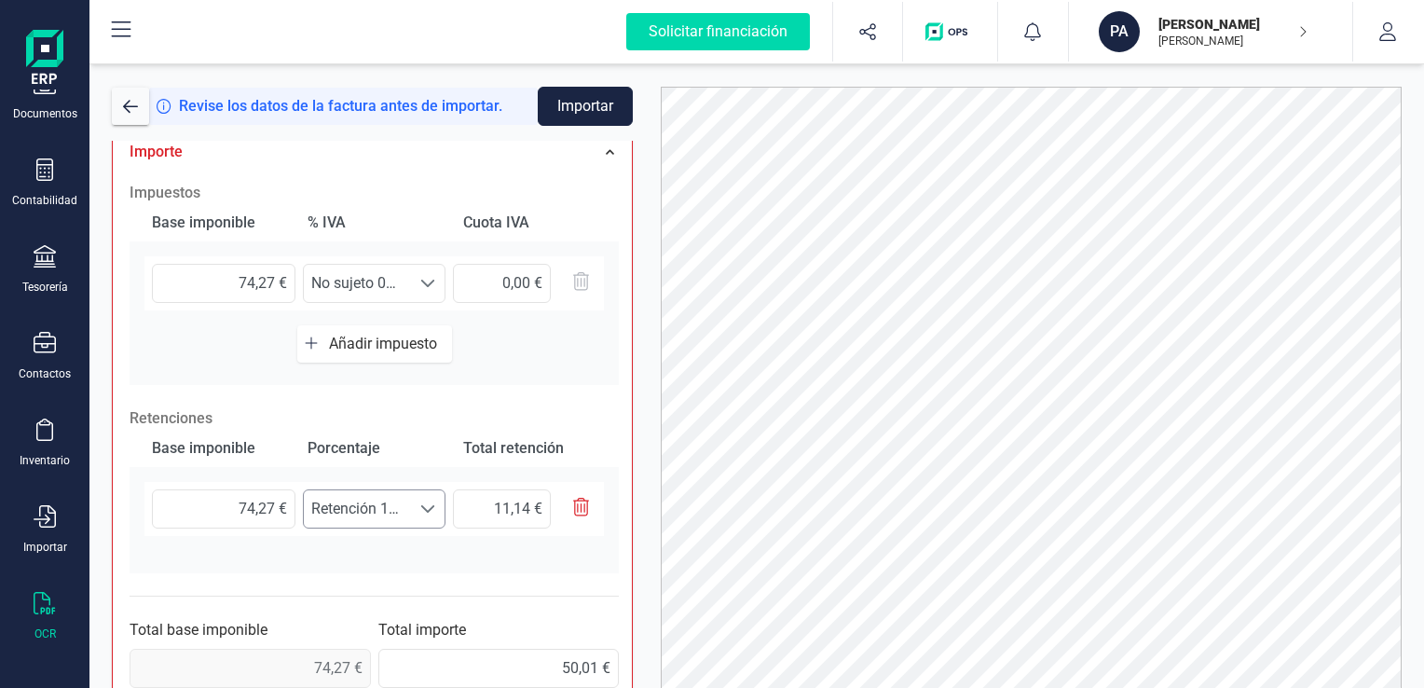
click at [430, 503] on span at bounding box center [427, 509] width 15 height 15
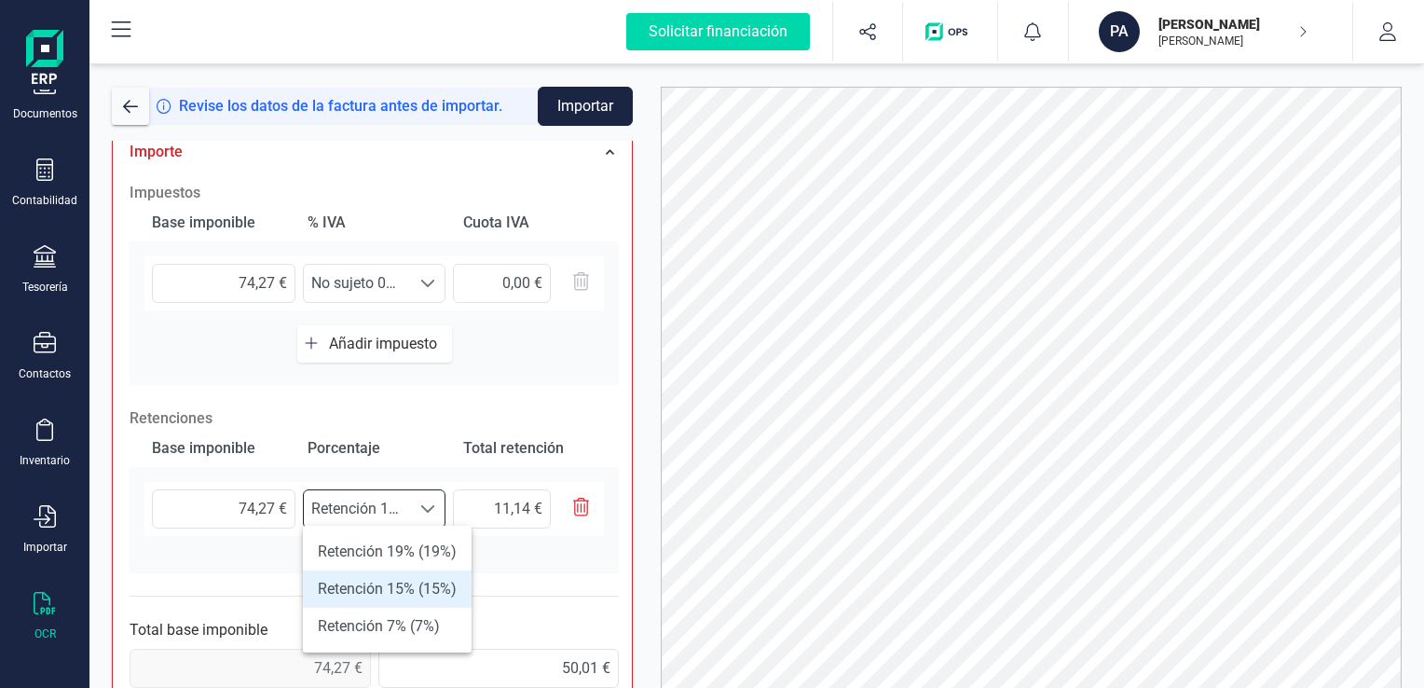
click at [398, 583] on li "Retención 15% (15%)" at bounding box center [387, 588] width 169 height 37
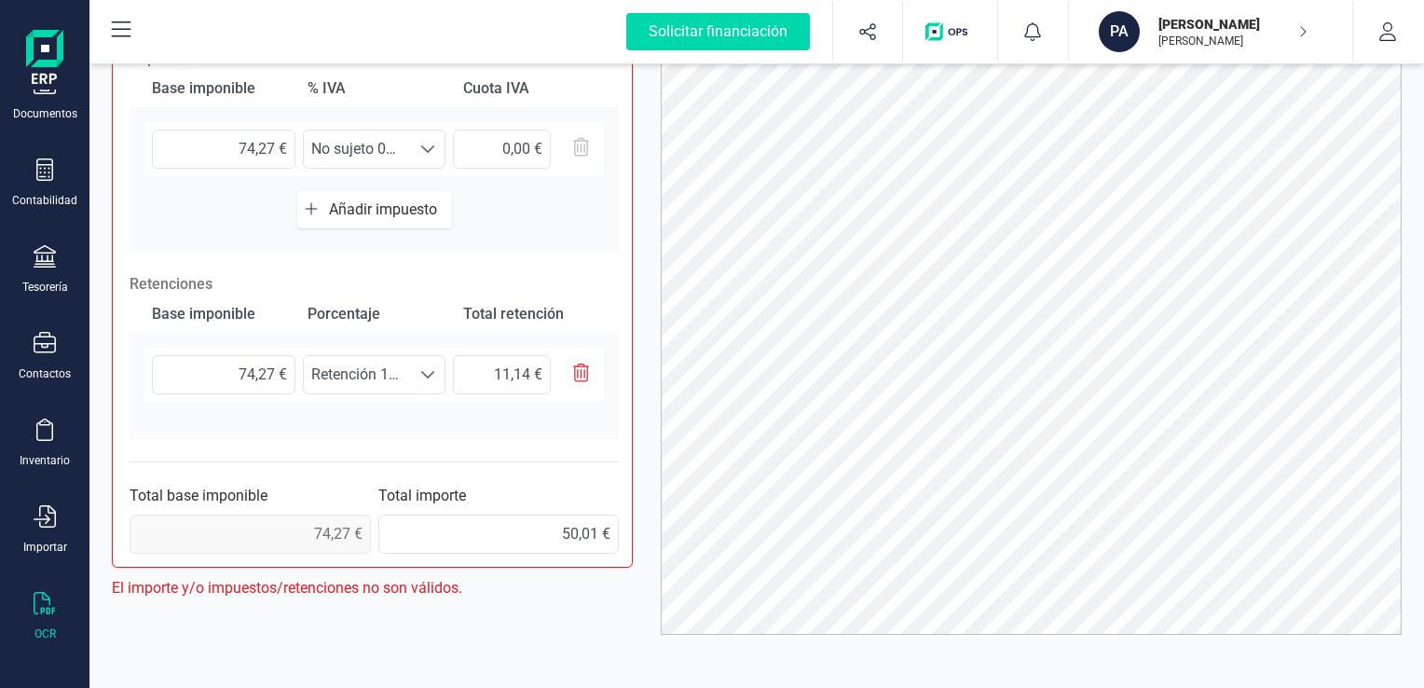
scroll to position [495, 0]
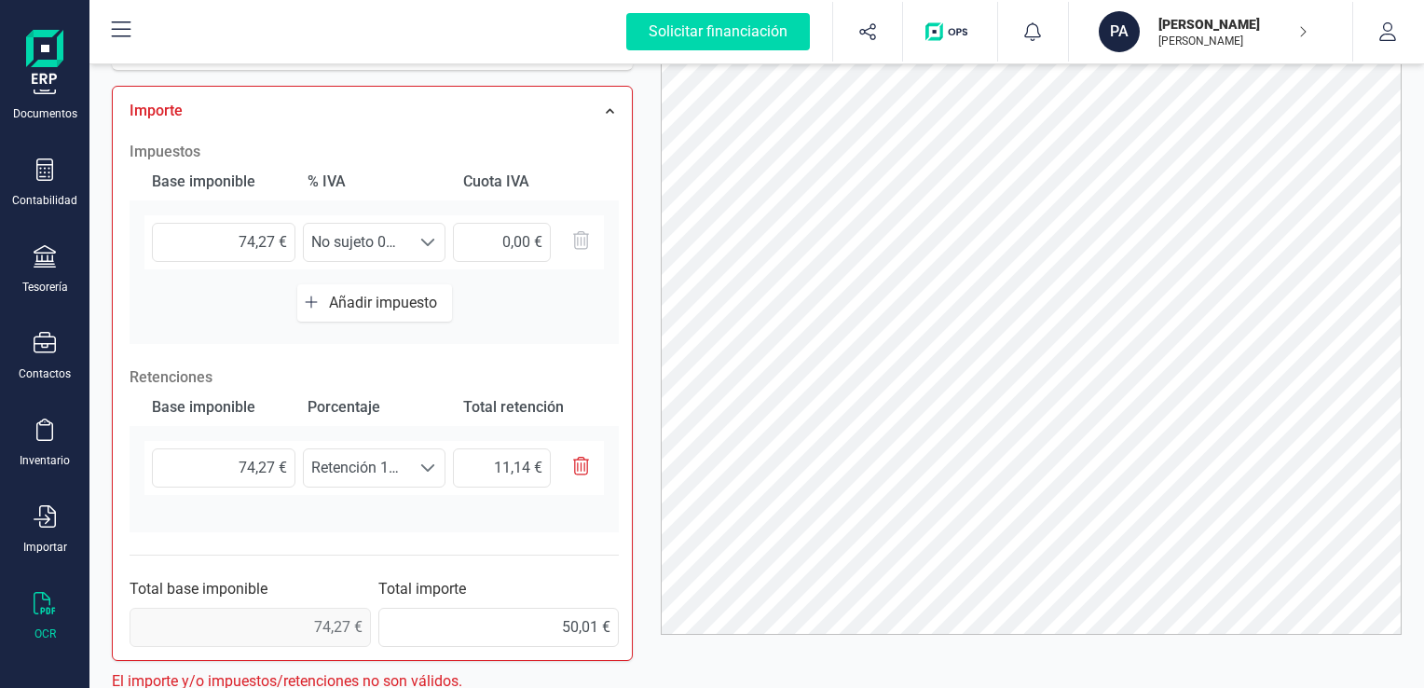
click at [387, 295] on span "Añadir impuesto" at bounding box center [387, 303] width 116 height 18
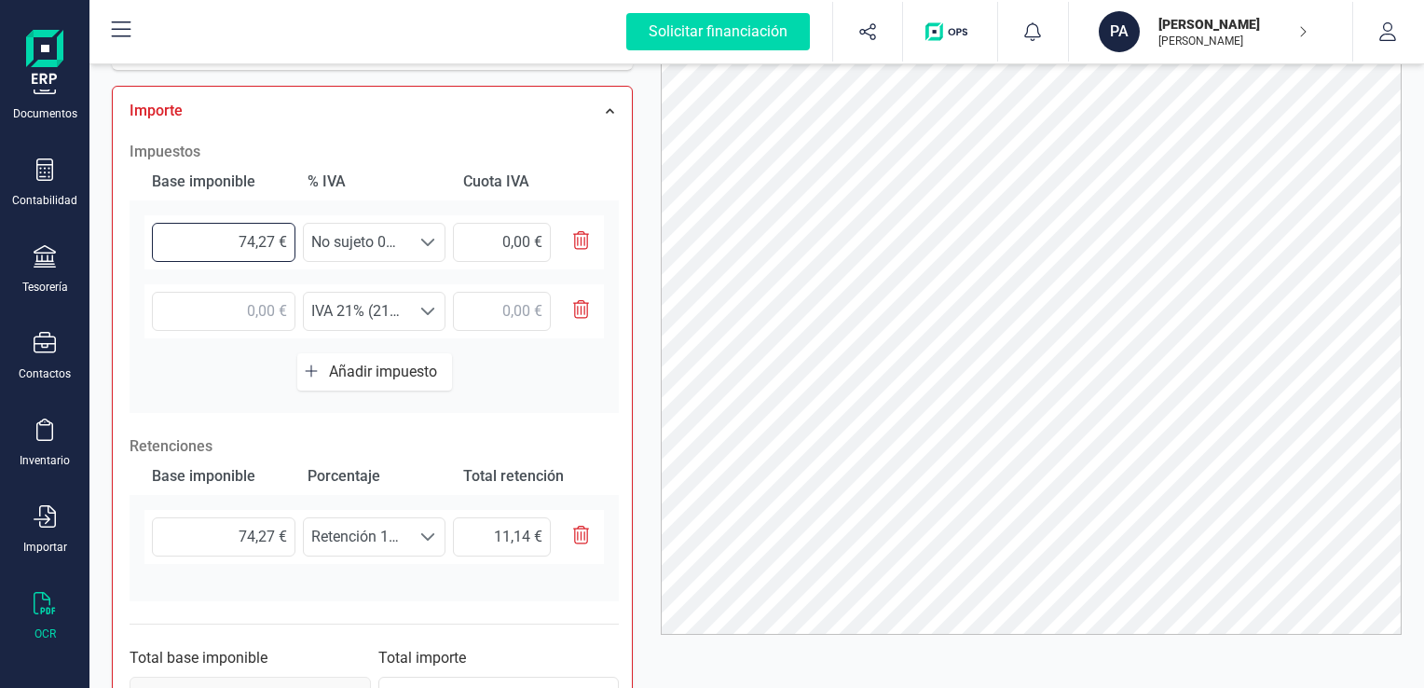
drag, startPoint x: 275, startPoint y: 238, endPoint x: 175, endPoint y: 238, distance: 99.7
click at [175, 238] on input "74,27 €" at bounding box center [224, 242] width 144 height 39
type input "8,16 €"
drag, startPoint x: 277, startPoint y: 308, endPoint x: 254, endPoint y: 309, distance: 23.3
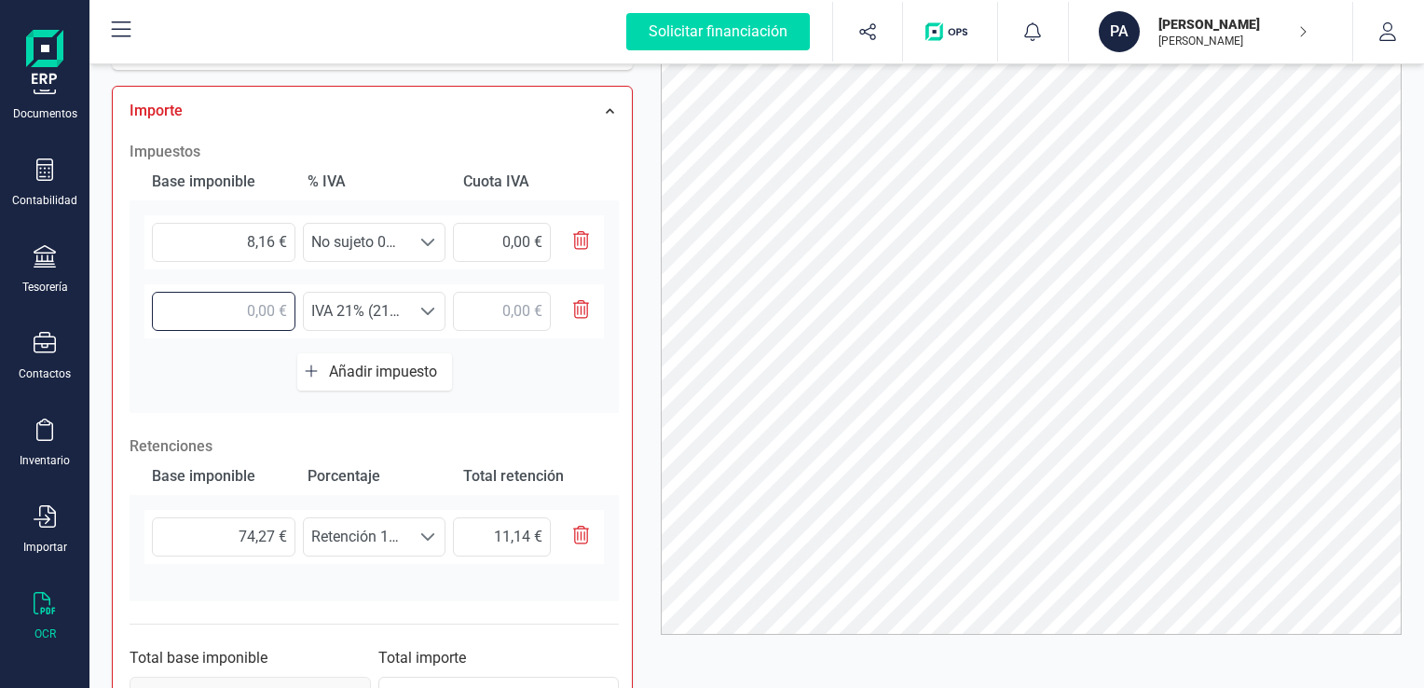
click at [229, 307] on input "text" at bounding box center [224, 311] width 144 height 39
click at [265, 307] on input "text" at bounding box center [224, 311] width 144 height 39
type input "66,11 €"
type input "74,27 €"
click at [430, 308] on span at bounding box center [427, 311] width 15 height 15
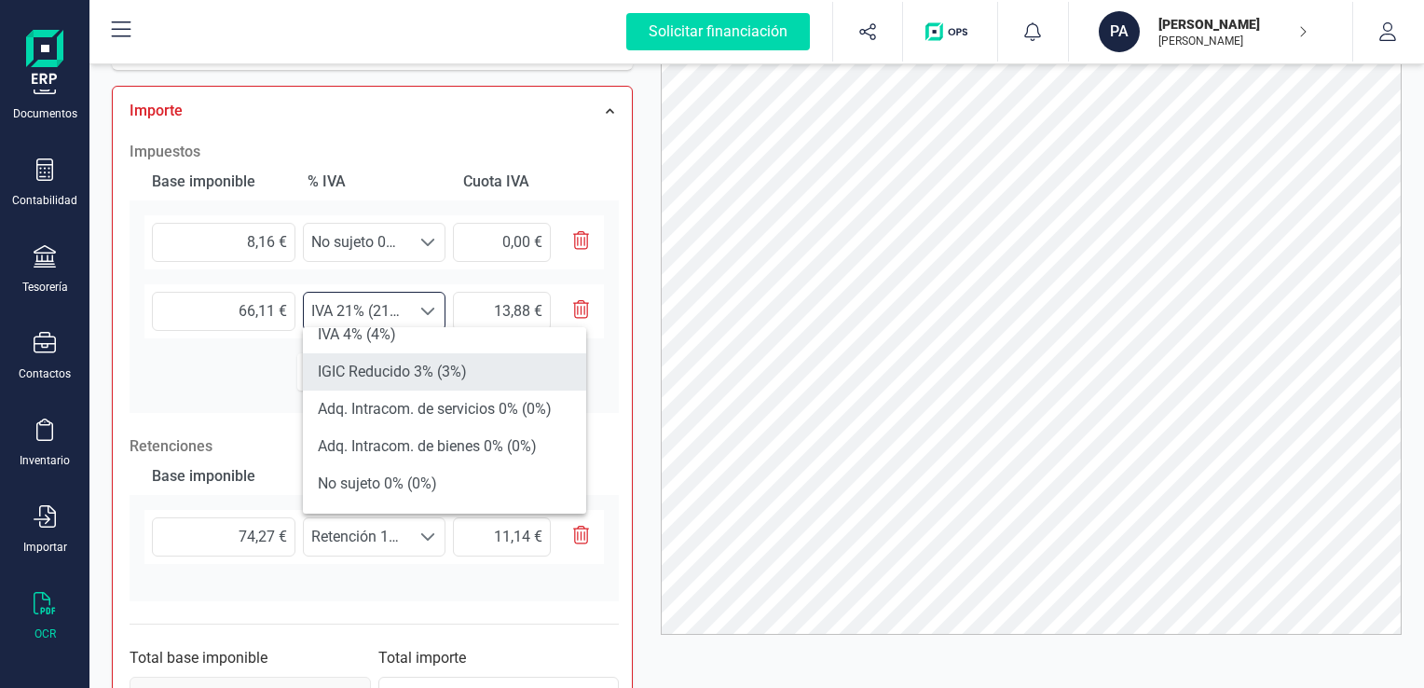
scroll to position [373, 0]
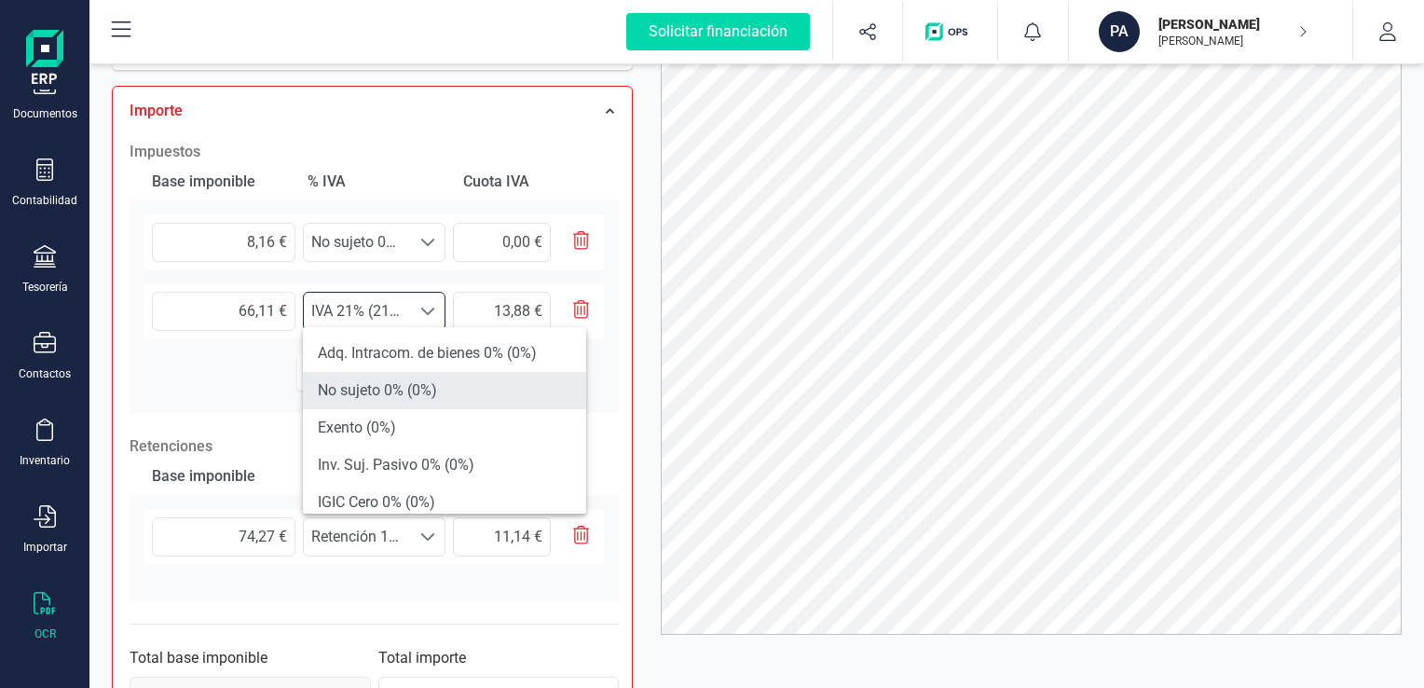
click at [389, 389] on li "No sujeto 0% (0%)" at bounding box center [444, 390] width 283 height 37
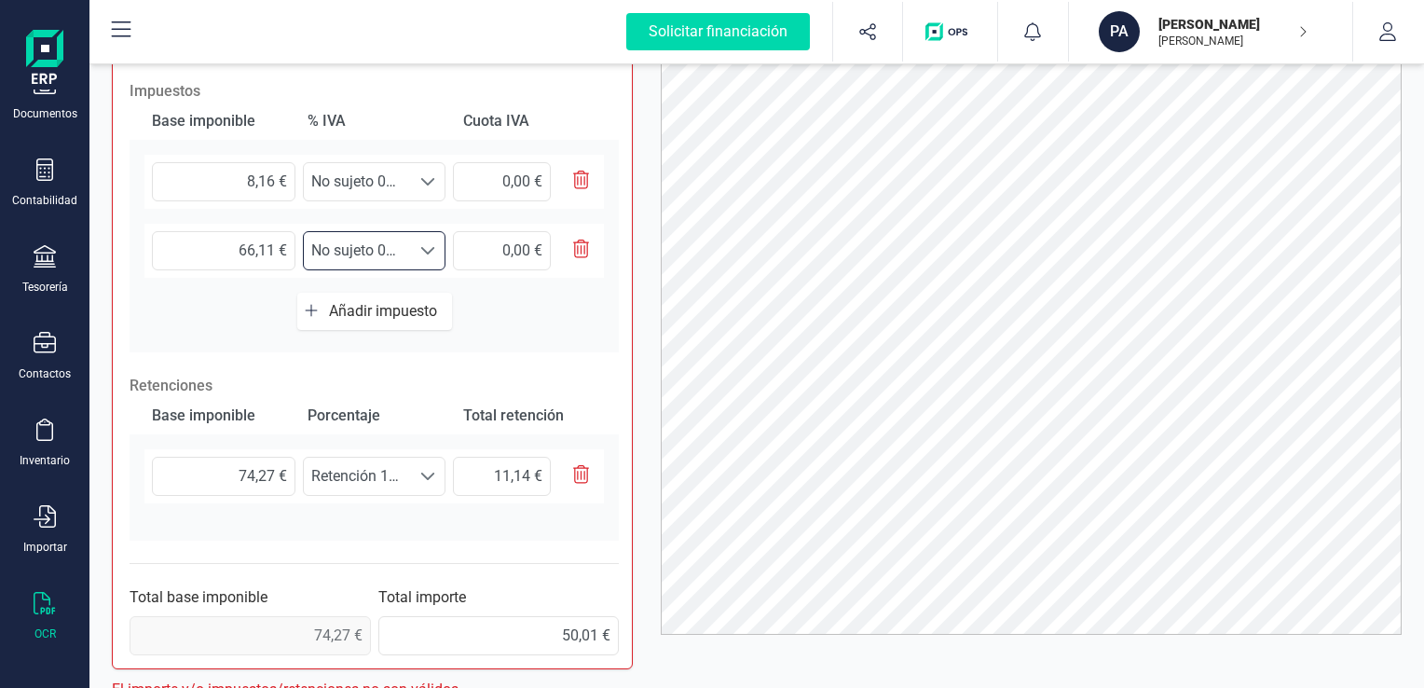
scroll to position [588, 0]
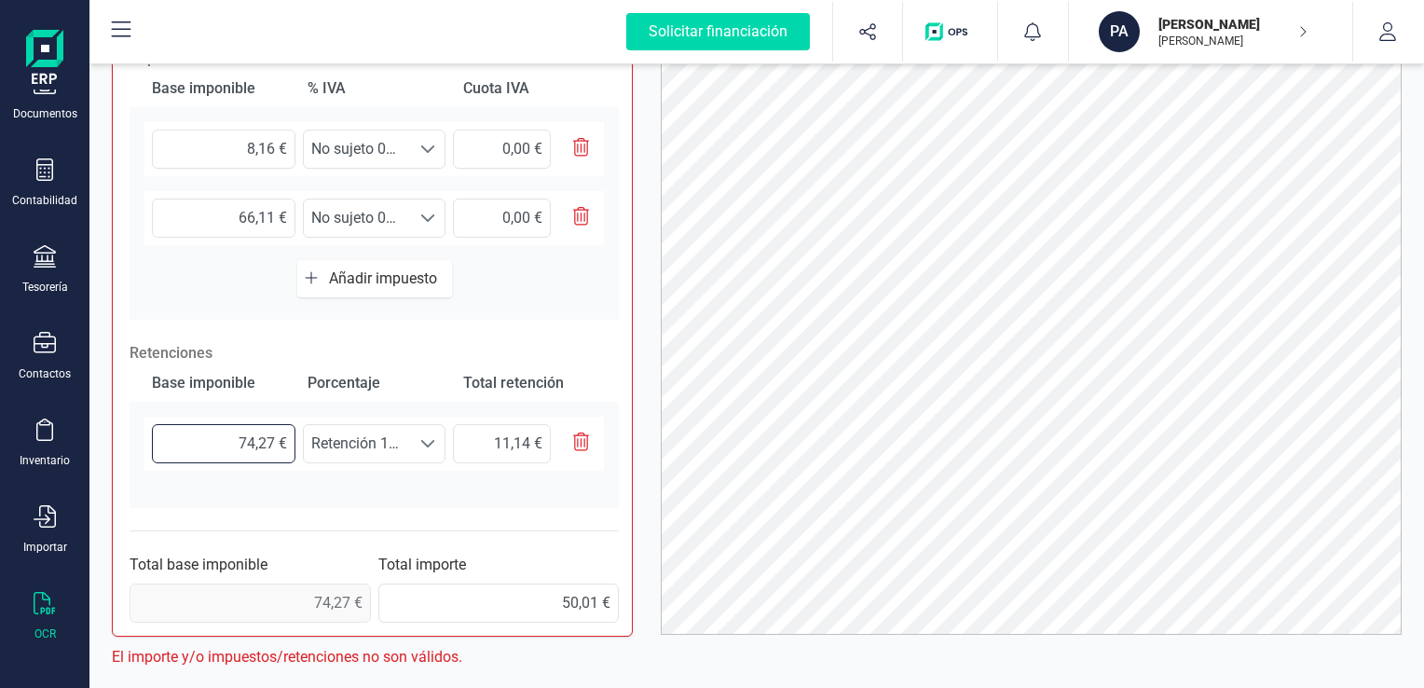
click at [295, 437] on input "74,27 €" at bounding box center [224, 443] width 144 height 39
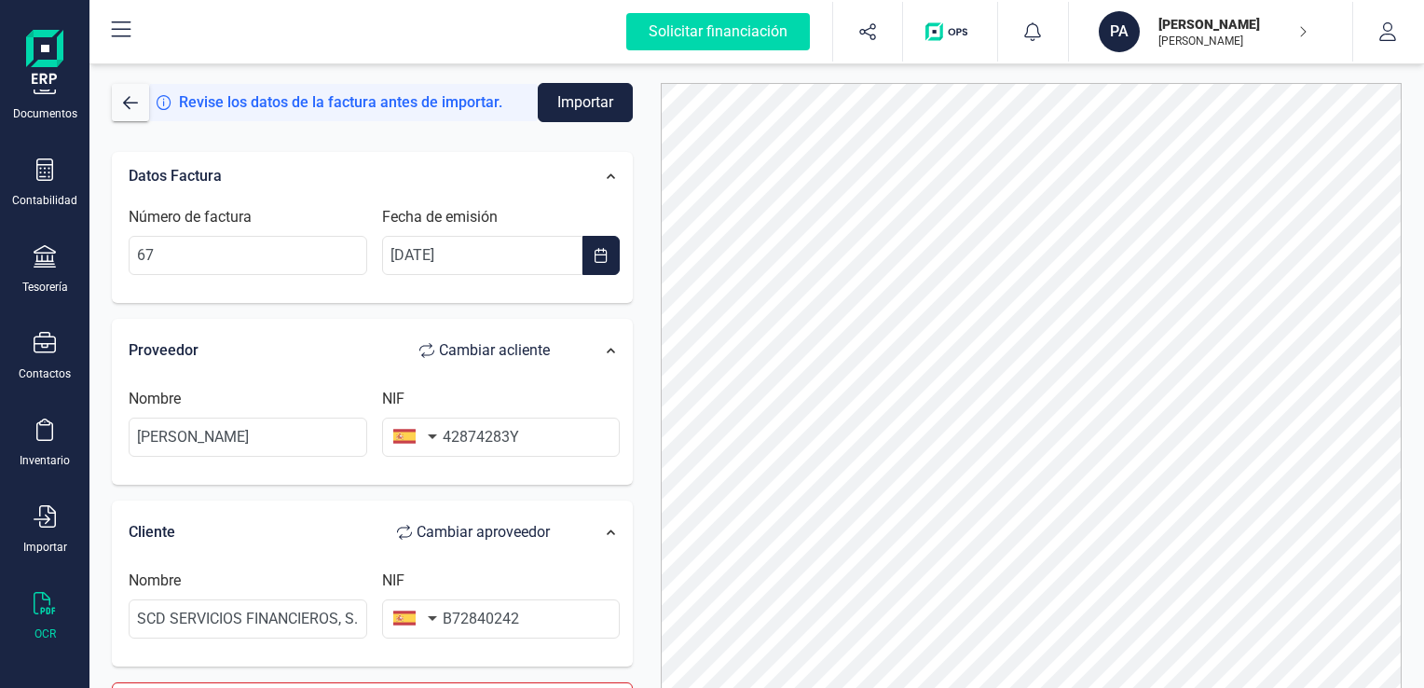
scroll to position [0, 0]
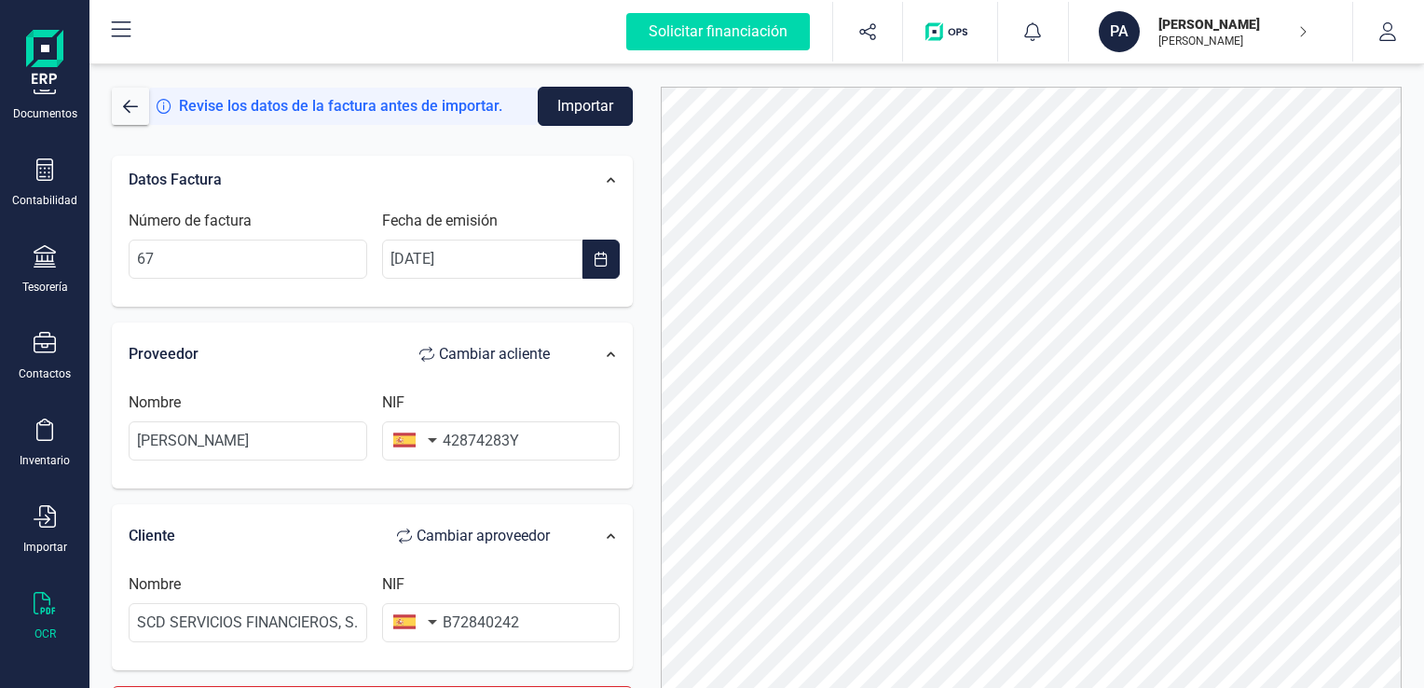
click at [593, 109] on button "Importar" at bounding box center [585, 106] width 95 height 39
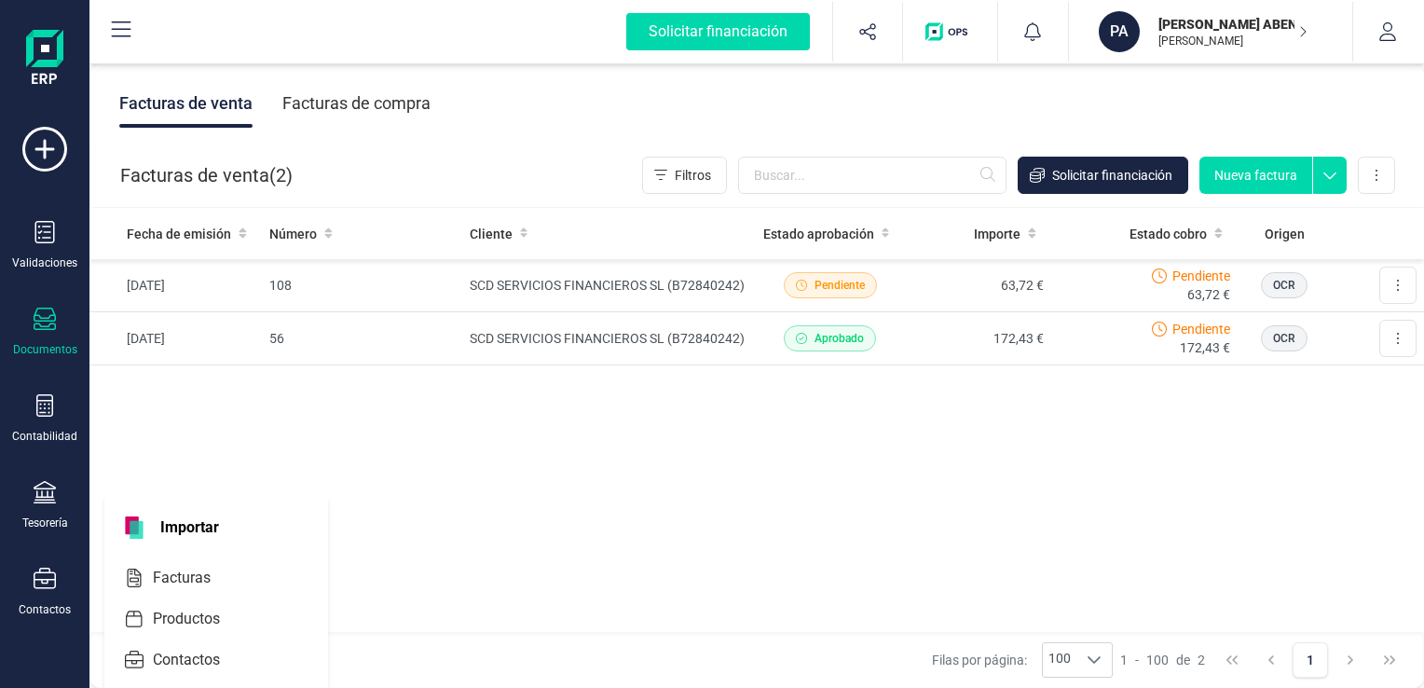
scroll to position [236, 0]
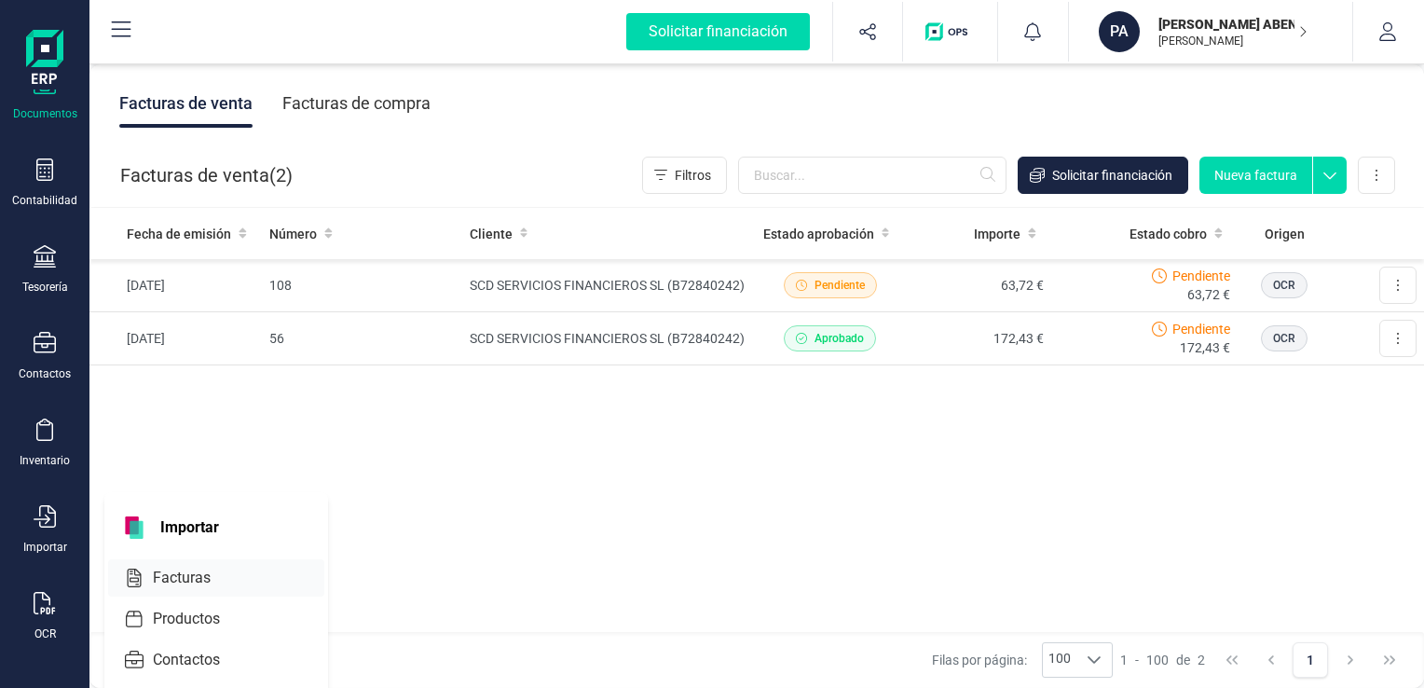
click at [182, 571] on span "Facturas" at bounding box center [194, 578] width 99 height 22
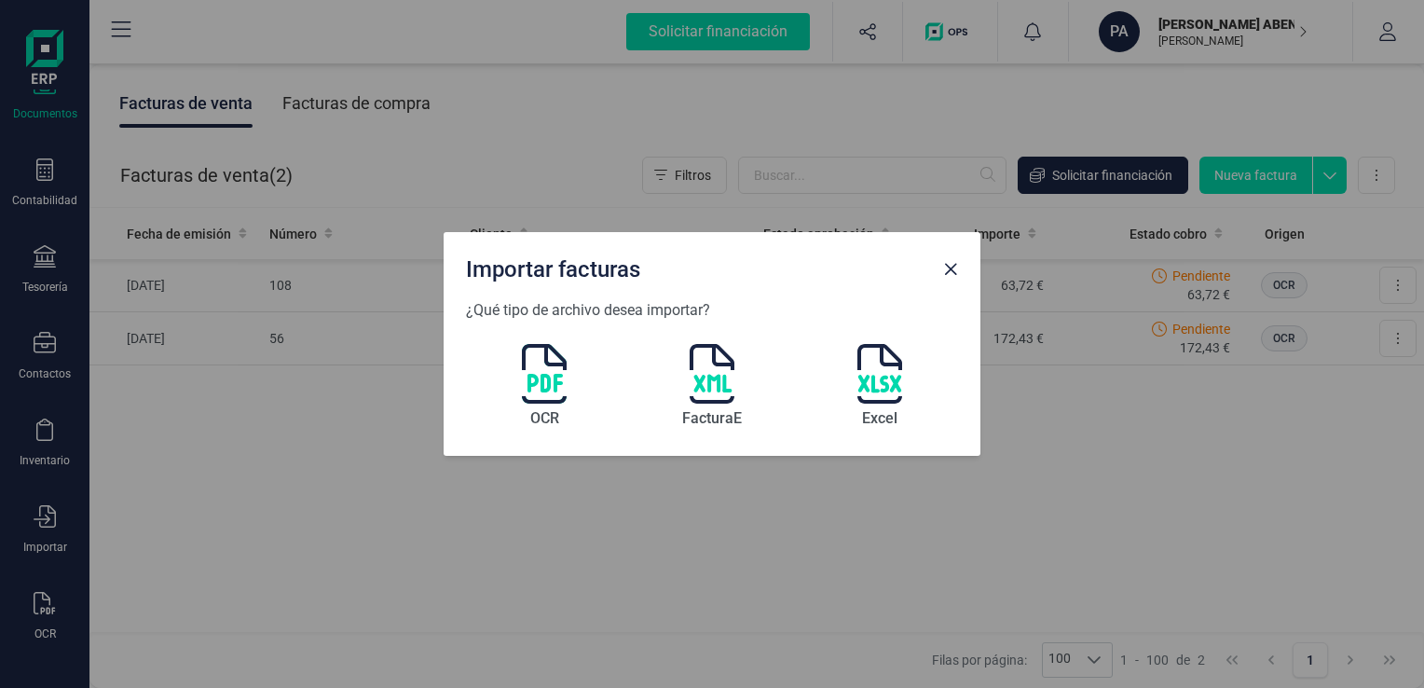
click at [543, 367] on img at bounding box center [544, 374] width 45 height 60
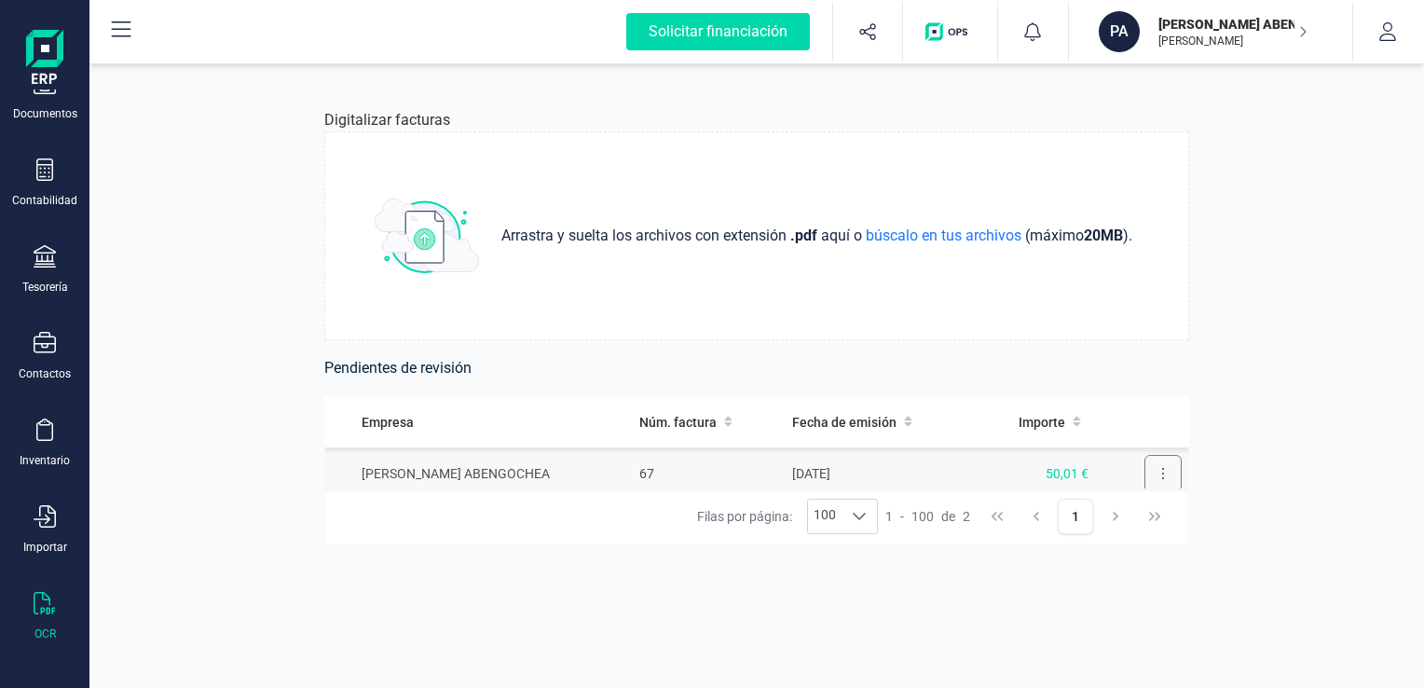
click at [1162, 474] on icon at bounding box center [1163, 473] width 2 height 11
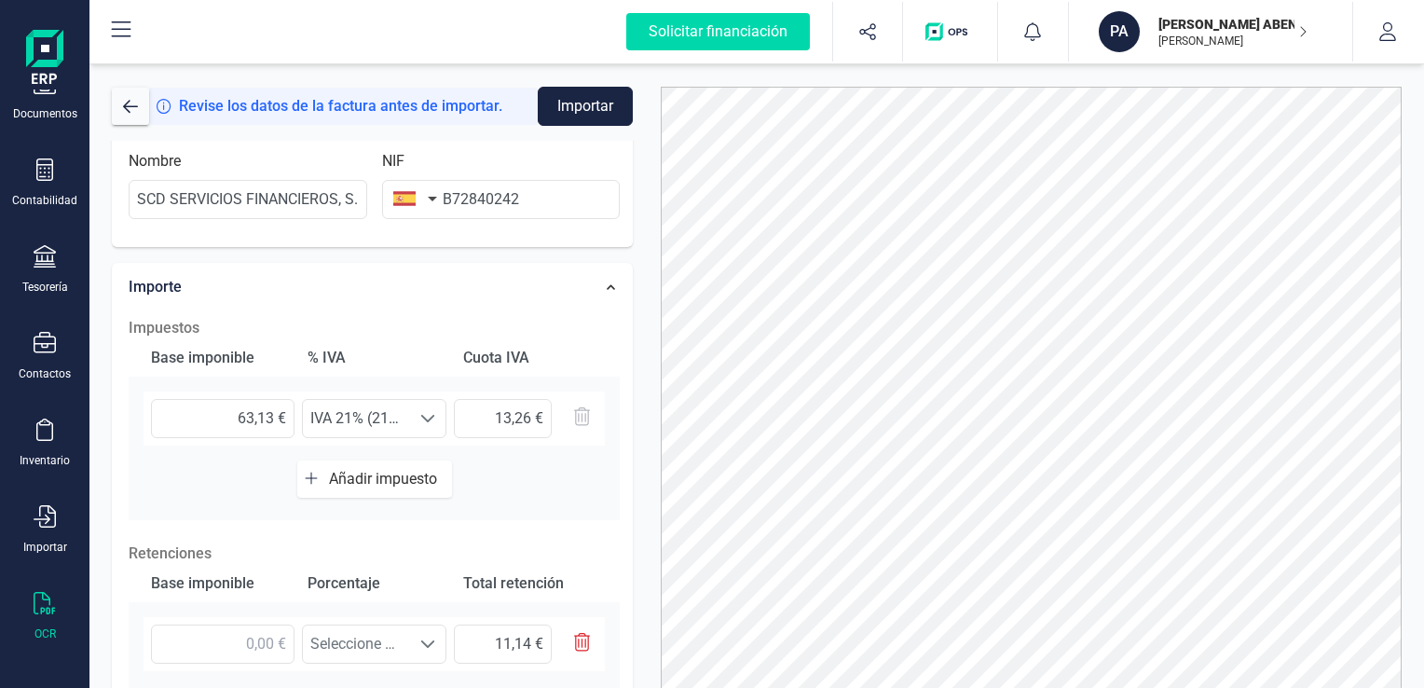
scroll to position [466, 0]
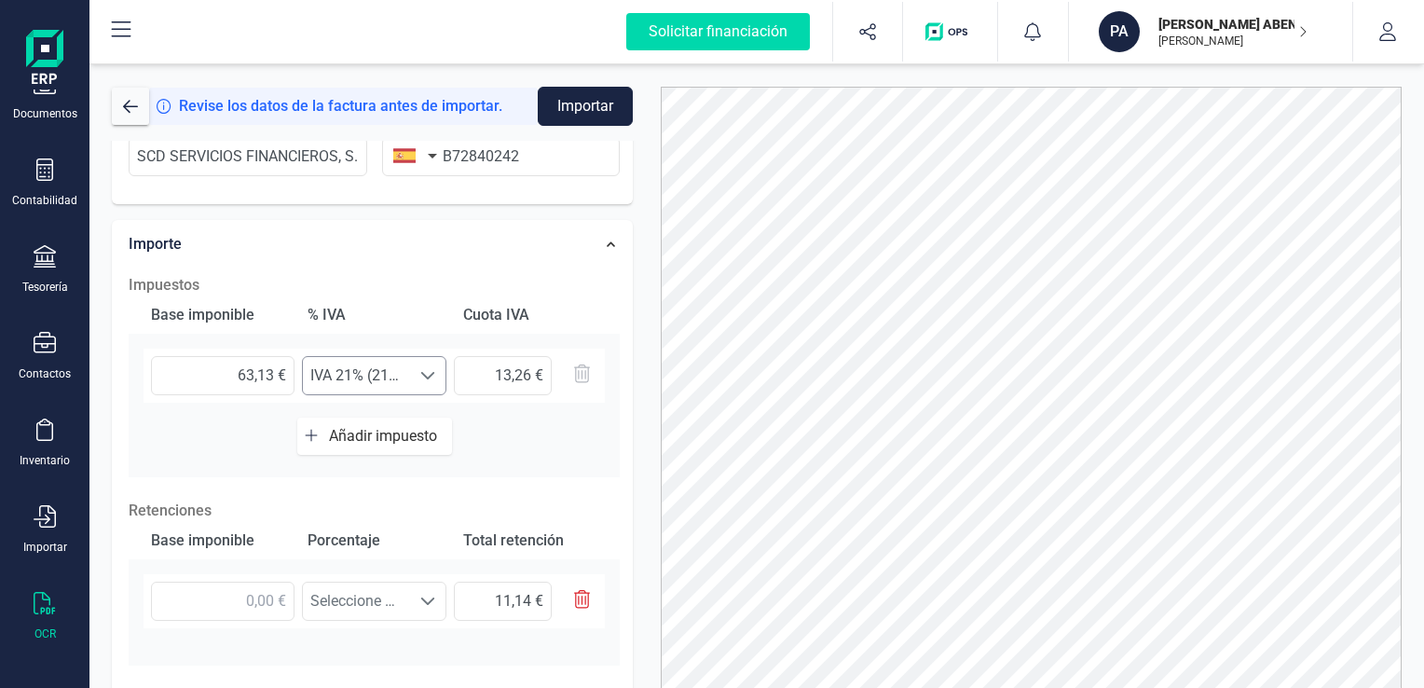
click at [428, 376] on span at bounding box center [427, 375] width 15 height 15
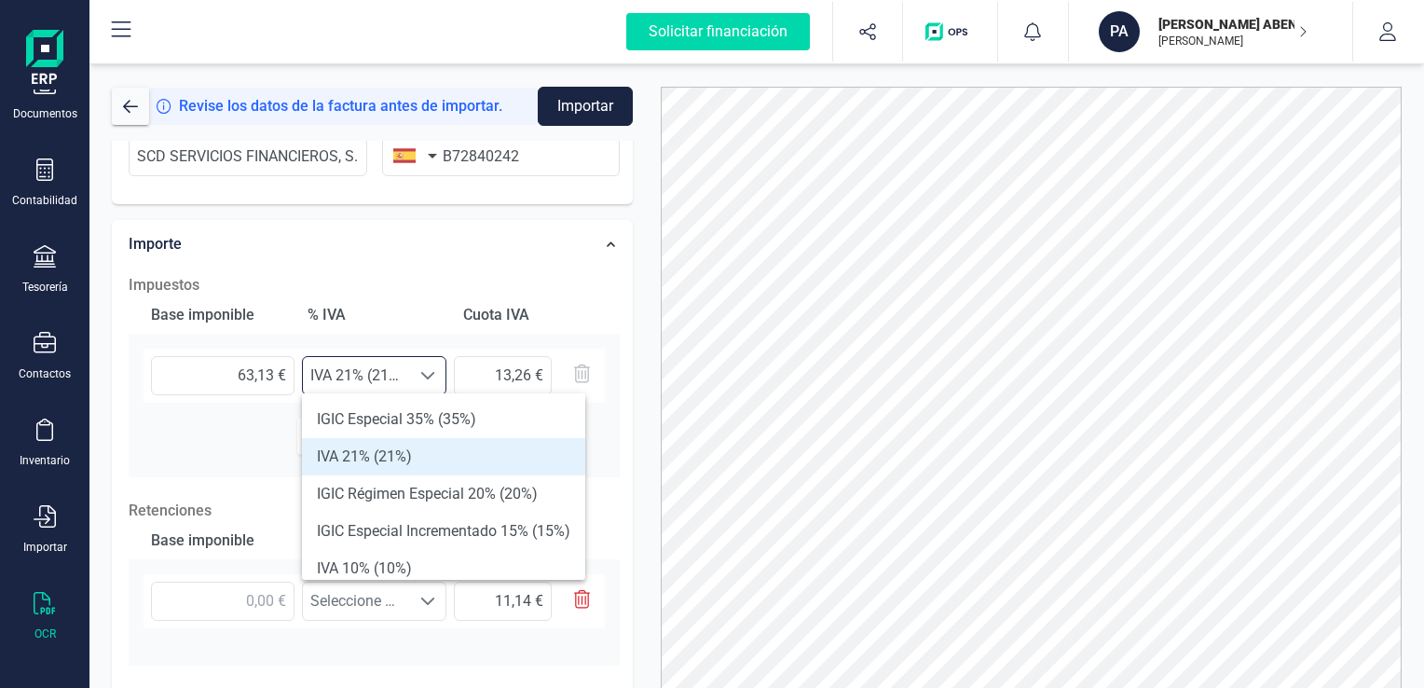
scroll to position [11, 81]
click at [426, 371] on span at bounding box center [427, 375] width 15 height 15
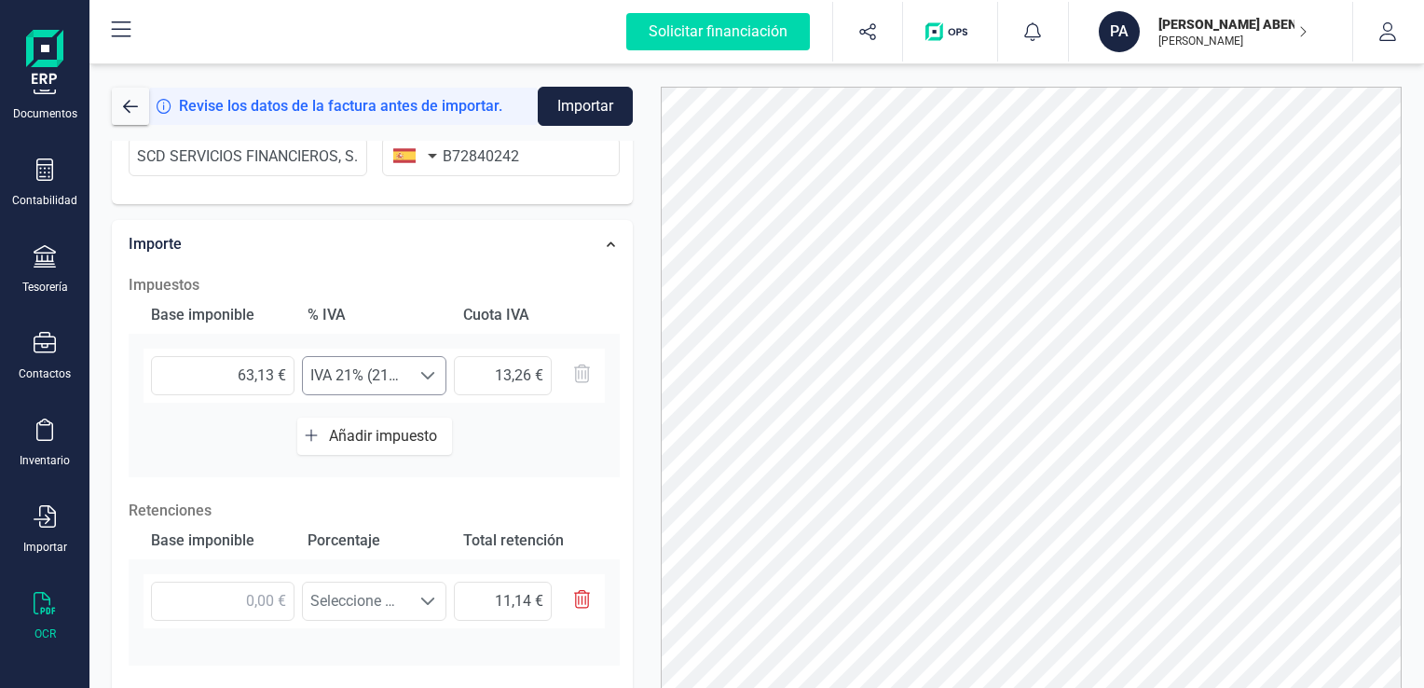
click at [427, 371] on span at bounding box center [427, 375] width 15 height 15
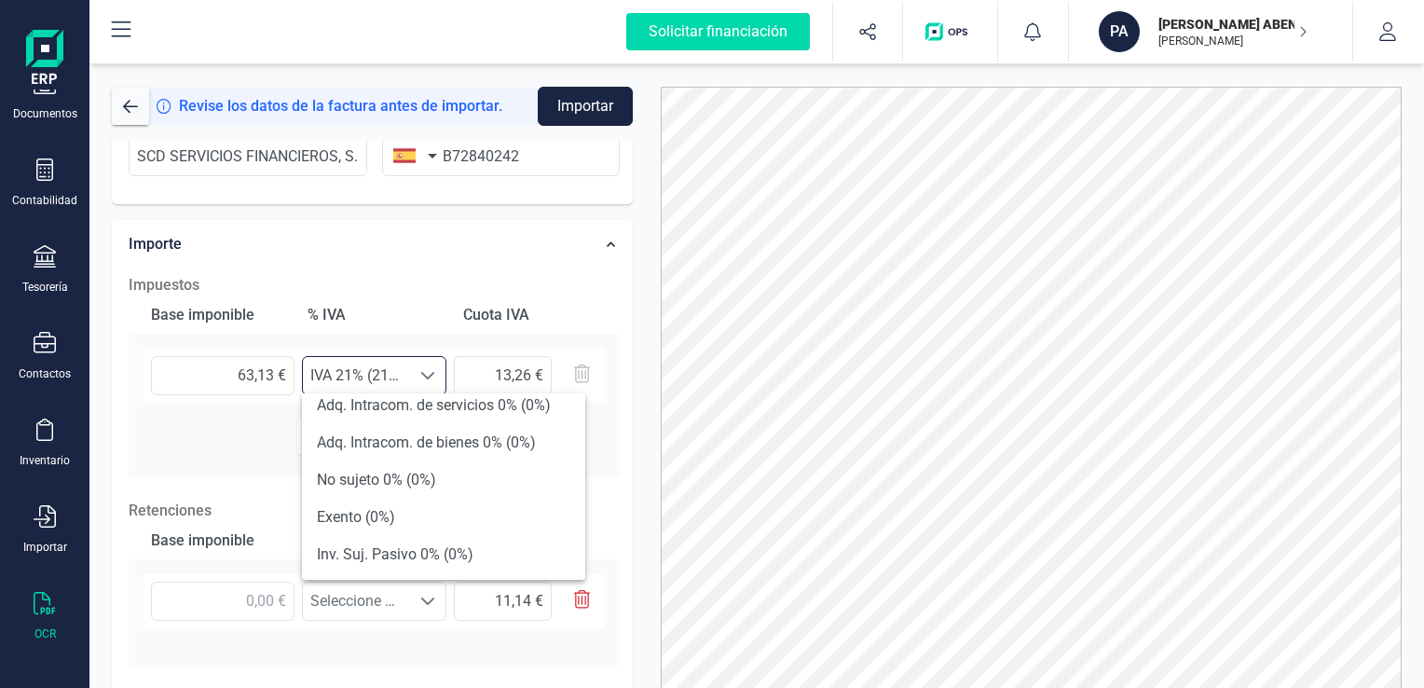
scroll to position [373, 0]
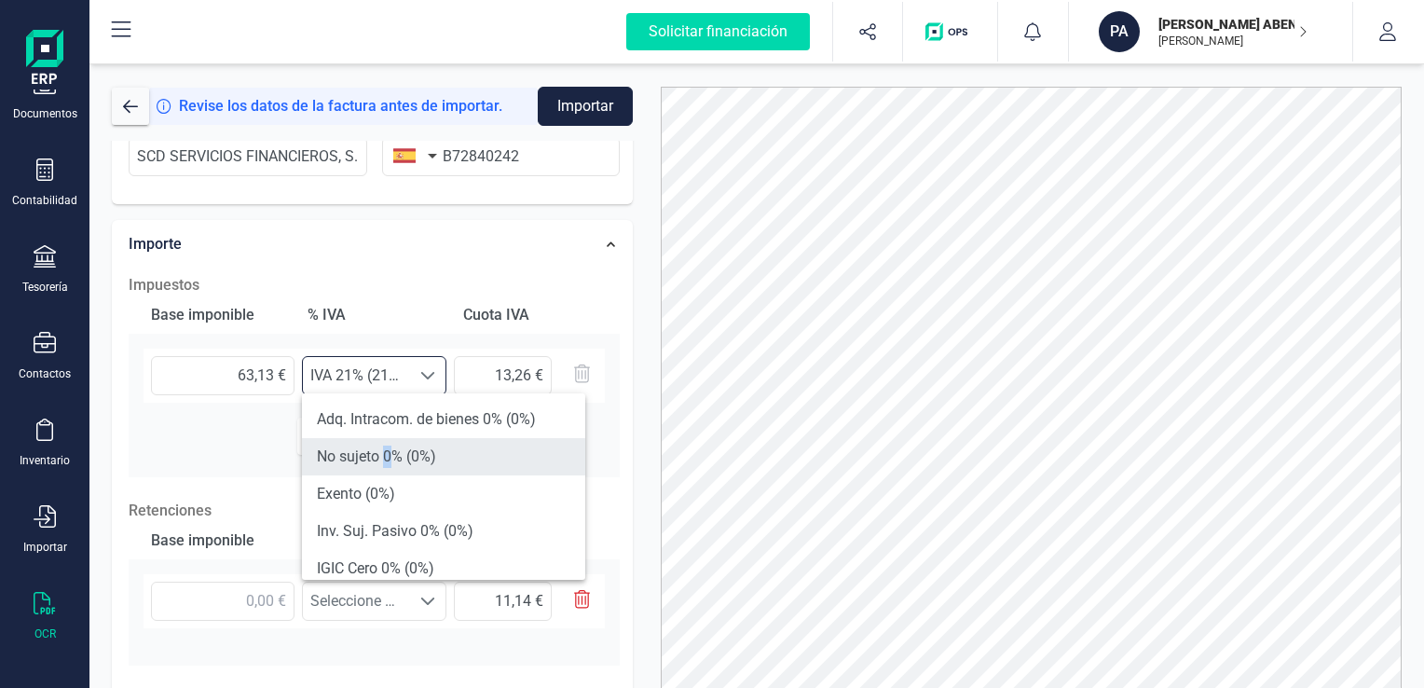
click at [389, 459] on li "No sujeto 0% (0%)" at bounding box center [443, 456] width 283 height 37
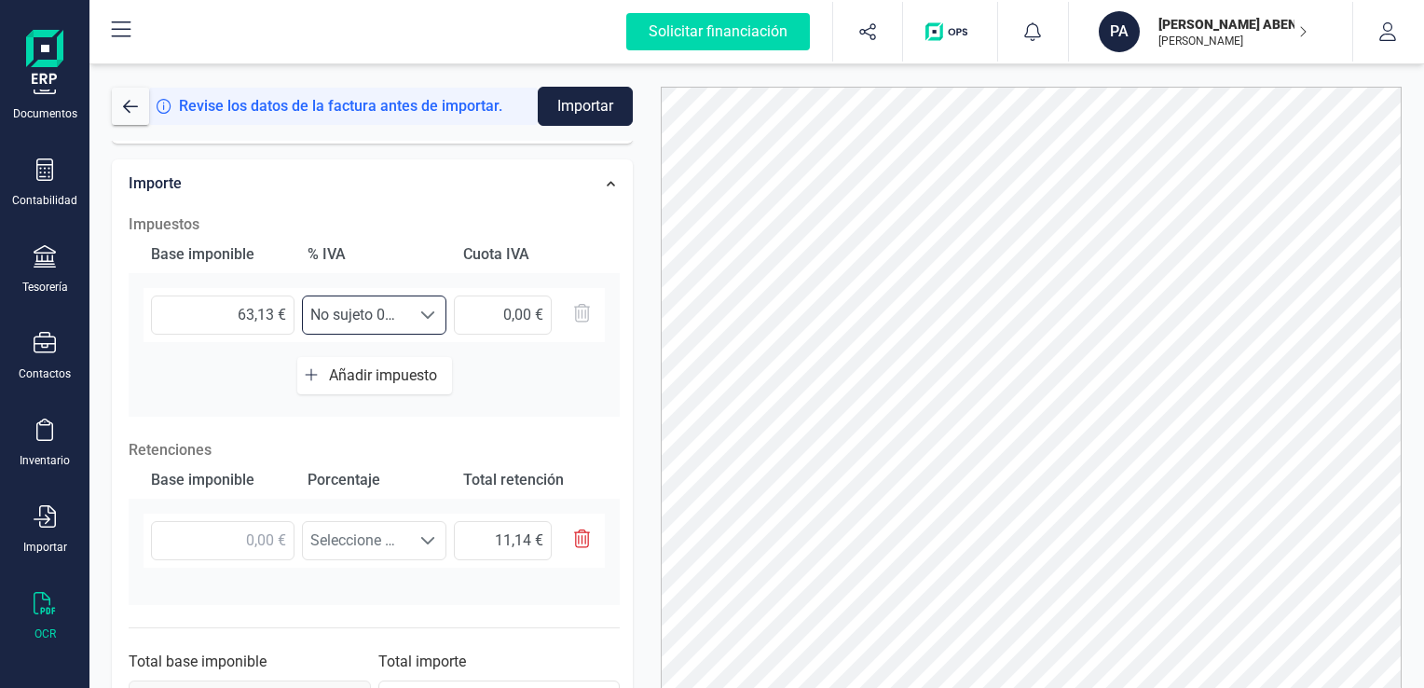
scroll to position [559, 0]
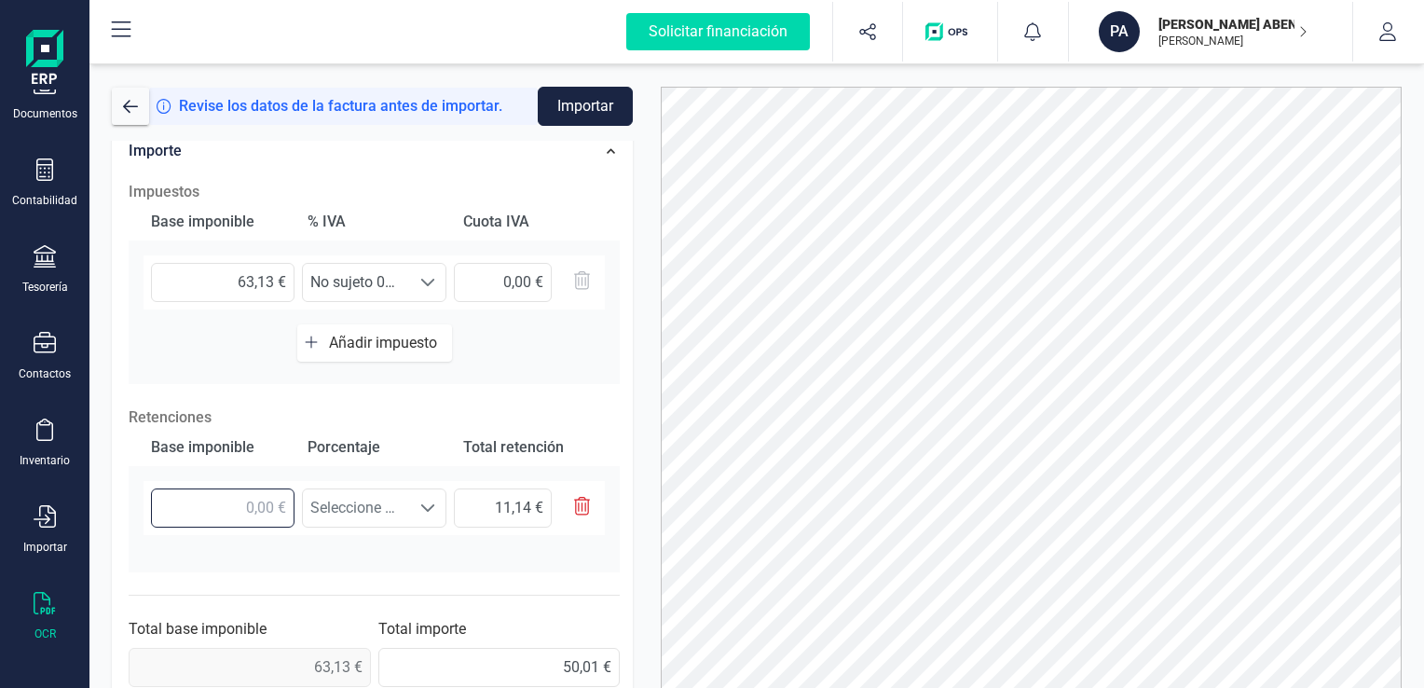
click at [221, 512] on input "text" at bounding box center [223, 507] width 144 height 39
drag, startPoint x: 269, startPoint y: 505, endPoint x: 201, endPoint y: 504, distance: 68.1
click at [201, 504] on input "text" at bounding box center [223, 507] width 144 height 39
type input "6,00 €"
type input "0,90 €"
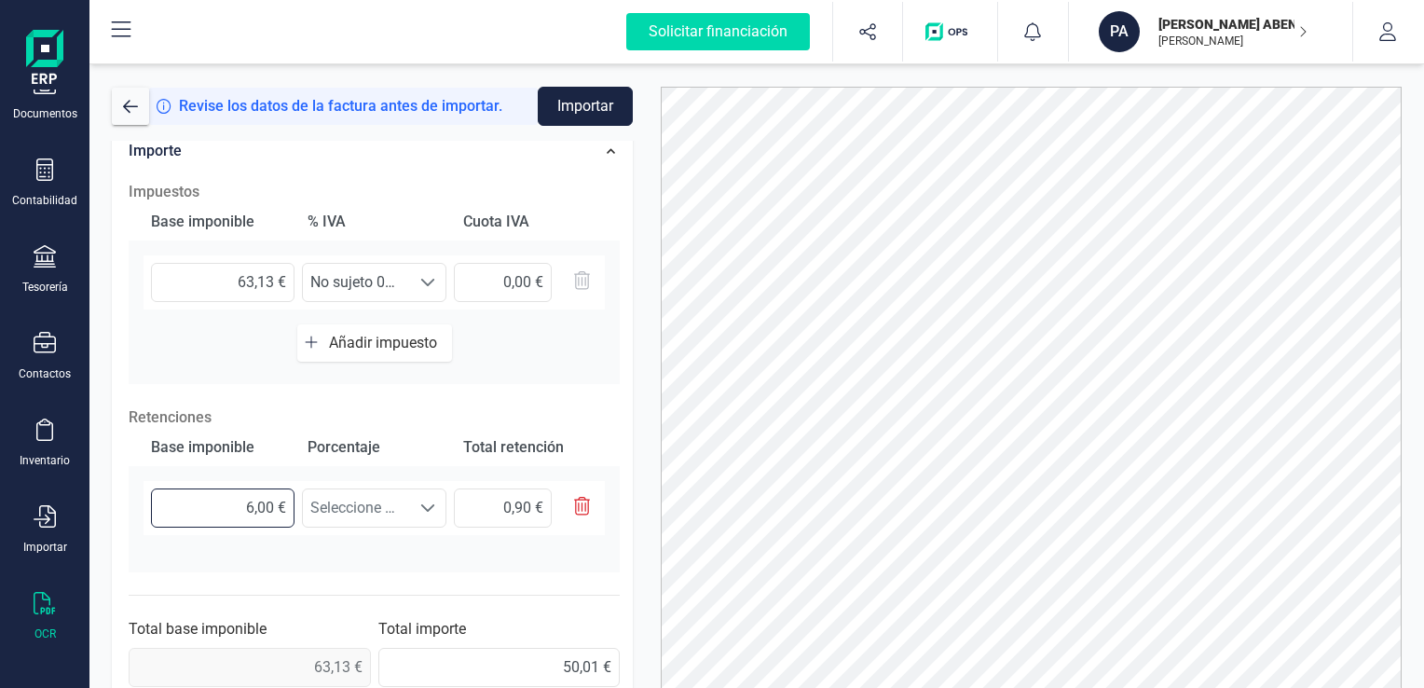
type input "63,00 €"
type input "9,45 €"
type input "63,10 €"
type input "9,46 €"
type input "63,13 €"
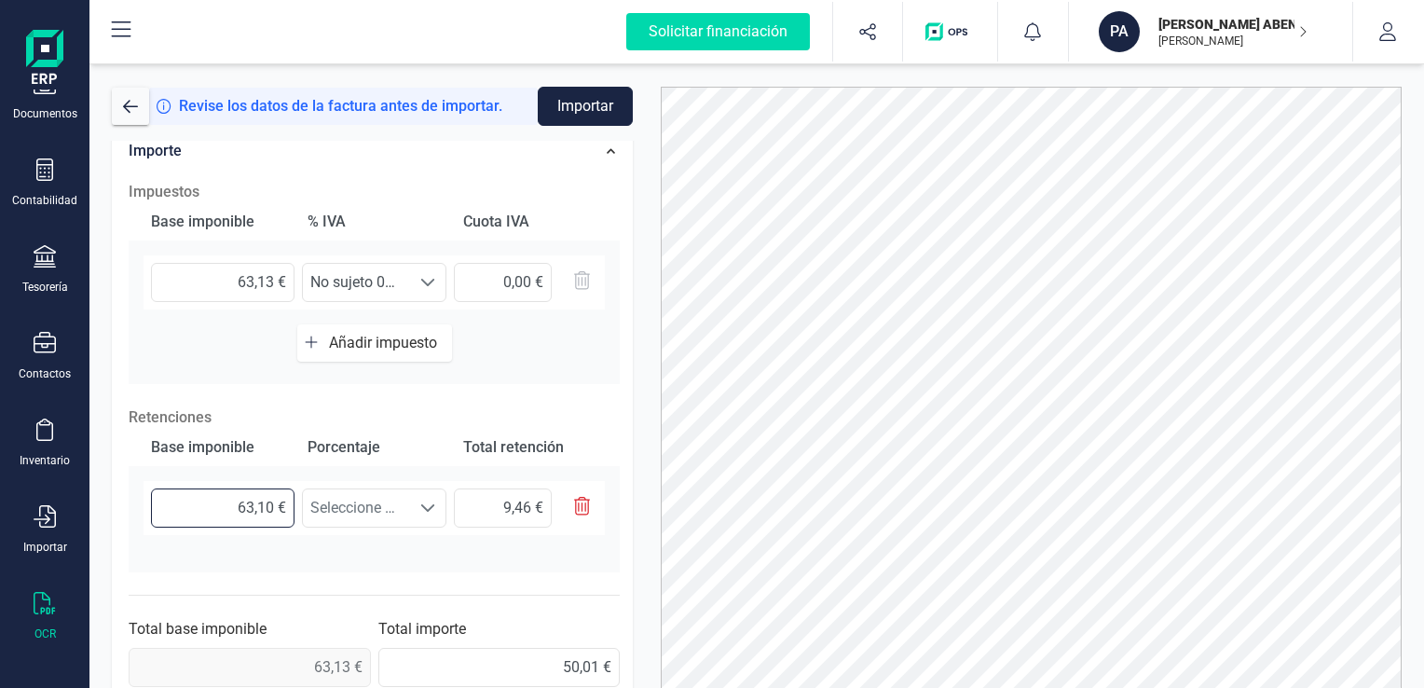
type input "9,47 €"
click at [421, 509] on span at bounding box center [427, 508] width 15 height 15
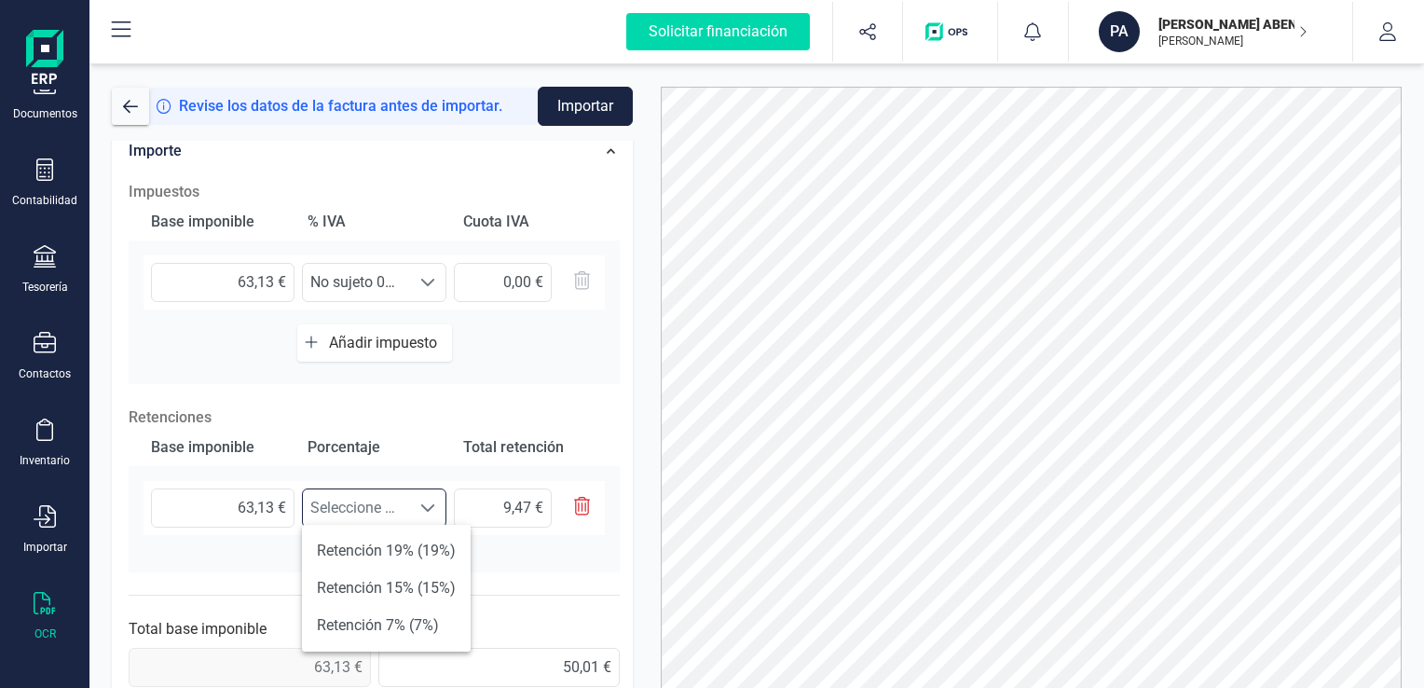
scroll to position [11, 81]
click at [387, 586] on li "Retención 15% (15%)" at bounding box center [386, 588] width 169 height 37
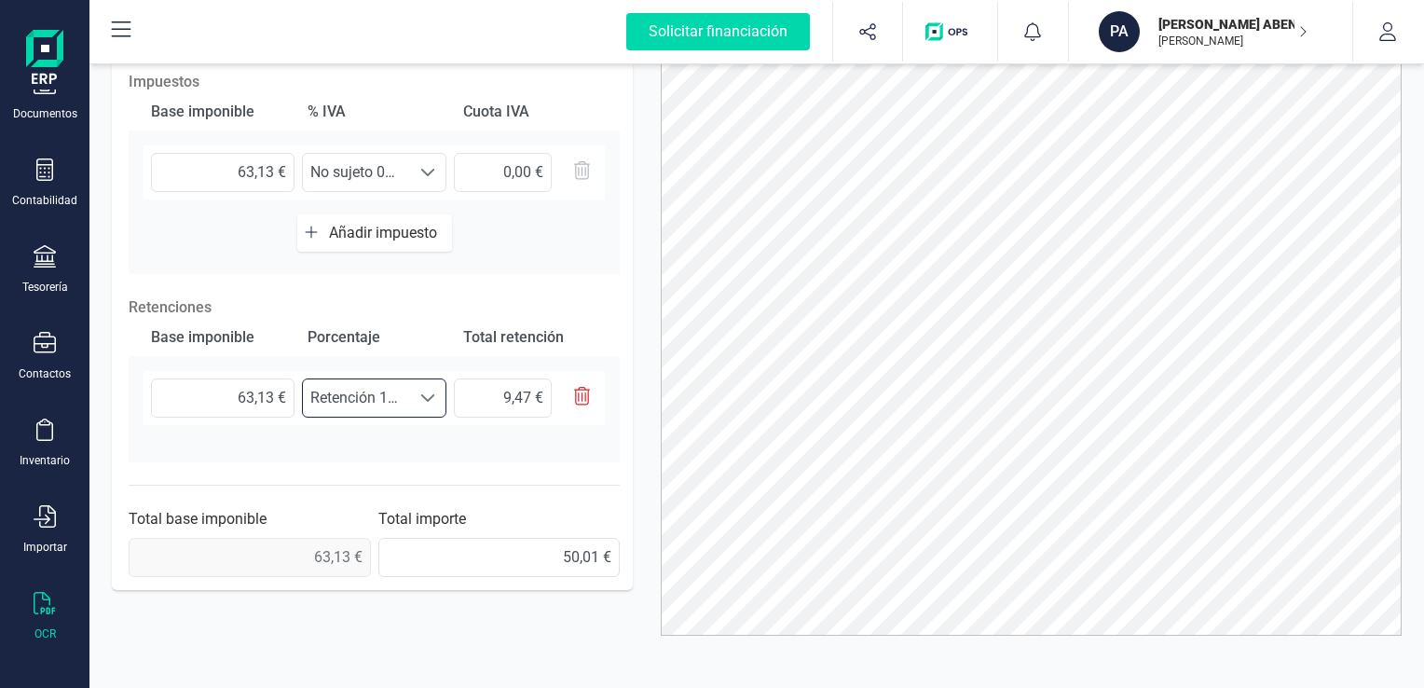
scroll to position [105, 0]
drag, startPoint x: 268, startPoint y: 392, endPoint x: 228, endPoint y: 392, distance: 40.1
click at [228, 392] on input "63,13 €" at bounding box center [223, 397] width 144 height 39
type input "63,00 €"
type input "9,45 €"
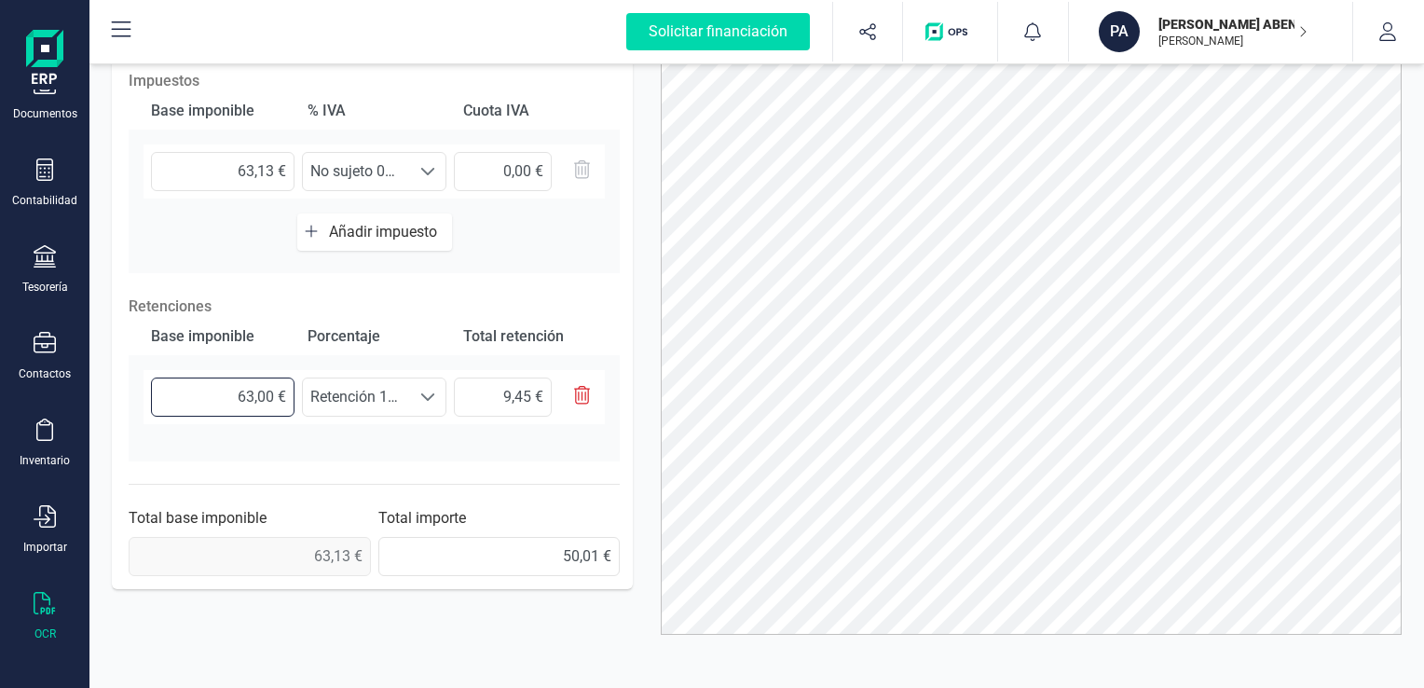
type input "613,00 €"
type input "91,95 €"
type input "61,00 €"
type input "9,15 €"
type input "61,10 €"
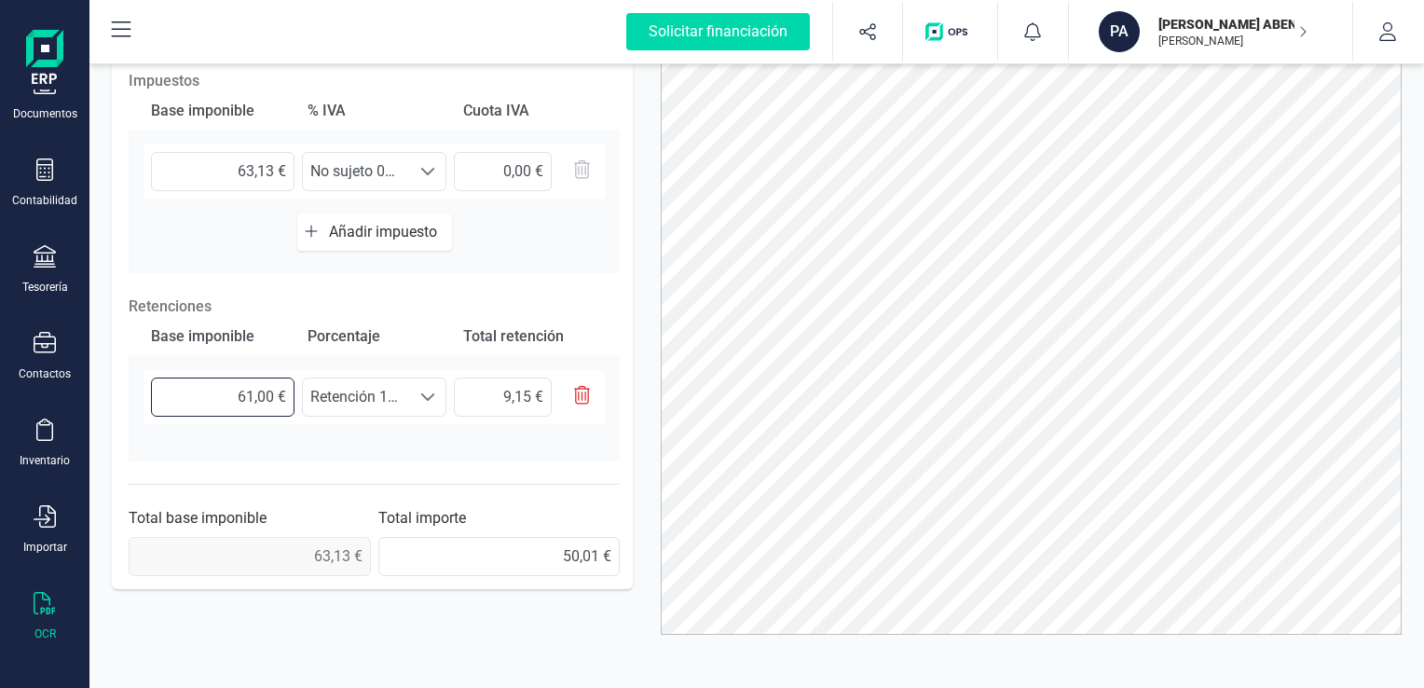
type input "9,16 €"
type input "61,15 €"
type input "9,17 €"
click at [427, 394] on span at bounding box center [427, 397] width 15 height 15
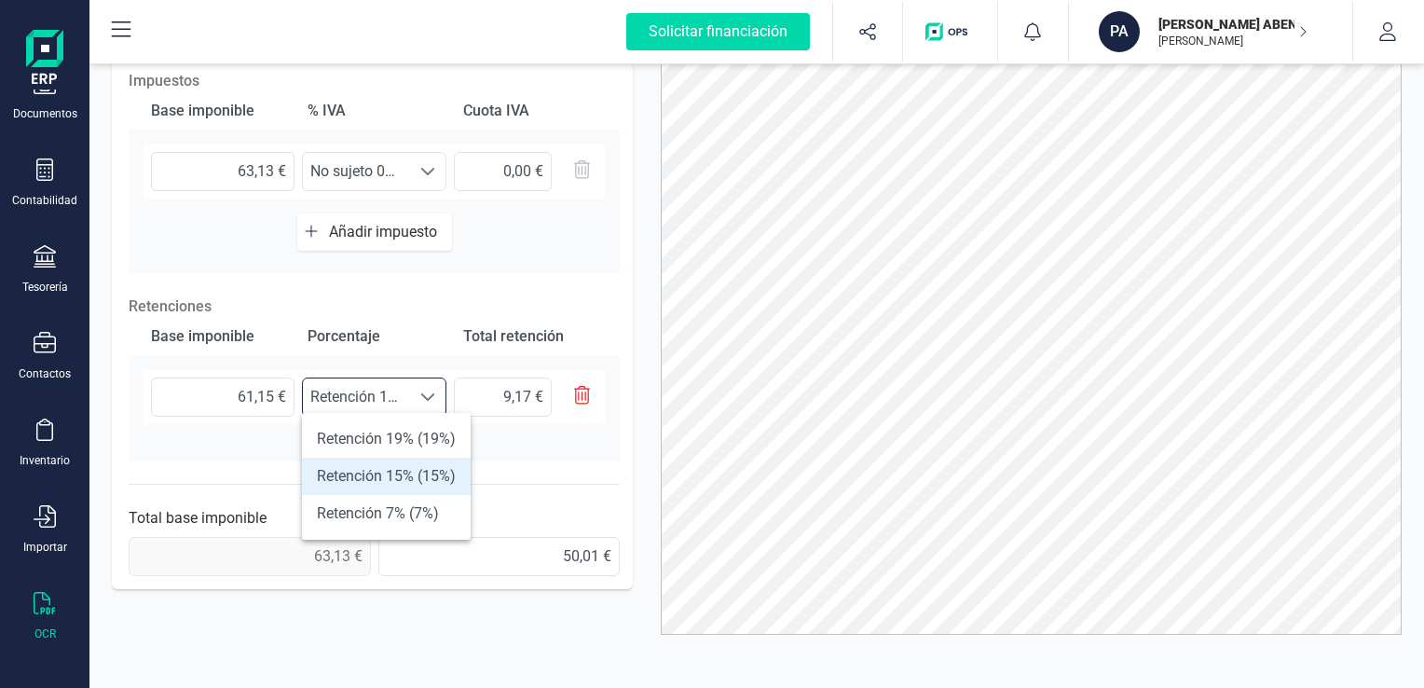
click at [397, 481] on li "Retención 15% (15%)" at bounding box center [386, 476] width 169 height 37
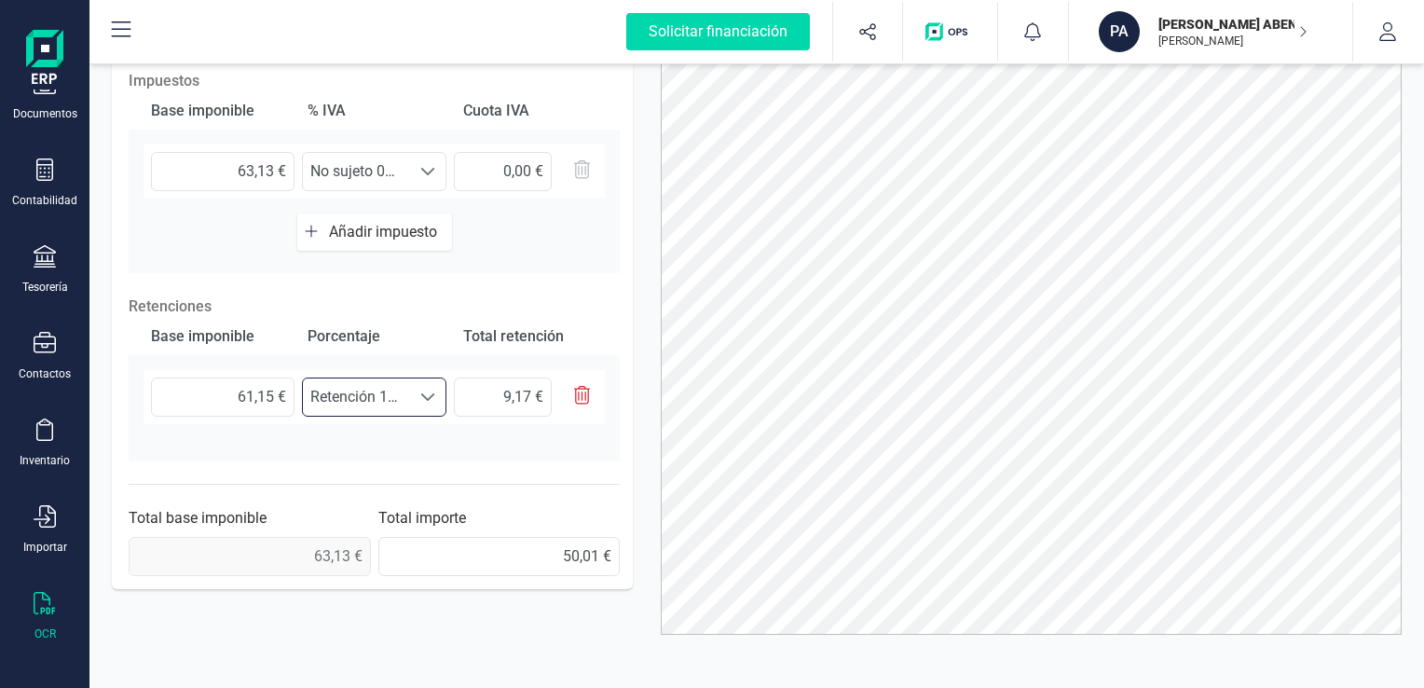
click at [512, 428] on div "61,15 € Seleccione un % Retención 15% (15%) Retención 15% (15%) 9,17 €" at bounding box center [374, 404] width 491 height 69
